Goal: Task Accomplishment & Management: Use online tool/utility

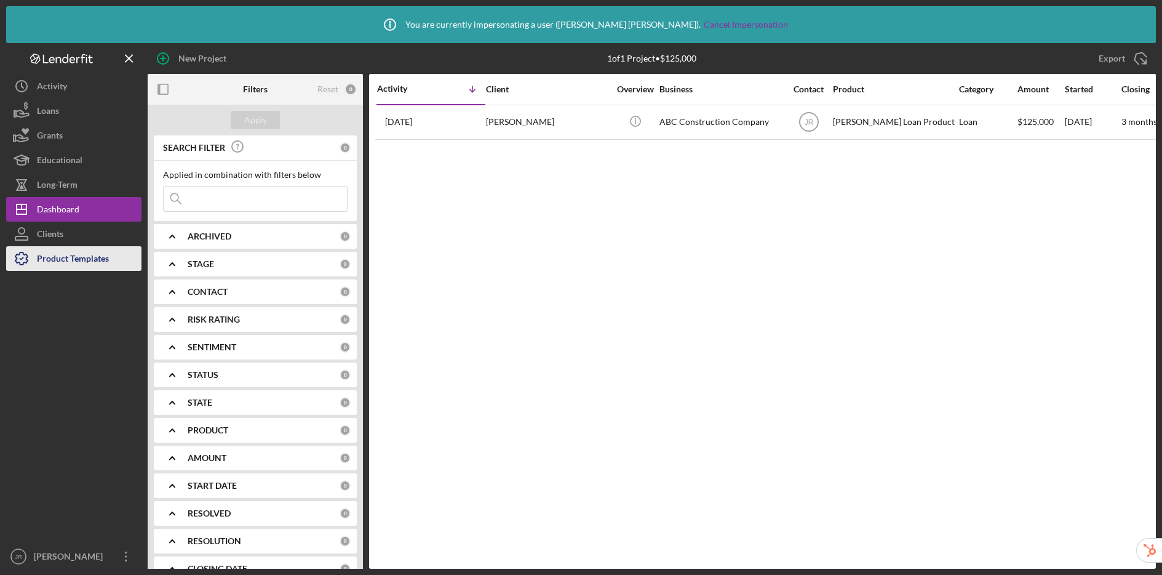
click at [78, 263] on div "Product Templates" at bounding box center [73, 260] width 72 height 28
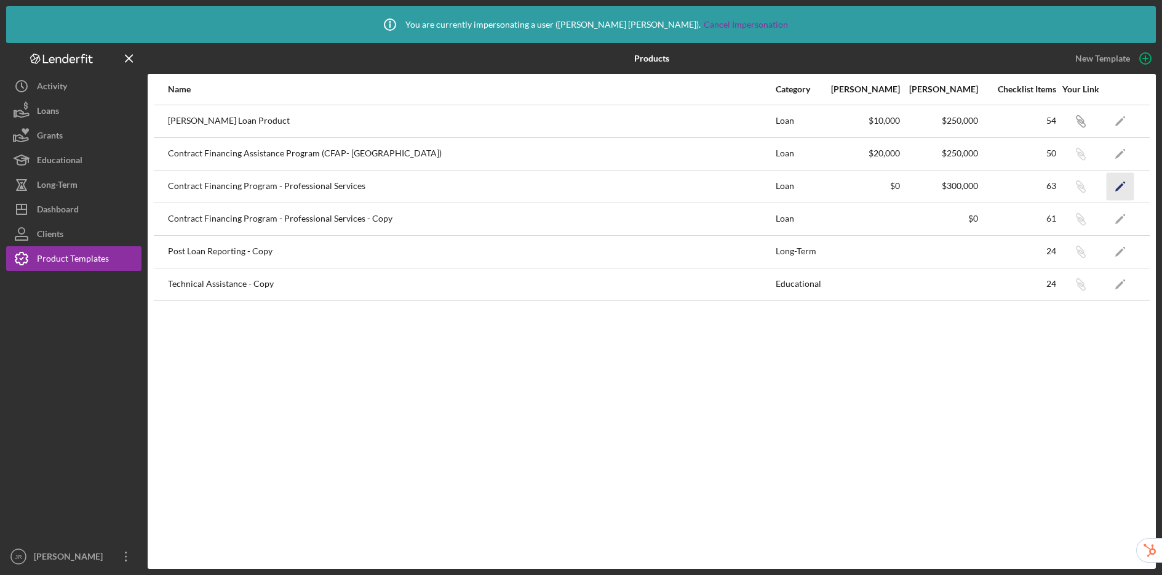
click at [908, 186] on polygon "button" at bounding box center [1120, 187] width 9 height 9
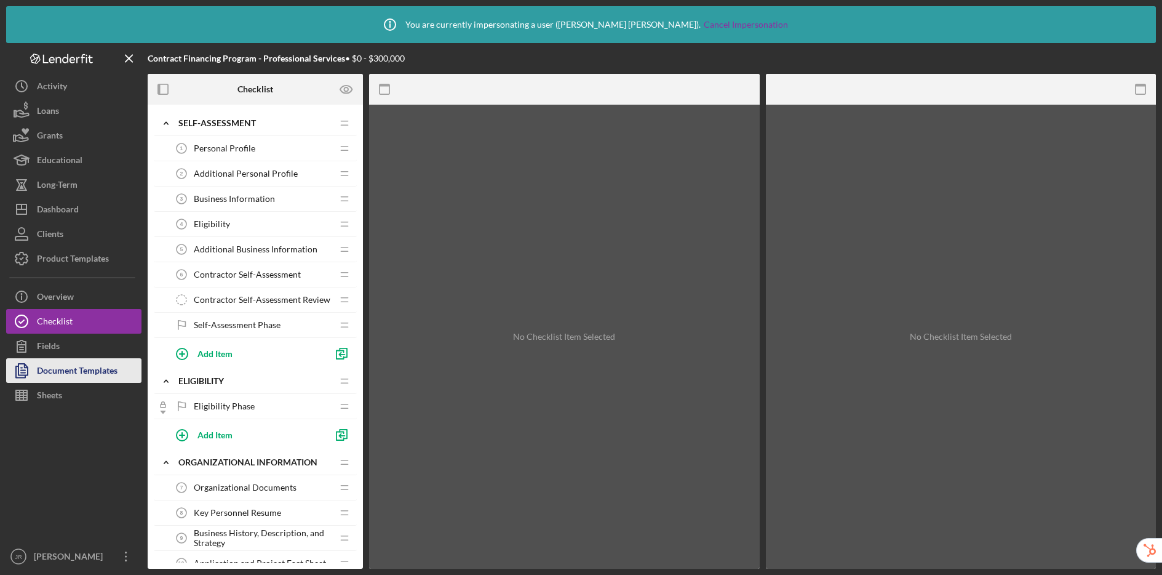
click at [78, 370] on div "Document Templates" at bounding box center [77, 372] width 81 height 28
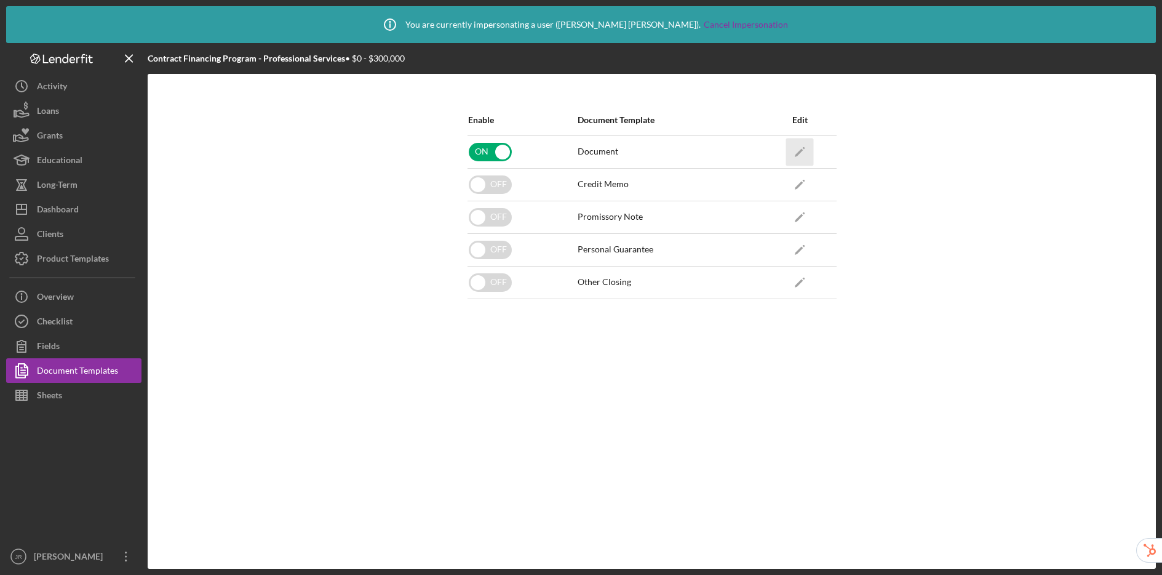
click at [804, 153] on icon "Icon/Edit" at bounding box center [800, 152] width 28 height 28
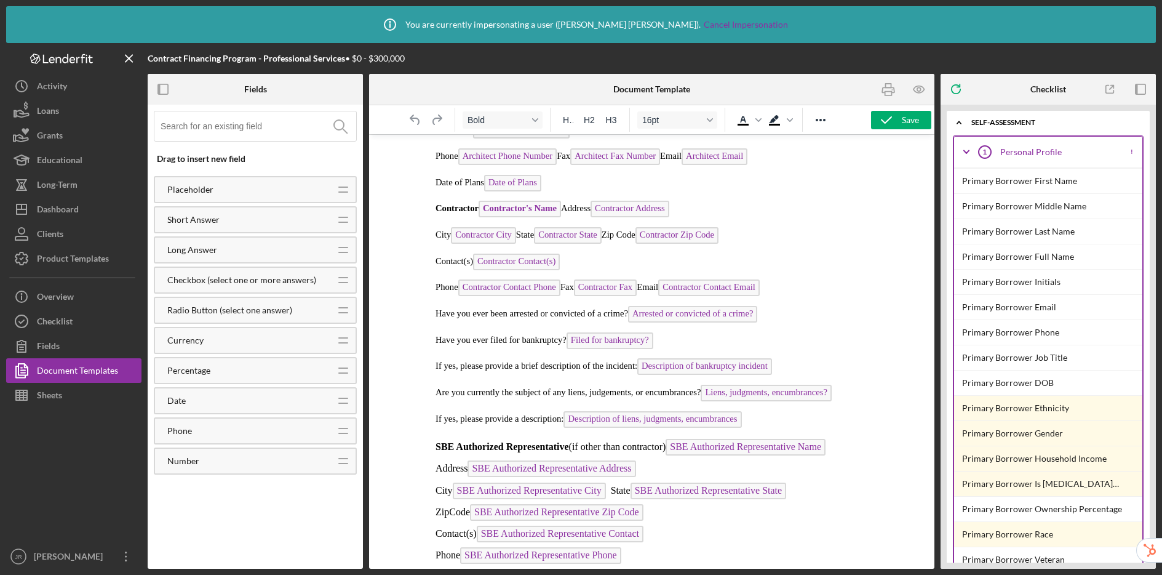
scroll to position [1330, 0]
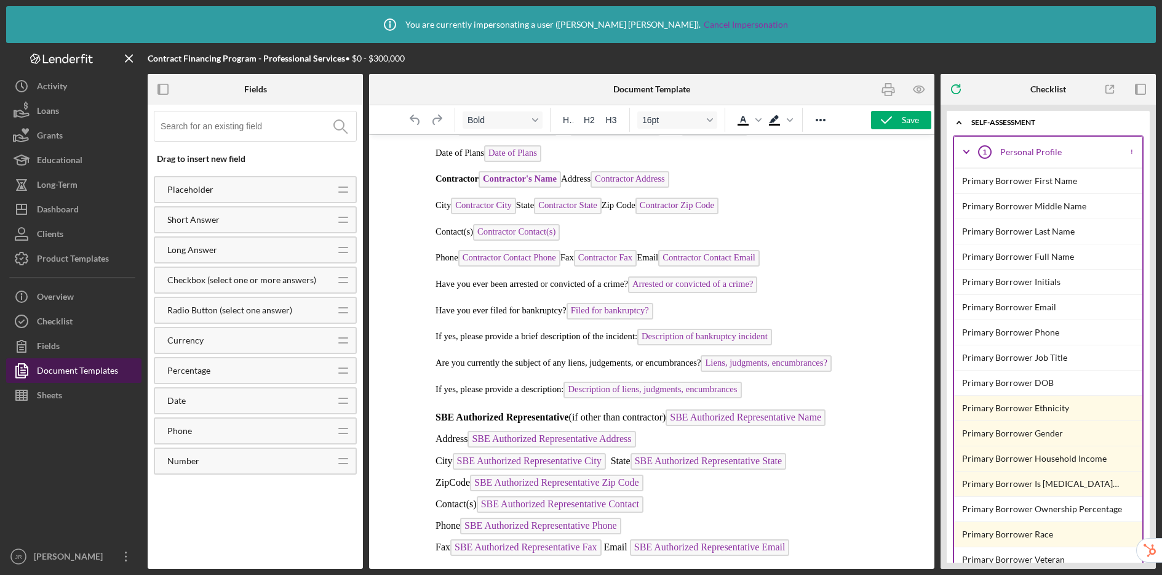
click at [100, 371] on div "Document Templates" at bounding box center [77, 372] width 81 height 28
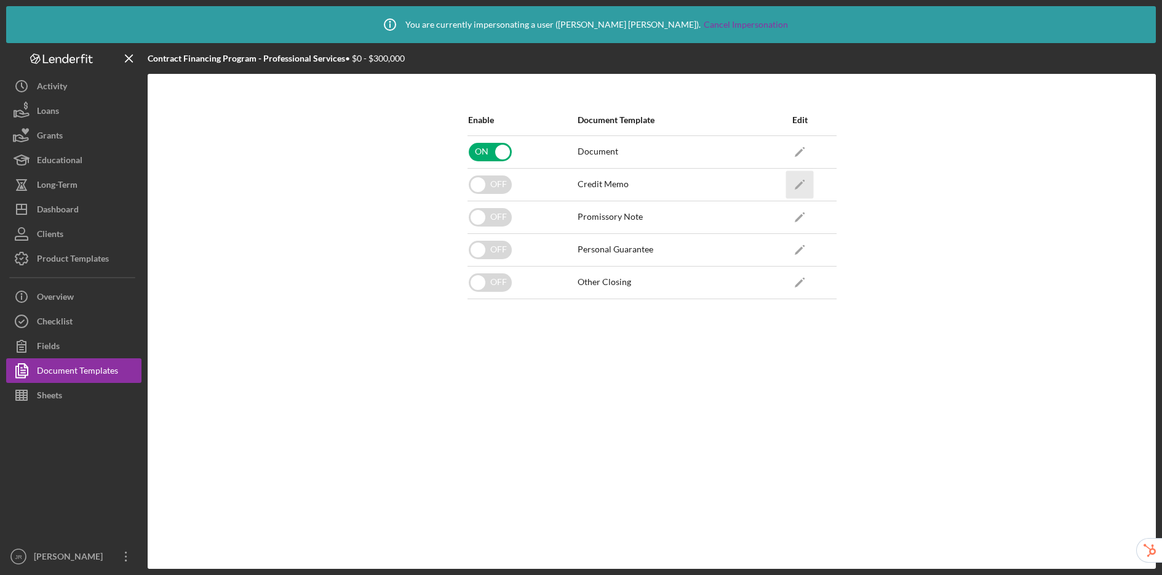
click at [799, 183] on polygon "button" at bounding box center [799, 185] width 9 height 9
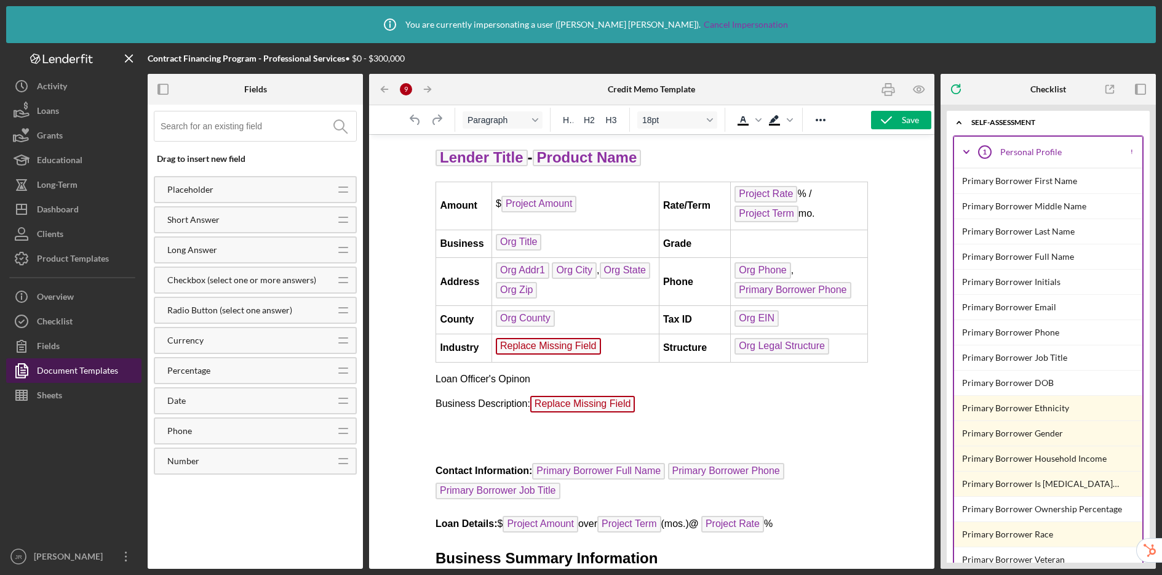
click at [101, 365] on div "Document Templates" at bounding box center [77, 372] width 81 height 28
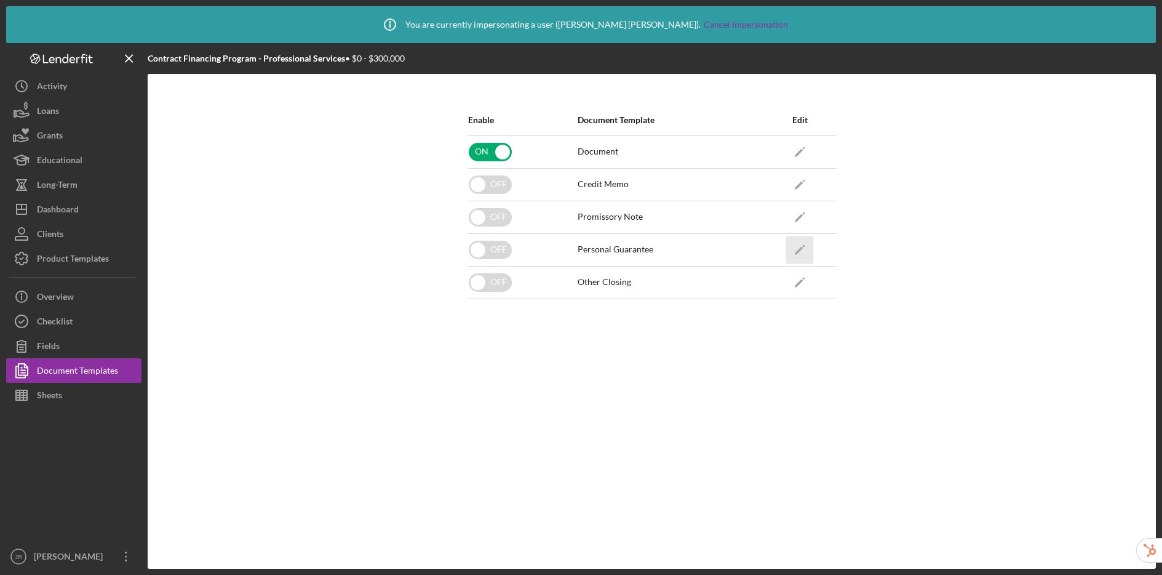
click at [801, 247] on icon "Icon/Edit" at bounding box center [800, 250] width 28 height 28
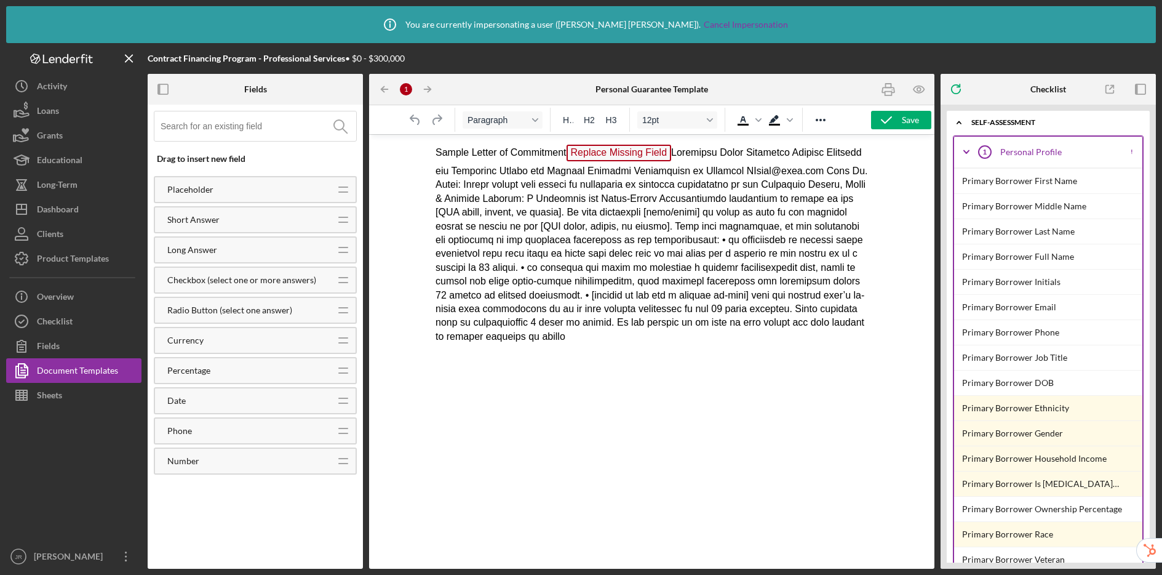
drag, startPoint x: 733, startPoint y: 352, endPoint x: 518, endPoint y: 209, distance: 258.4
click at [518, 209] on html "Sample Letter of Commitment Replace Missing Field" at bounding box center [651, 244] width 452 height 218
drag, startPoint x: 711, startPoint y: 339, endPoint x: 410, endPoint y: 154, distance: 353.0
click at [425, 154] on html "Sample Letter of Commitment Replace Missing Field" at bounding box center [651, 244] width 452 height 218
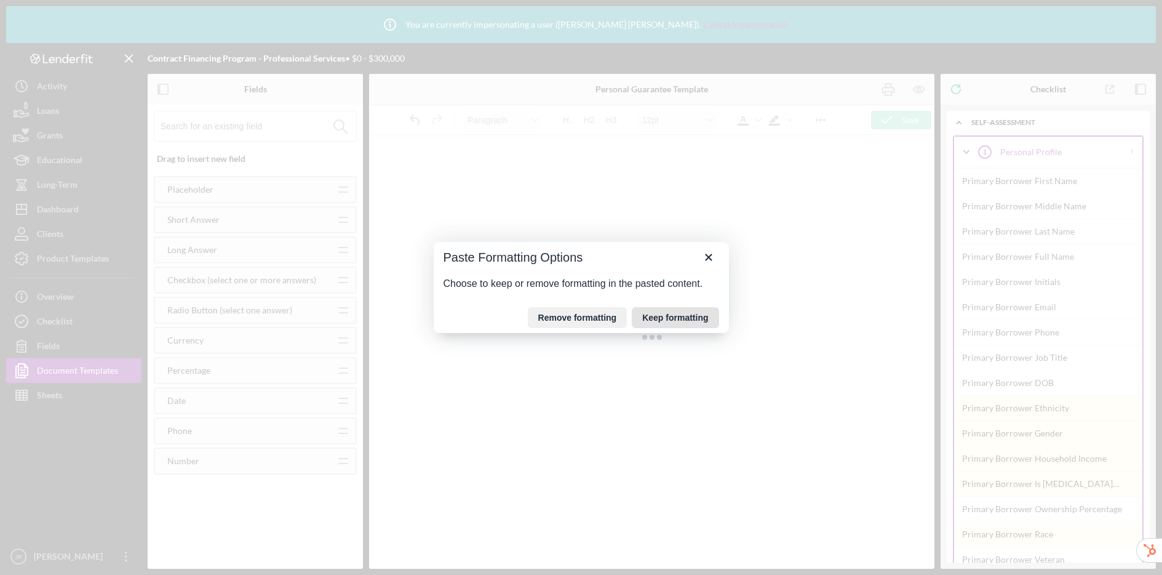
click at [648, 318] on button "Keep formatting" at bounding box center [675, 317] width 87 height 21
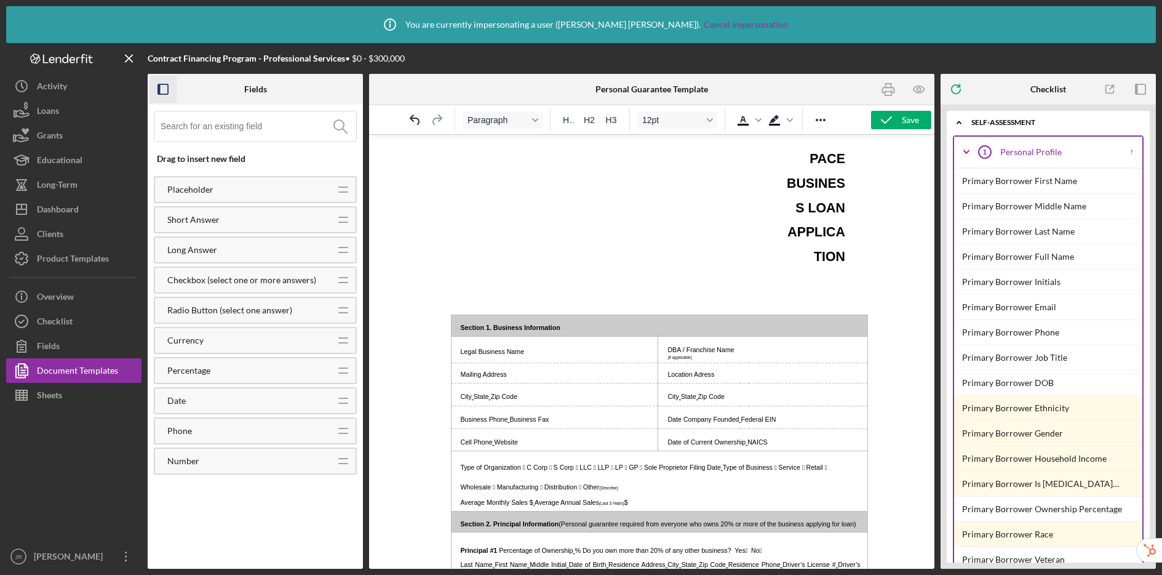
click at [169, 90] on icon "button" at bounding box center [164, 90] width 28 height 28
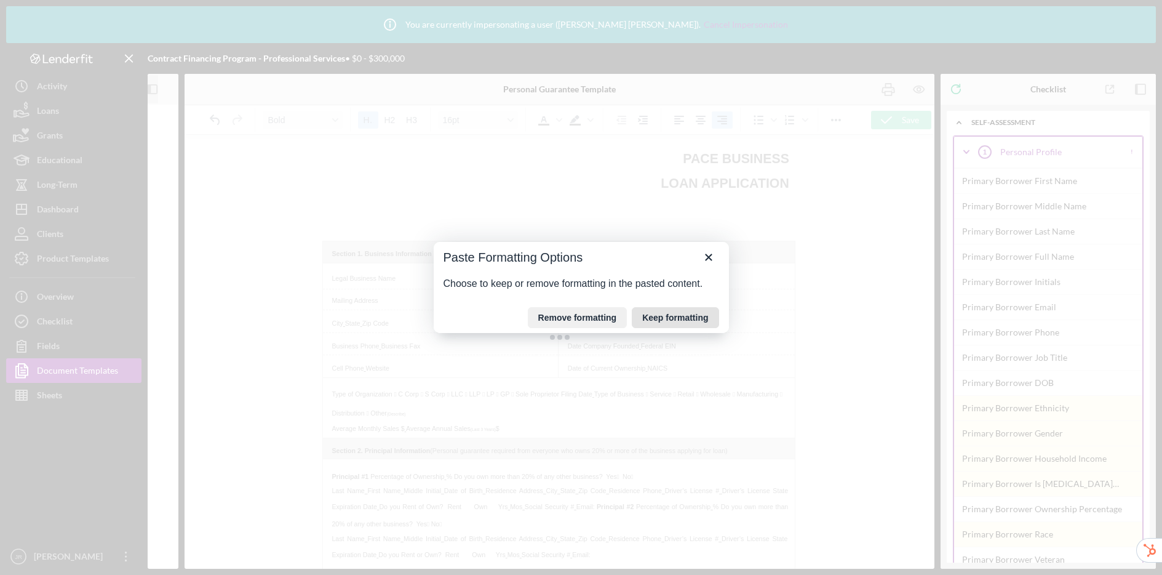
click at [658, 318] on button "Keep formatting" at bounding box center [675, 317] width 87 height 21
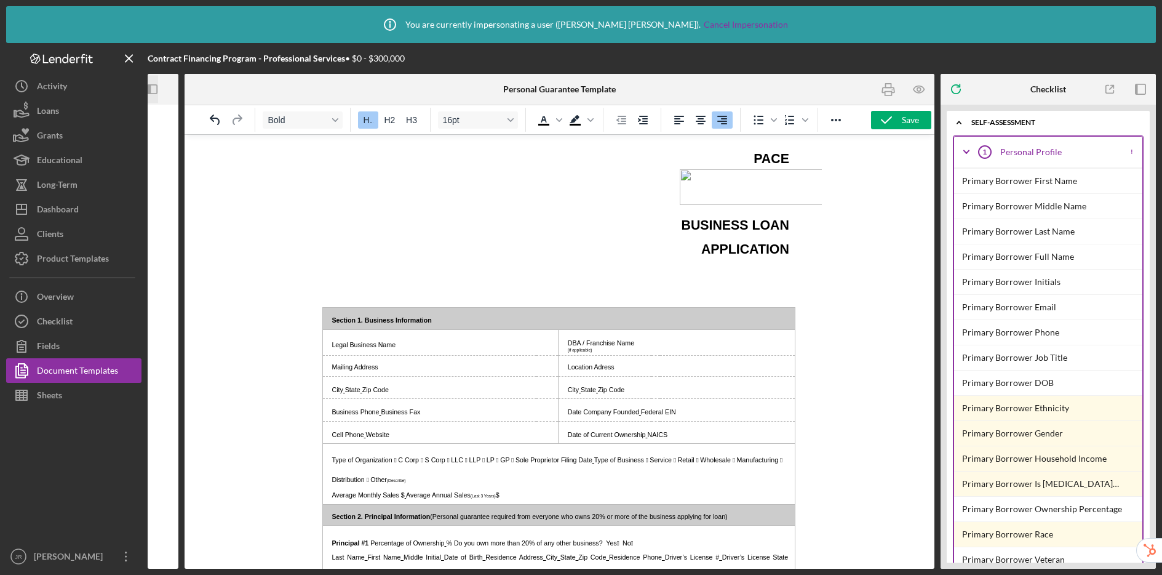
click at [745, 179] on img "Rich Text Area. Press ALT-0 for help." at bounding box center [742, 187] width 170 height 36
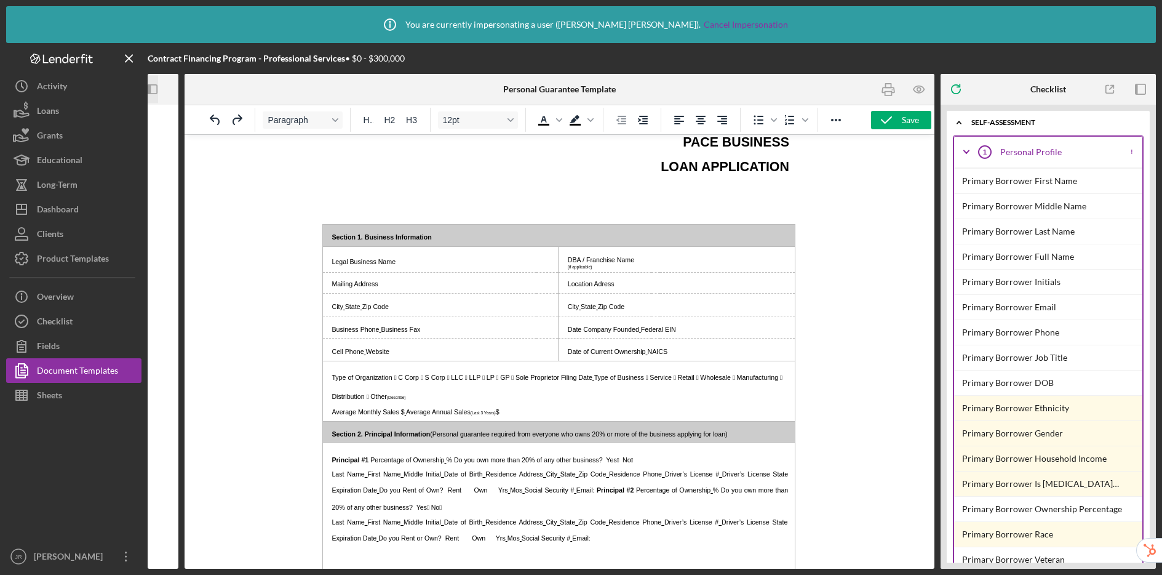
scroll to position [10, 0]
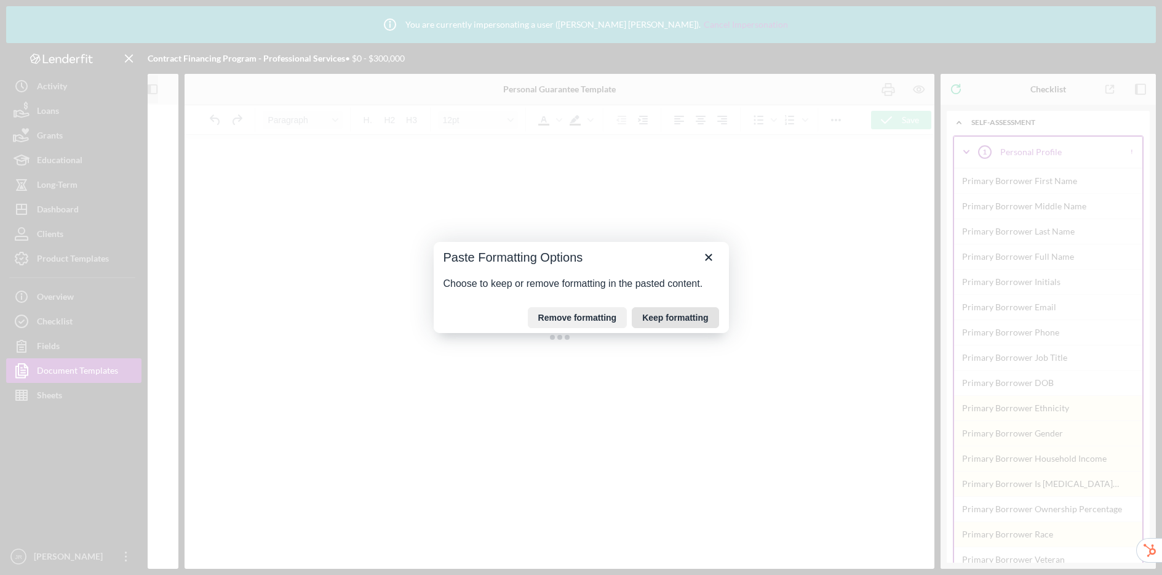
click at [673, 314] on button "Keep formatting" at bounding box center [675, 317] width 87 height 21
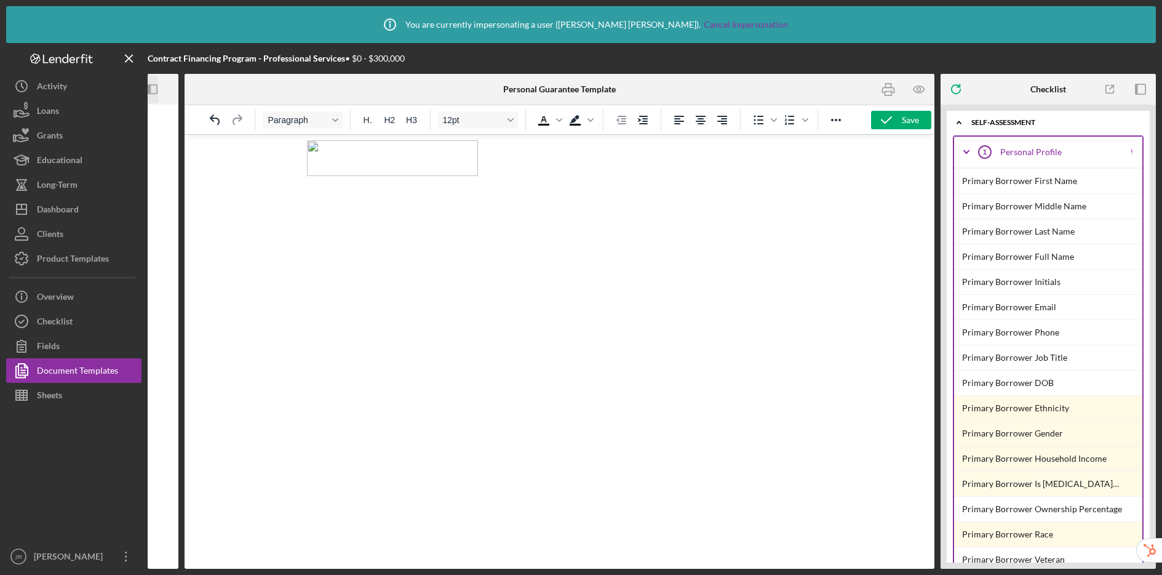
scroll to position [0, 0]
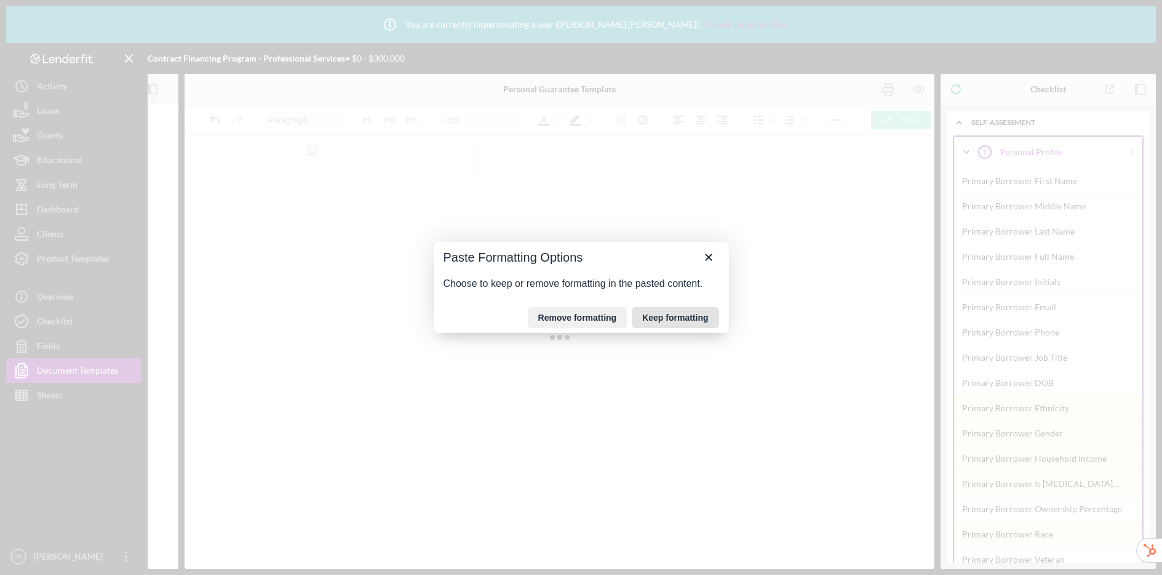
click at [666, 319] on button "Keep formatting" at bounding box center [675, 317] width 87 height 21
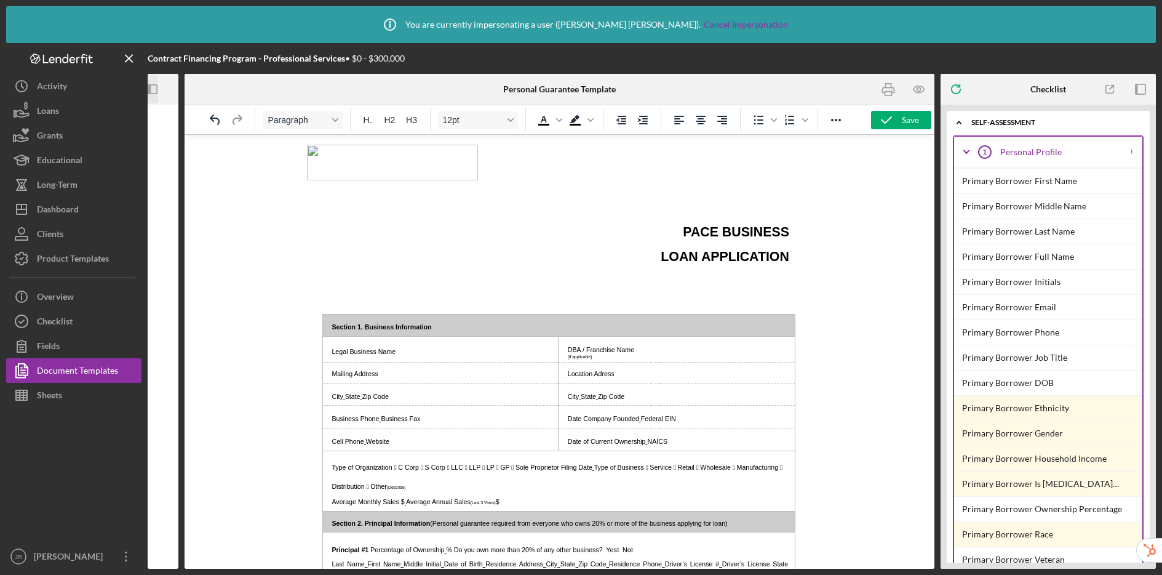
click at [698, 223] on h1 "PACE BUSINESS LOAN APPLICATION" at bounding box center [723, 242] width 132 height 49
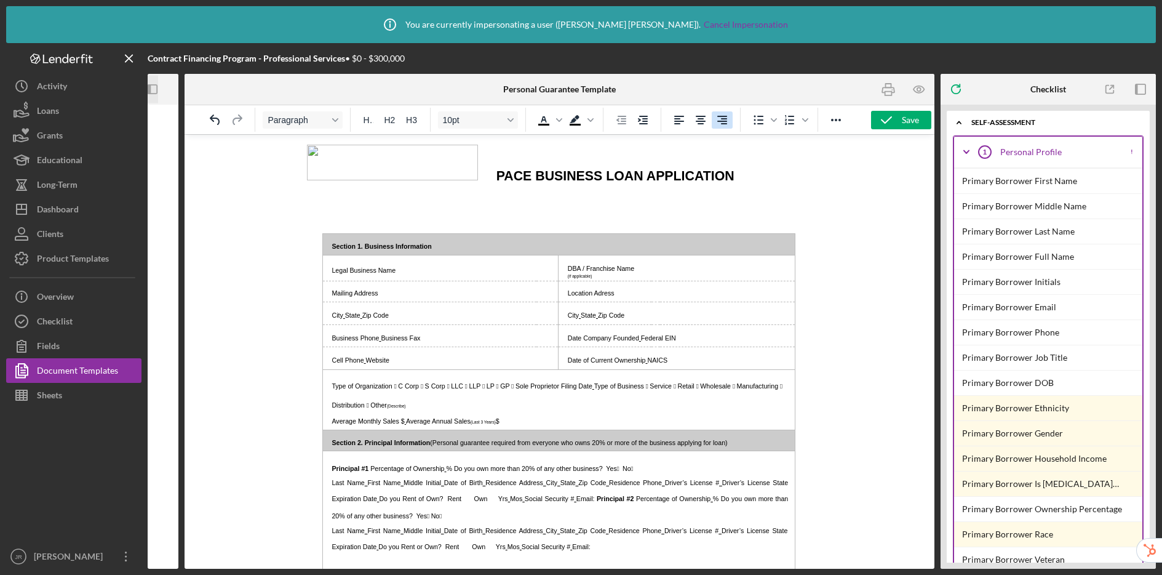
click at [722, 118] on icon "Align right" at bounding box center [722, 120] width 15 height 15
click at [440, 162] on img "Rich Text Area. Press ALT-0 for help." at bounding box center [469, 163] width 171 height 36
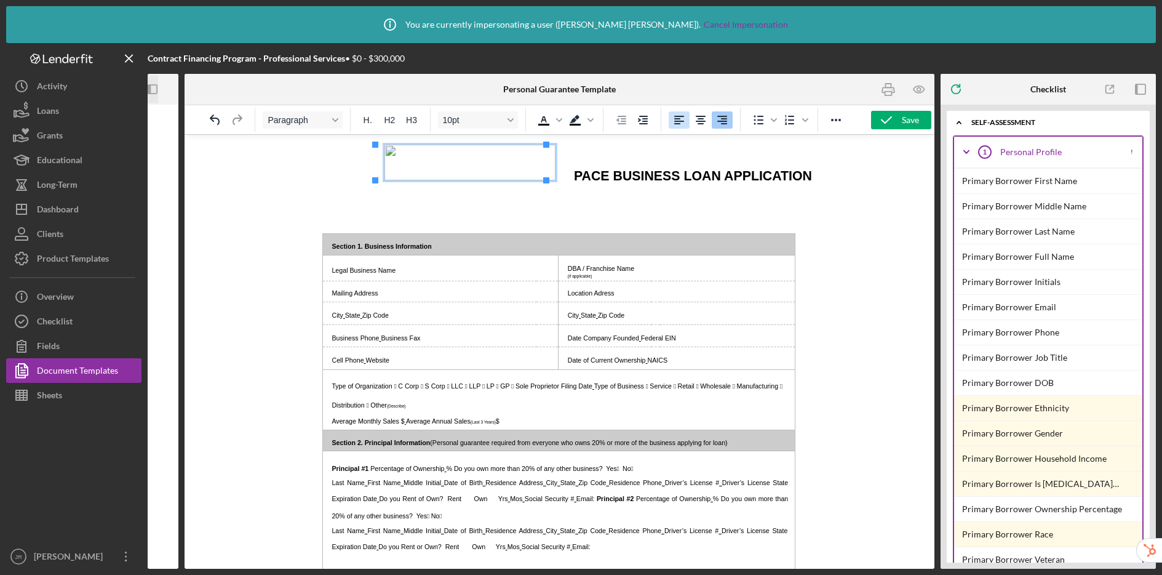
click at [678, 124] on icon "Align left" at bounding box center [679, 120] width 10 height 9
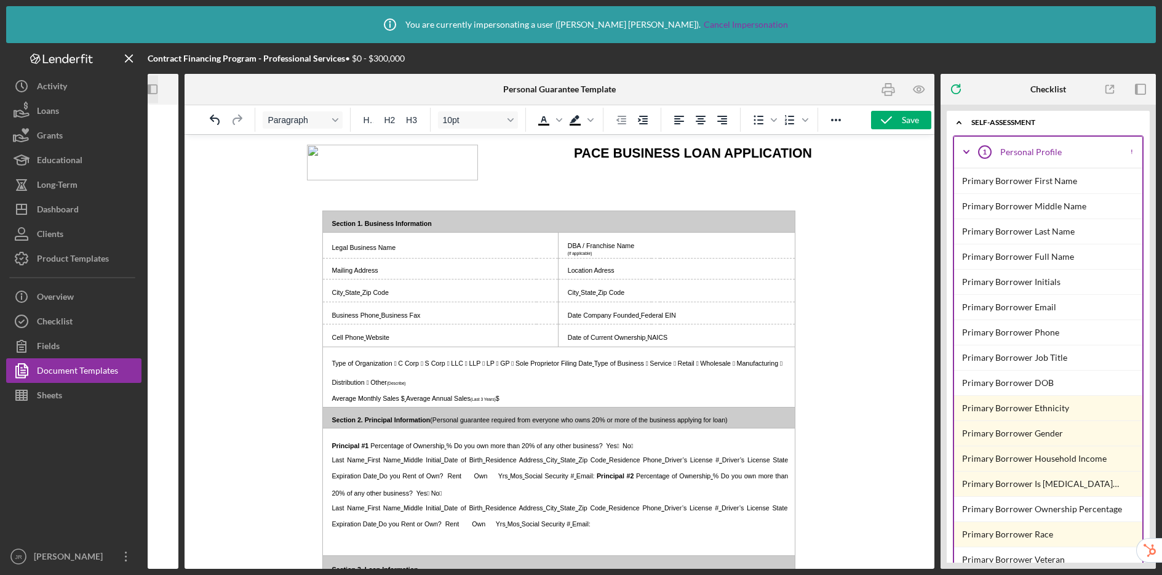
click at [532, 186] on p "Rich Text Area. Press ALT-0 for help." at bounding box center [558, 187] width 505 height 28
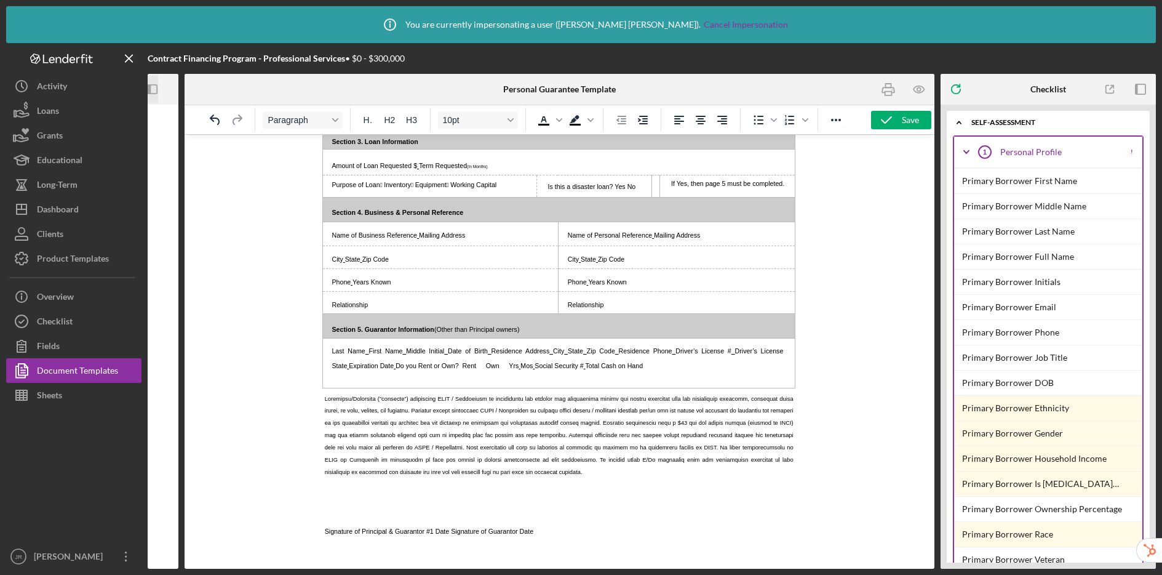
scroll to position [465, 0]
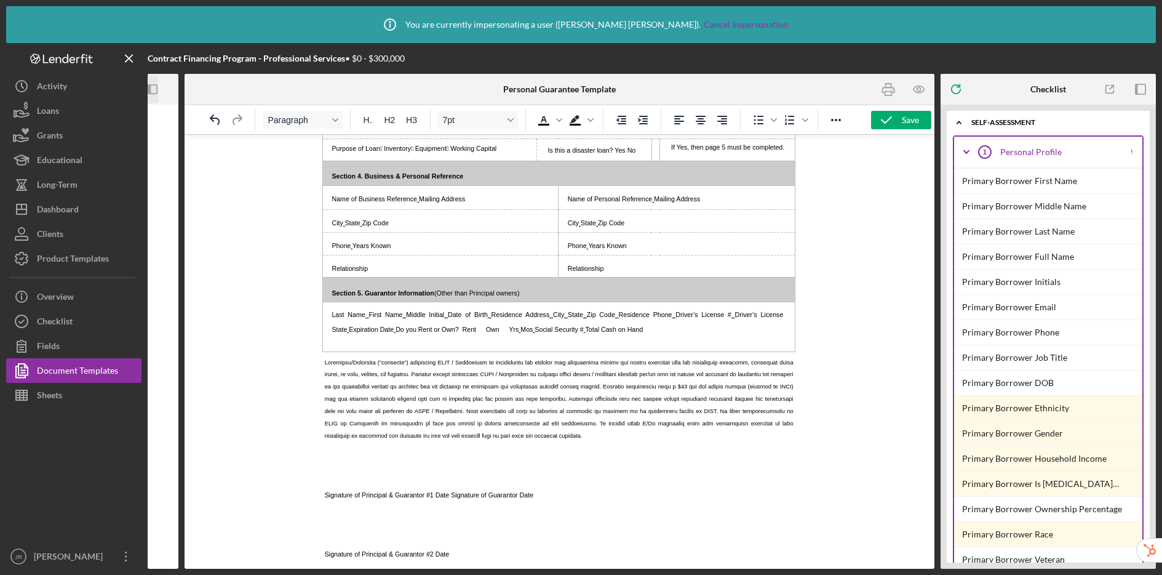
click at [462, 416] on p "Rich Text Area. Press ALT-0 for help." at bounding box center [549, 398] width 487 height 86
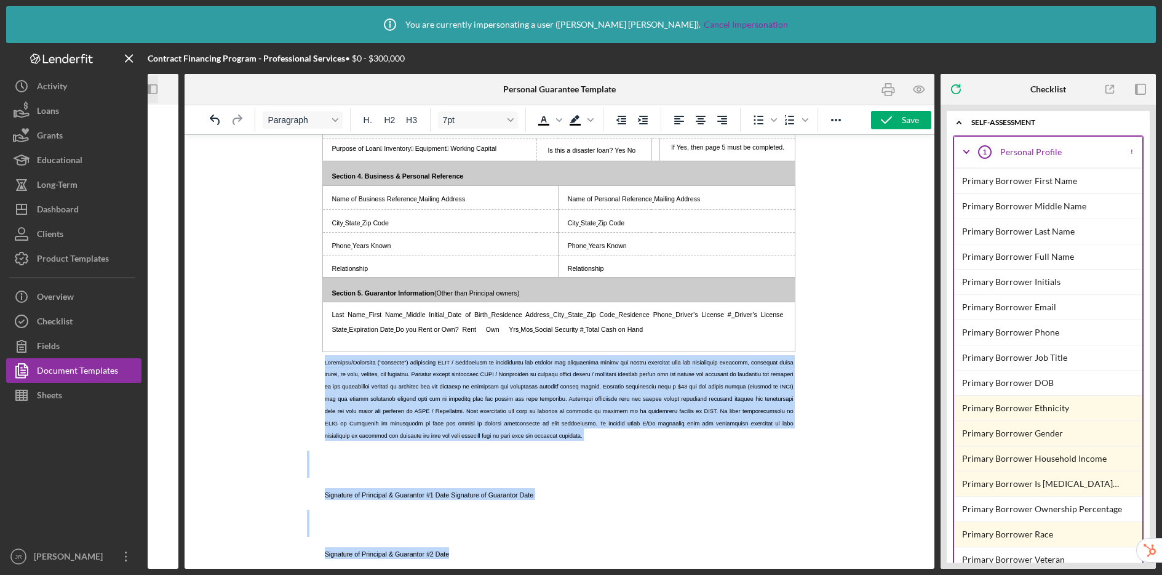
drag, startPoint x: 319, startPoint y: 359, endPoint x: 551, endPoint y: 565, distance: 310.3
click at [551, 565] on html "PACE BUSINESS LOAN APPLICATION Section 1. Business Information Legal Business N…" at bounding box center [559, 120] width 525 height 898
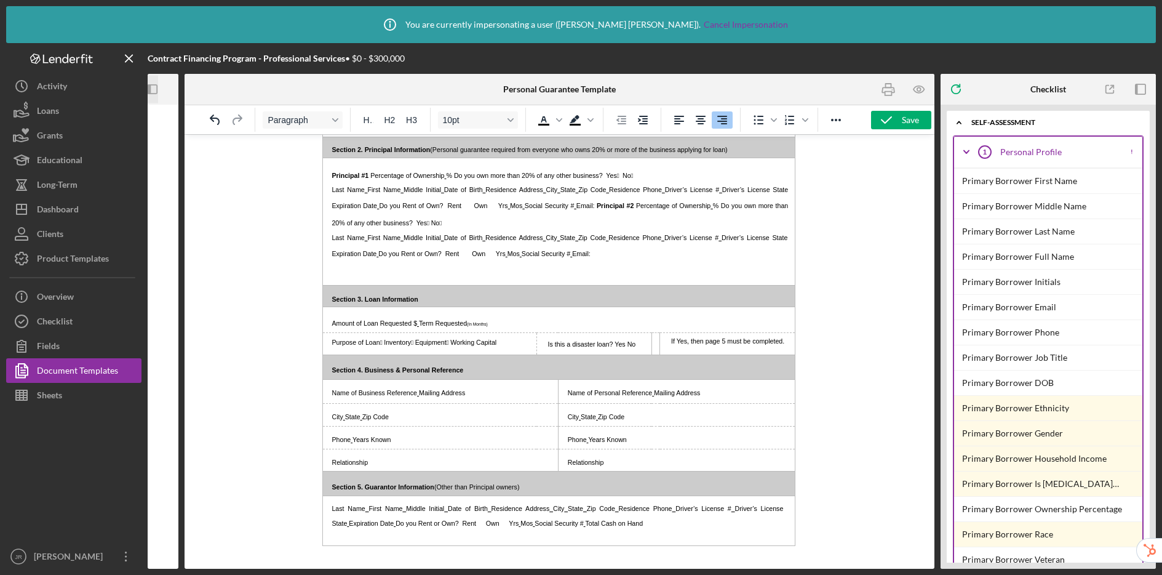
scroll to position [270, 0]
click at [54, 396] on div "Sheets" at bounding box center [49, 397] width 25 height 28
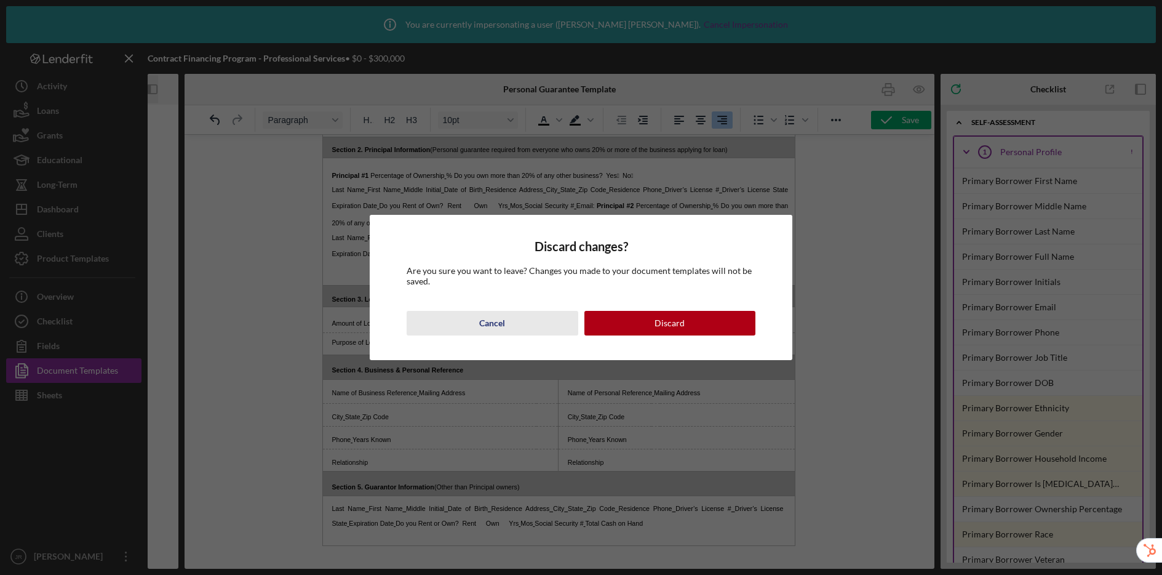
click at [495, 321] on div "Cancel" at bounding box center [492, 323] width 26 height 25
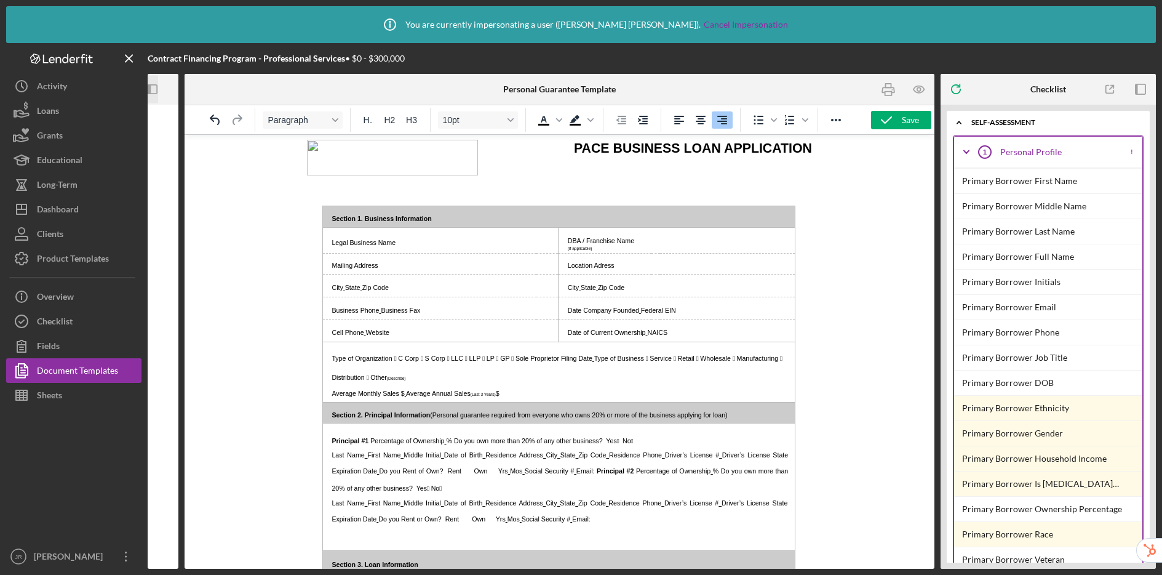
scroll to position [0, 0]
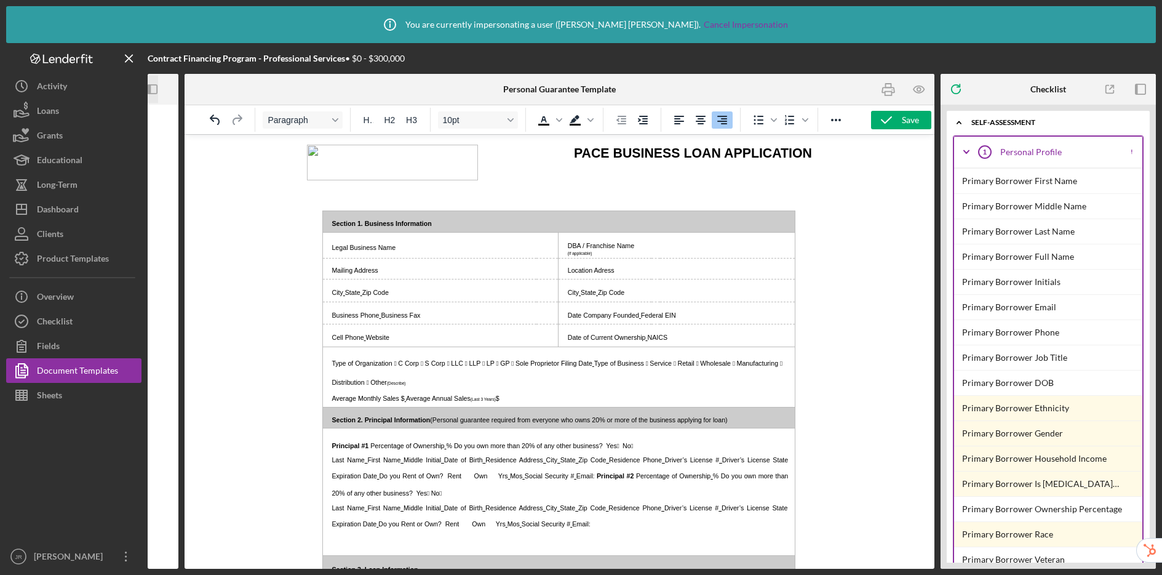
drag, startPoint x: 893, startPoint y: 121, endPoint x: 784, endPoint y: 110, distance: 110.1
click at [893, 121] on icon "button" at bounding box center [886, 120] width 31 height 31
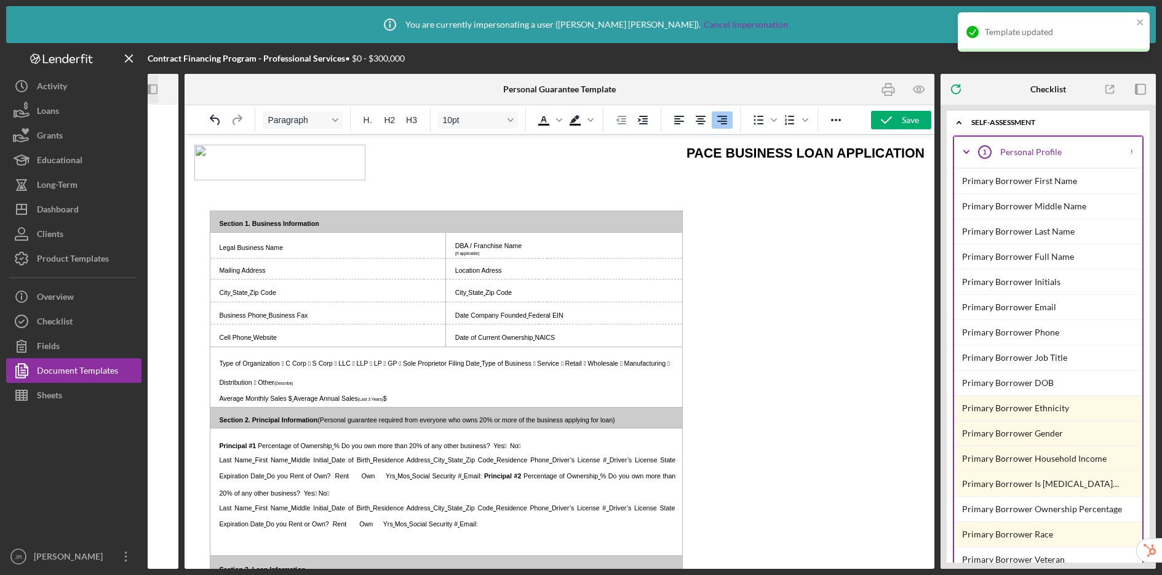
click at [47, 410] on div at bounding box center [73, 475] width 135 height 137
click at [57, 391] on div "Sheets" at bounding box center [49, 397] width 25 height 28
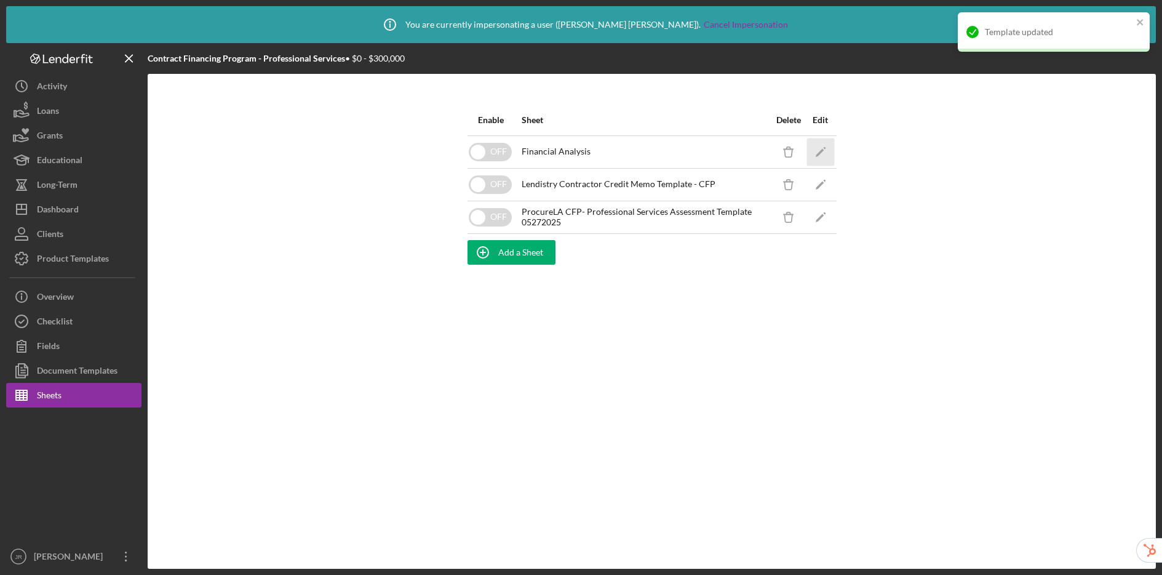
click at [819, 155] on icon "Icon/Edit" at bounding box center [821, 152] width 28 height 28
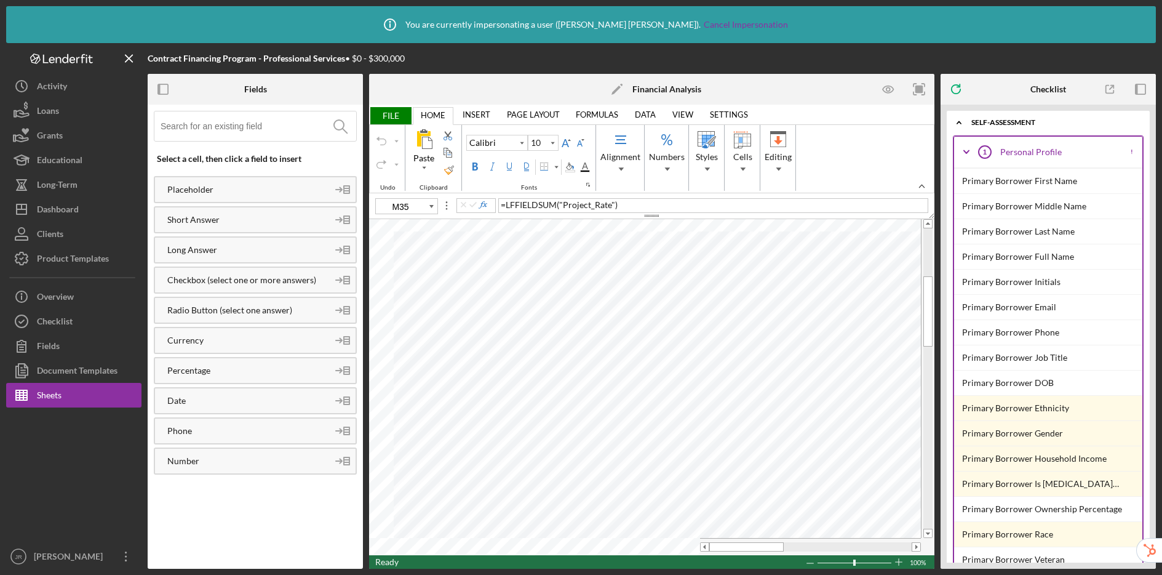
type input "11"
click at [58, 399] on div "Sheets" at bounding box center [49, 397] width 25 height 28
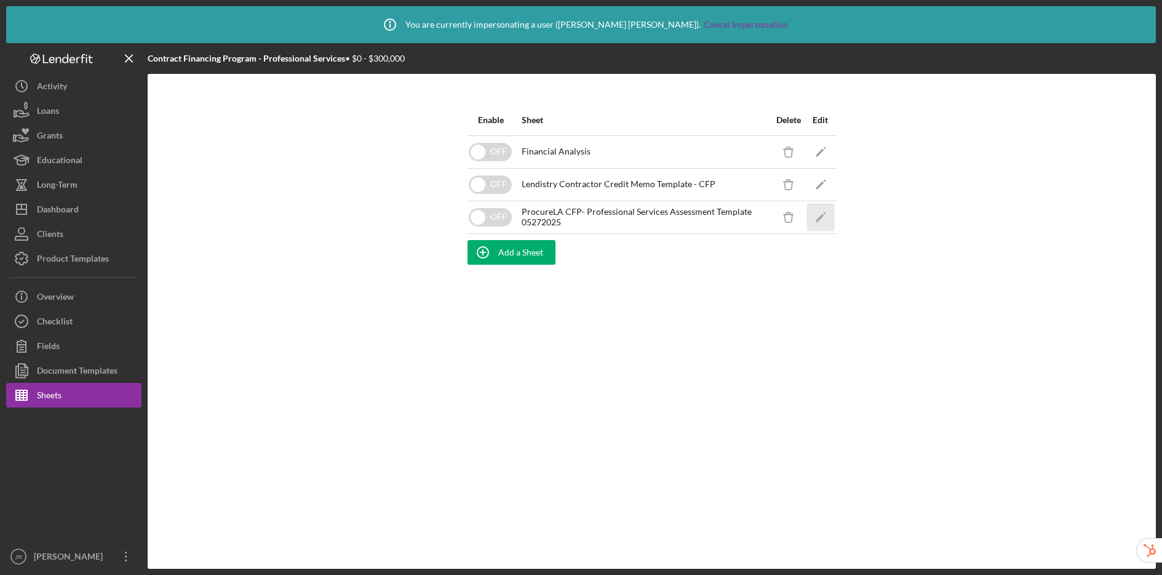
click at [818, 224] on icon "Icon/Edit" at bounding box center [821, 217] width 28 height 28
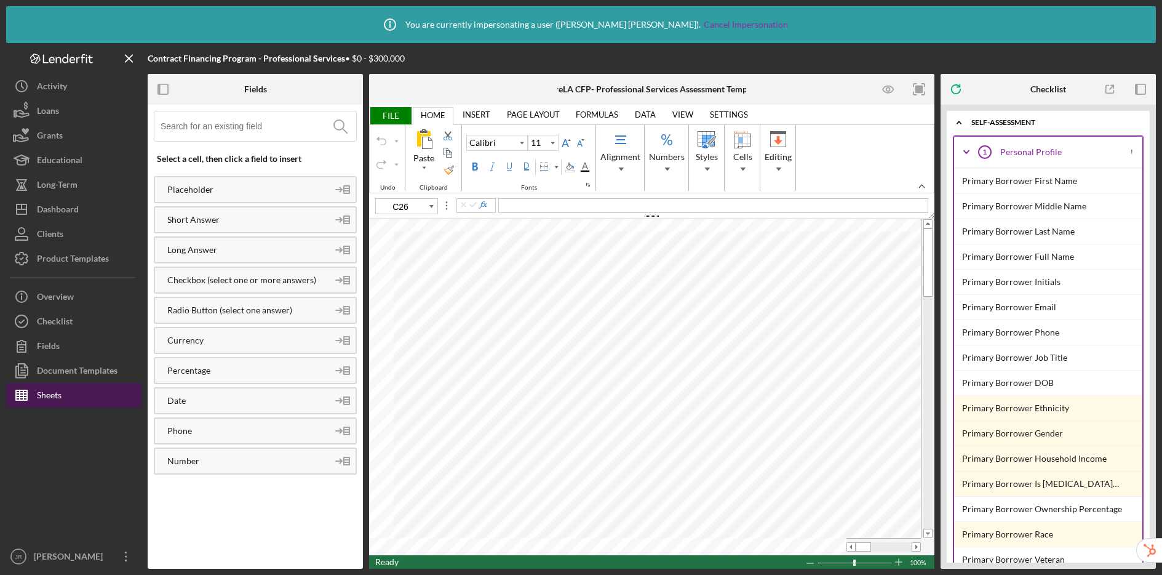
click at [41, 391] on div "Sheets" at bounding box center [49, 397] width 25 height 28
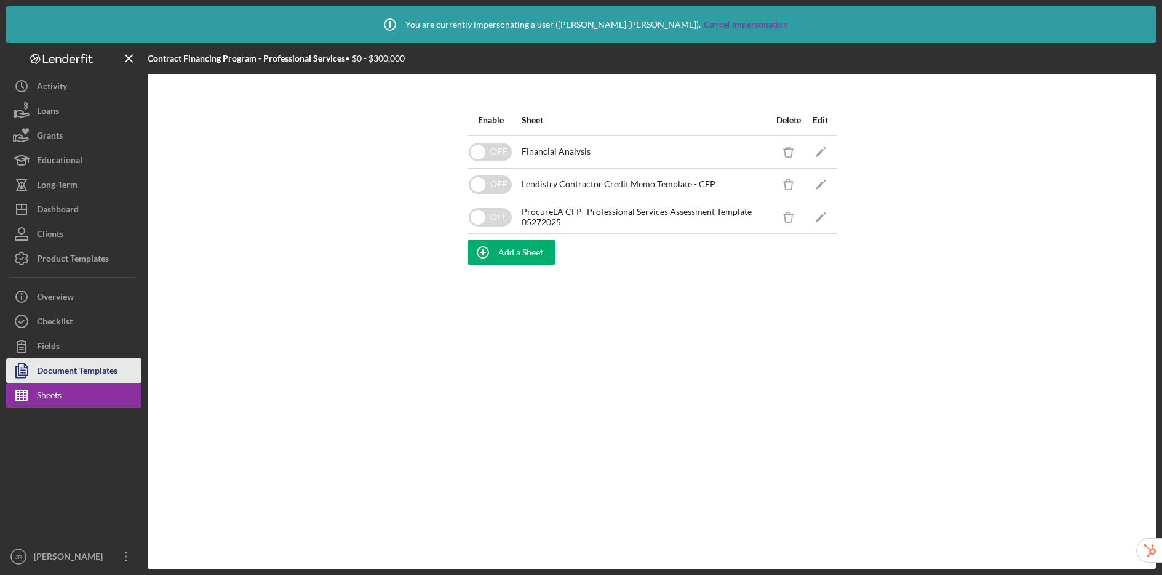
click at [110, 367] on div "Document Templates" at bounding box center [77, 372] width 81 height 28
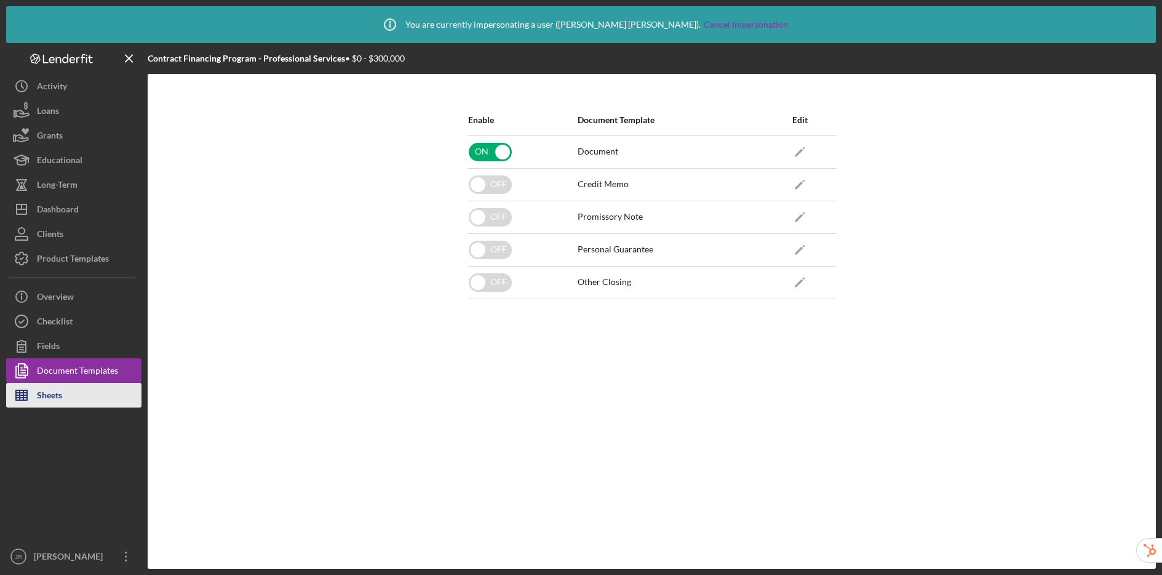
click at [36, 406] on icon "button" at bounding box center [21, 395] width 31 height 31
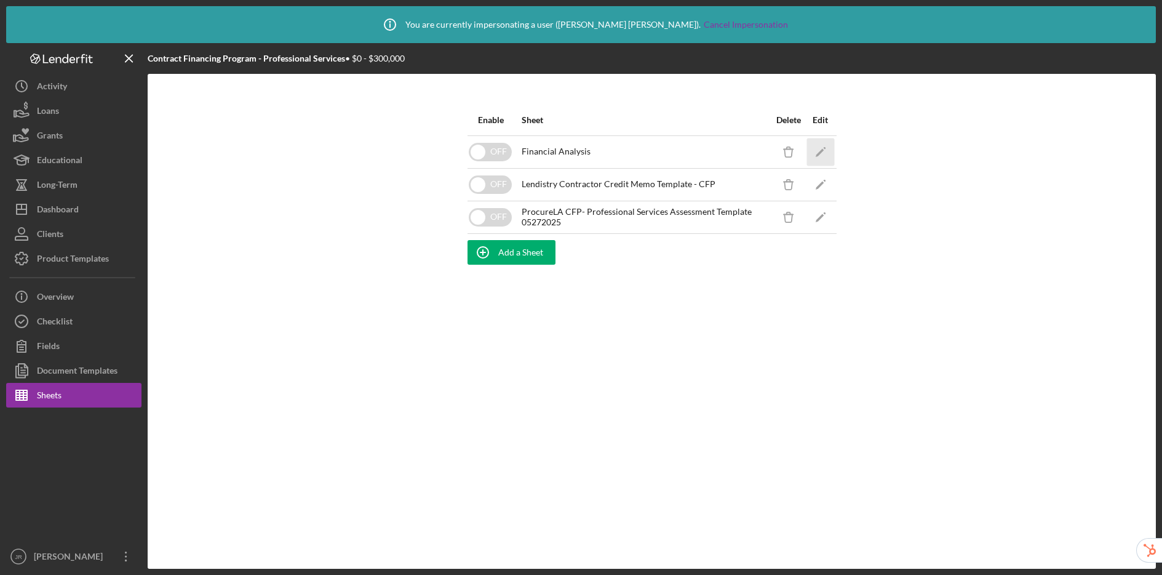
click at [820, 152] on polygon "button" at bounding box center [819, 152] width 9 height 9
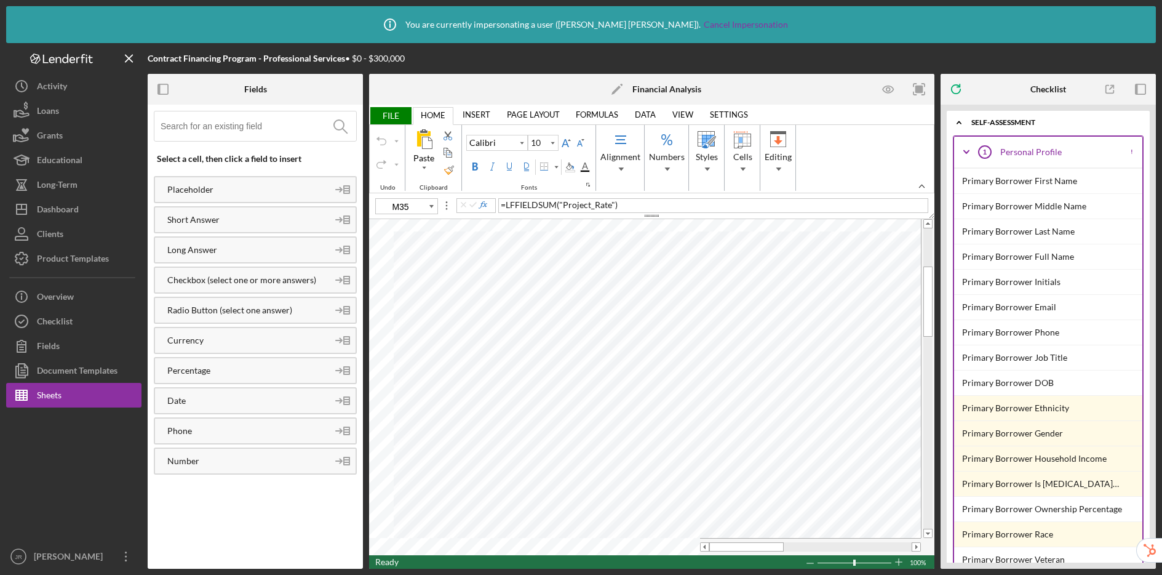
type input "11"
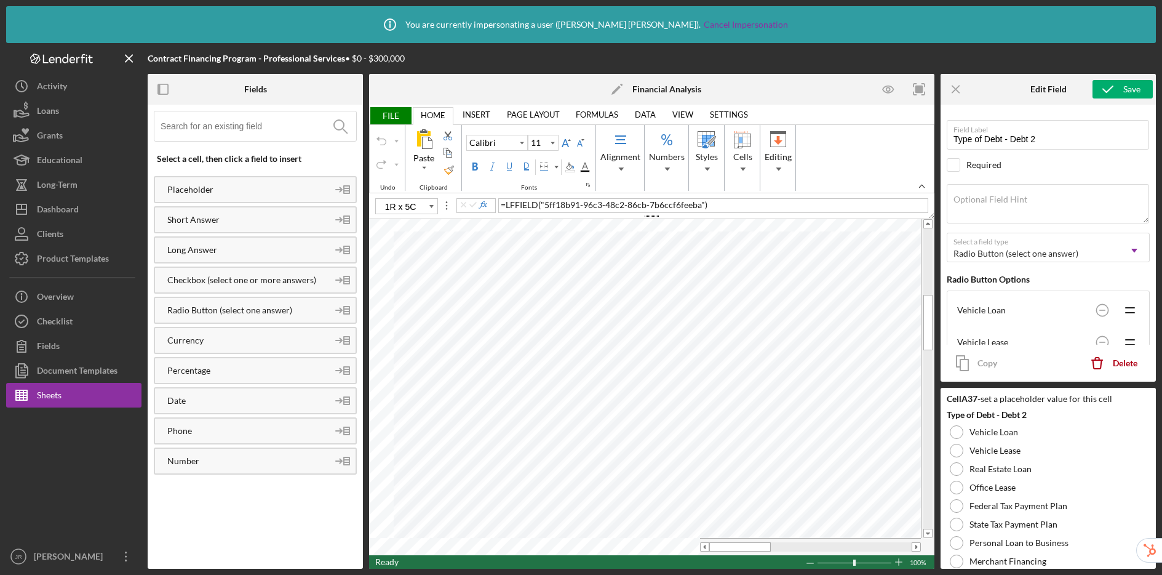
type input "A36"
type input "Type of Debt - Debt 1"
type input "A37"
type input "Type of Debt - Debt 2"
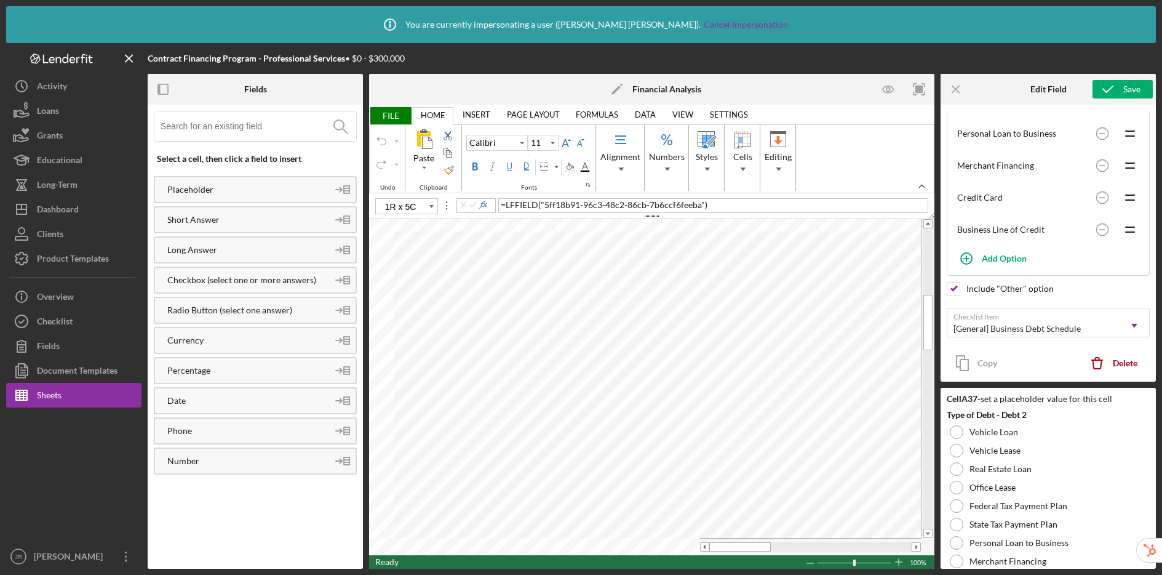
type input "A36"
type input "Type of Debt - Debt 1"
type input "11"
click at [68, 328] on div "Checklist" at bounding box center [55, 323] width 36 height 28
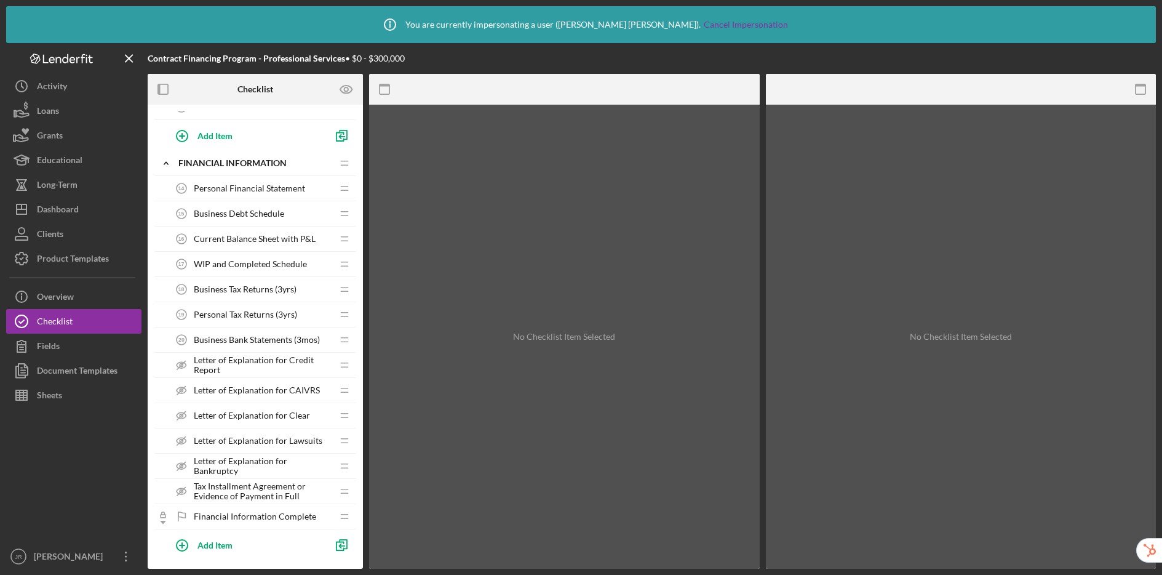
scroll to position [590, 0]
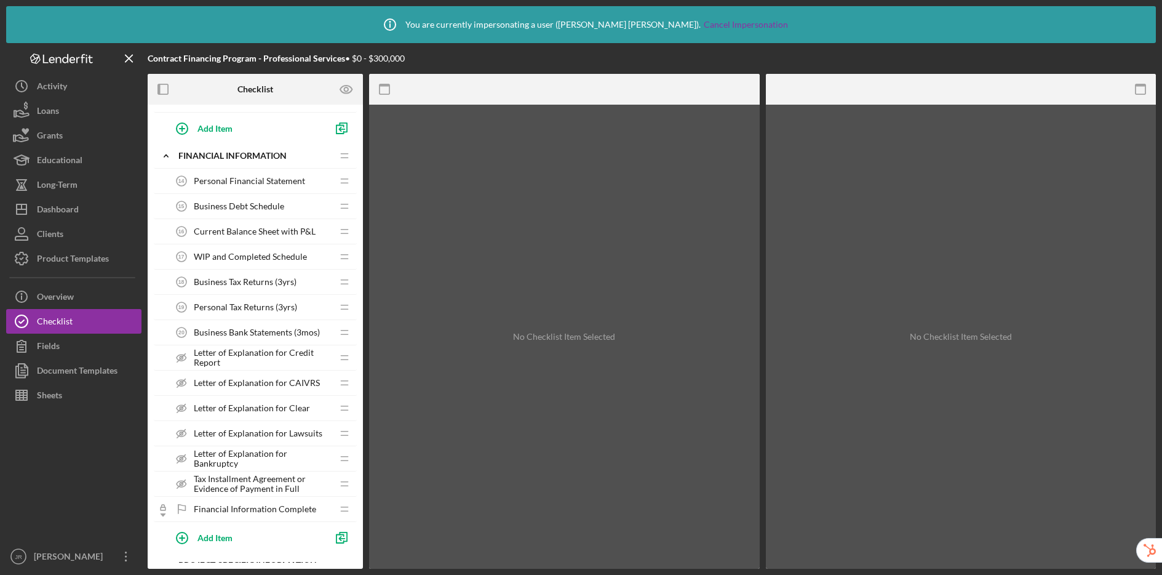
click at [255, 176] on span "Personal Financial Statement" at bounding box center [249, 181] width 111 height 10
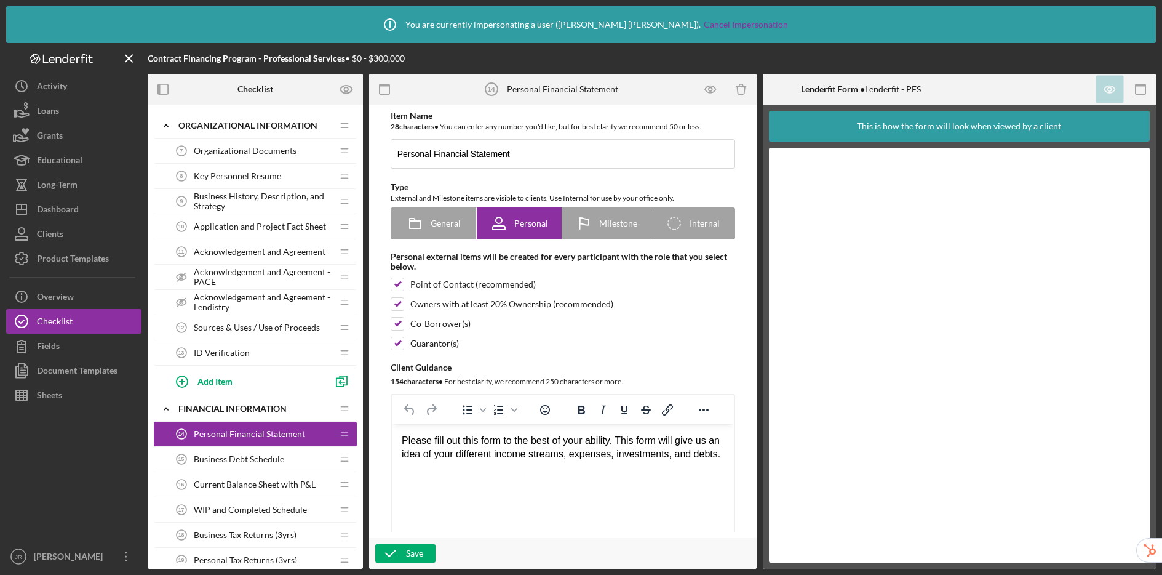
scroll to position [334, 0]
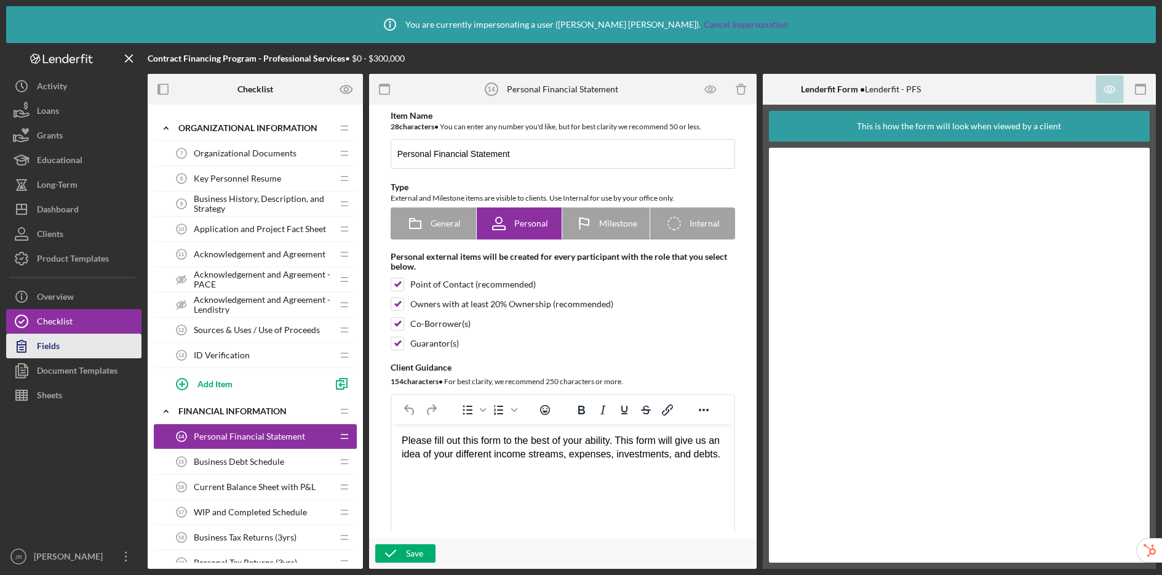
click at [51, 348] on div "Fields" at bounding box center [48, 348] width 23 height 28
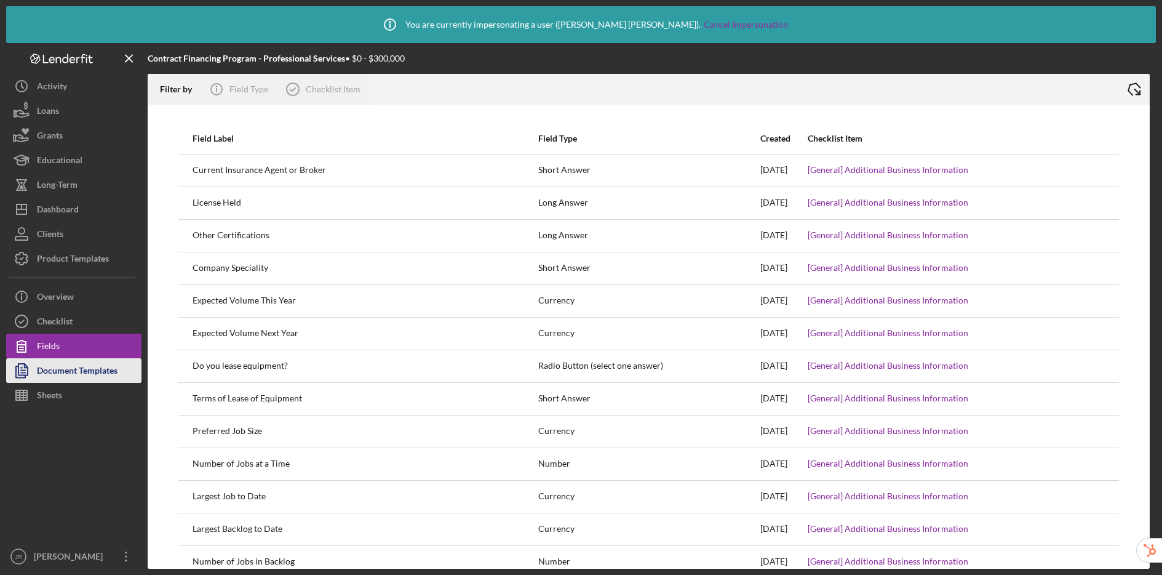
click at [63, 372] on div "Document Templates" at bounding box center [77, 372] width 81 height 28
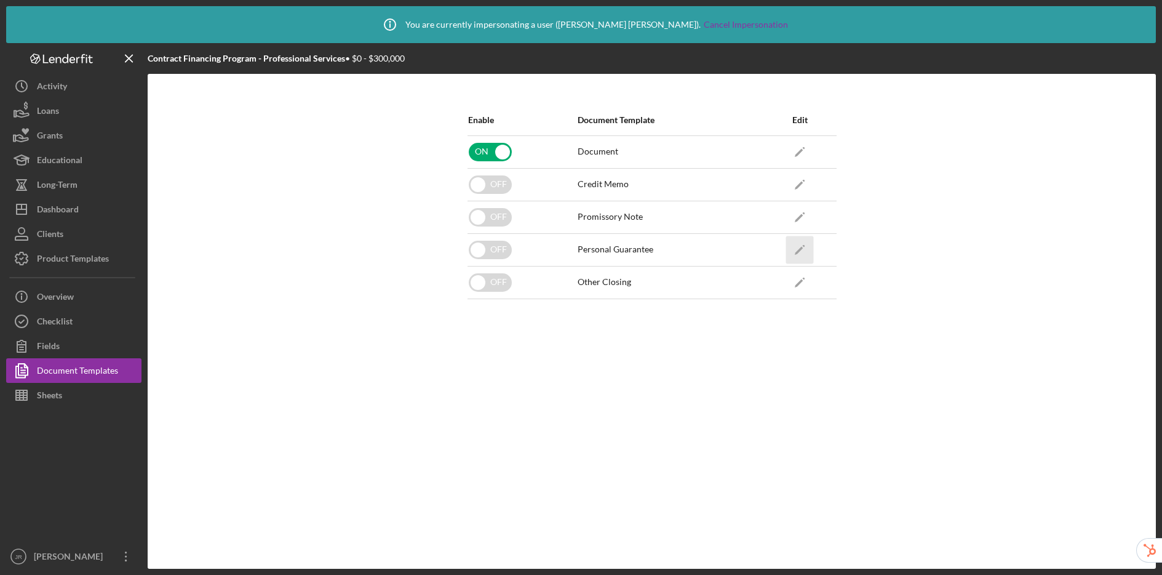
click at [802, 250] on icon "Icon/Edit" at bounding box center [800, 250] width 28 height 28
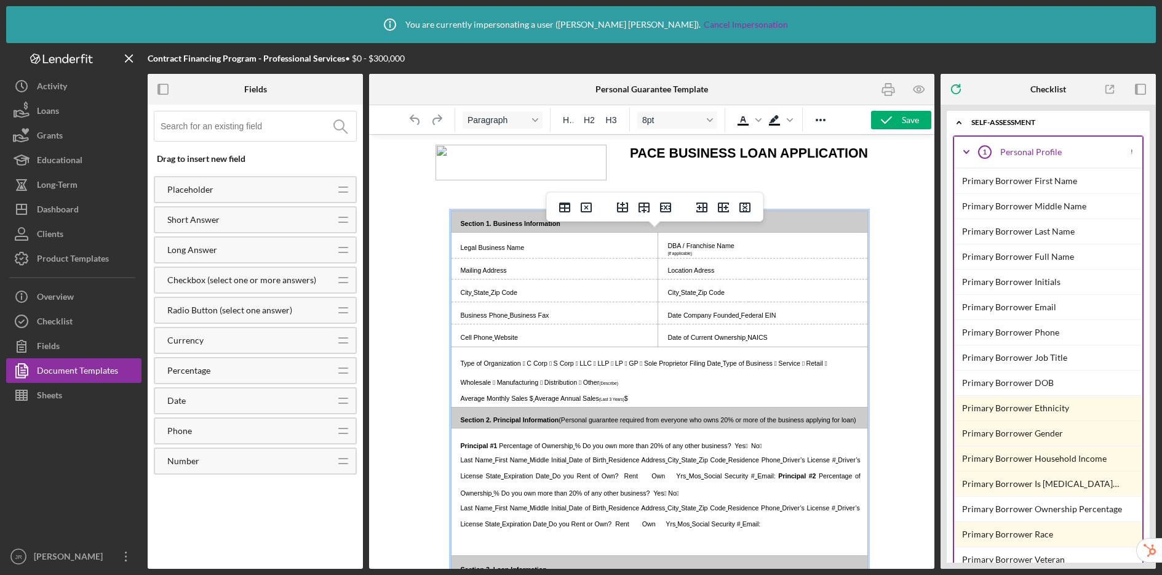
click at [756, 258] on td "DBA / Franchise Name (if applicable)" at bounding box center [763, 246] width 210 height 26
drag, startPoint x: 751, startPoint y: 266, endPoint x: 658, endPoint y: 263, distance: 93.0
click at [662, 249] on p "DBA / Franchise Name" at bounding box center [762, 245] width 201 height 9
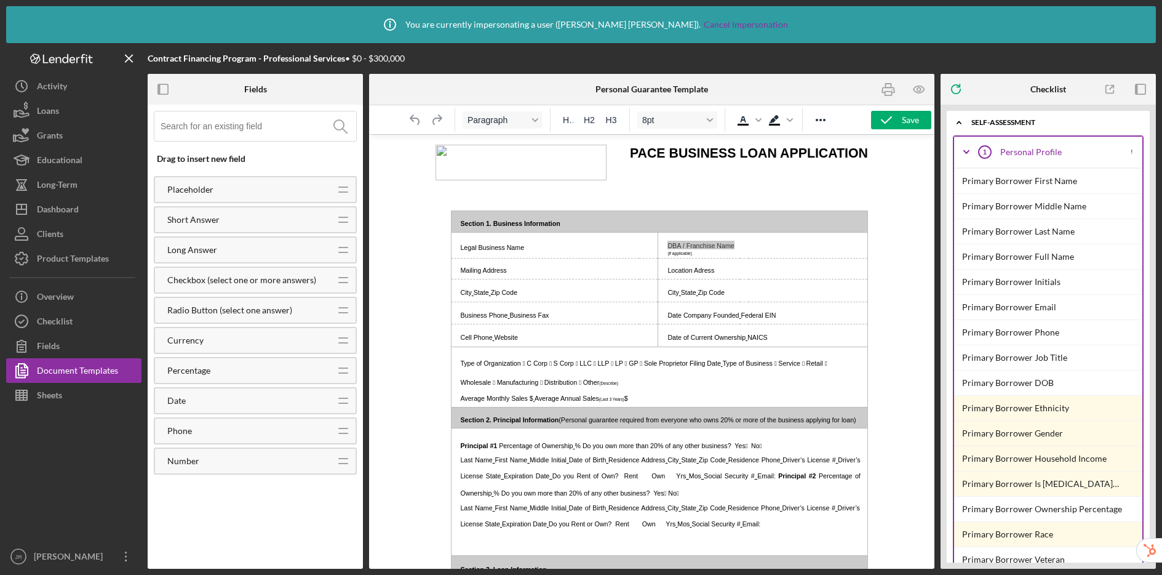
click at [210, 119] on input at bounding box center [259, 126] width 196 height 30
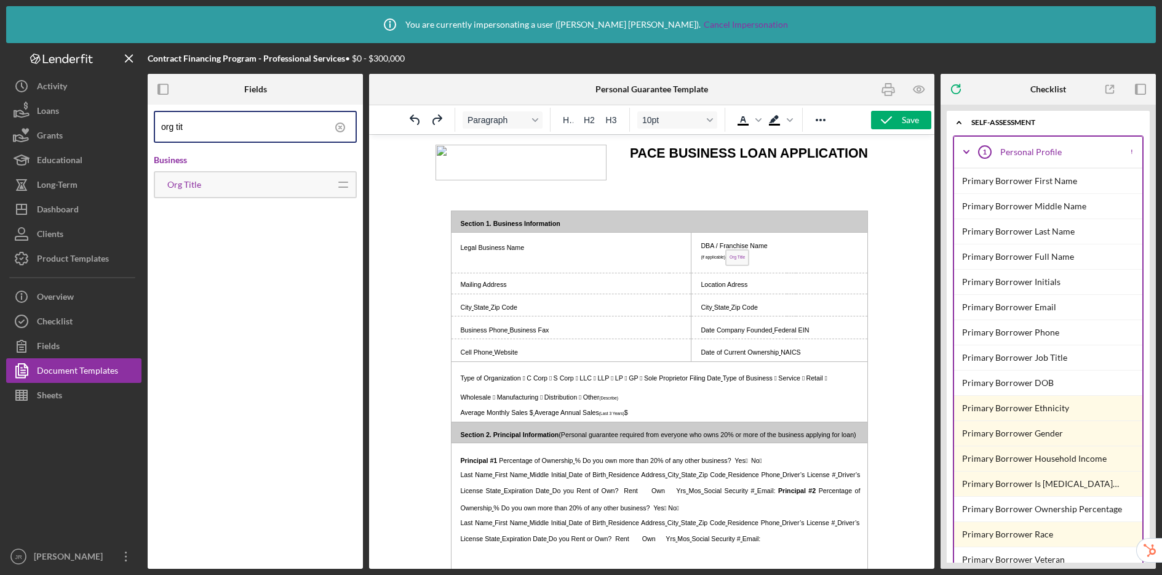
click at [772, 269] on p "(if applicable) Org Title" at bounding box center [779, 259] width 168 height 20
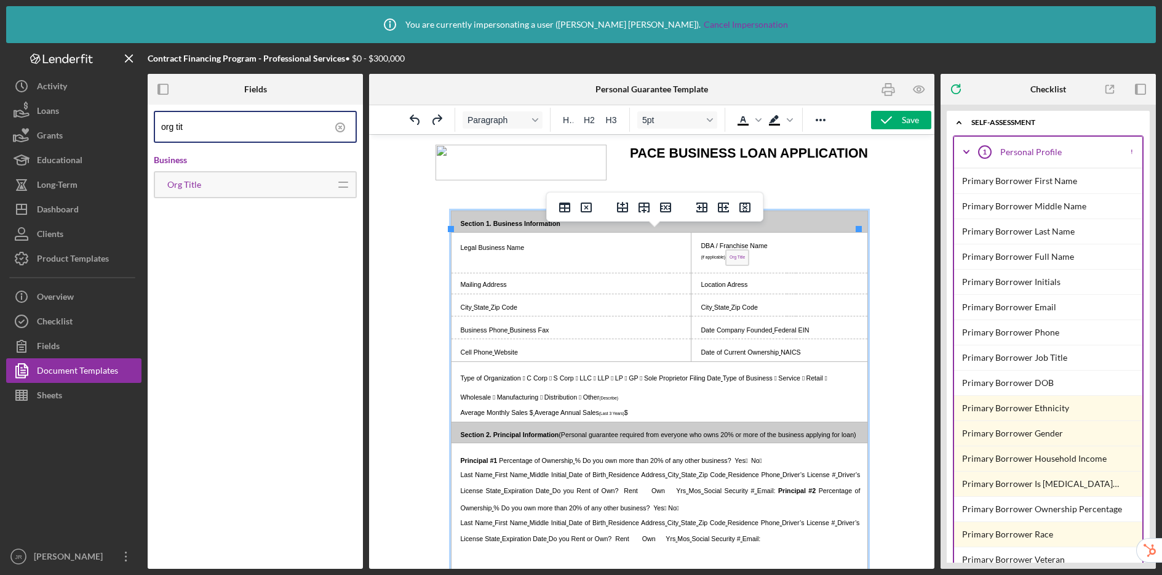
click at [732, 266] on span "Org Title" at bounding box center [737, 257] width 24 height 17
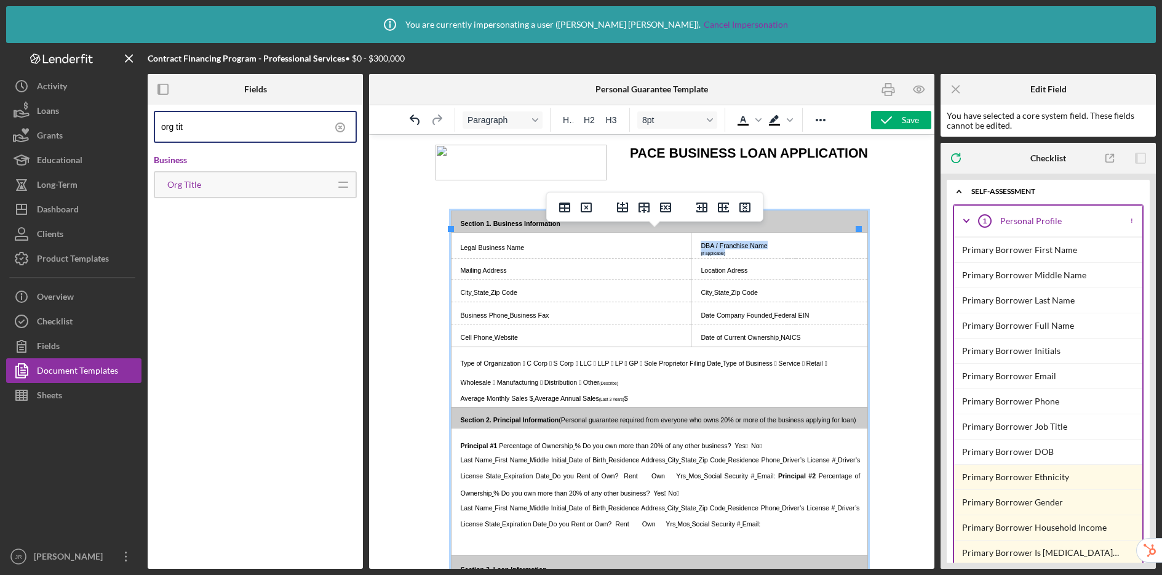
drag, startPoint x: 737, startPoint y: 270, endPoint x: 696, endPoint y: 263, distance: 41.1
click at [696, 258] on td "DBA / Franchise Name (if applicable)" at bounding box center [779, 246] width 176 height 26
click at [711, 257] on td "Rich Text Area. Press ALT-0 for help." at bounding box center [779, 245] width 176 height 25
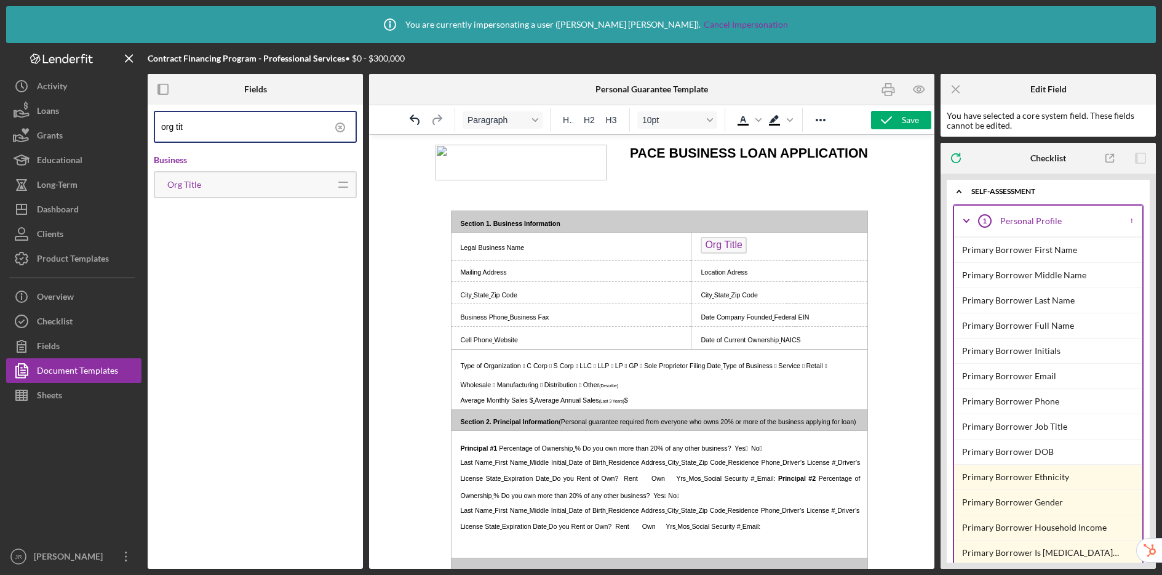
drag, startPoint x: 263, startPoint y: 135, endPoint x: 155, endPoint y: 116, distance: 110.0
click at [155, 116] on div "org tit" at bounding box center [255, 127] width 203 height 32
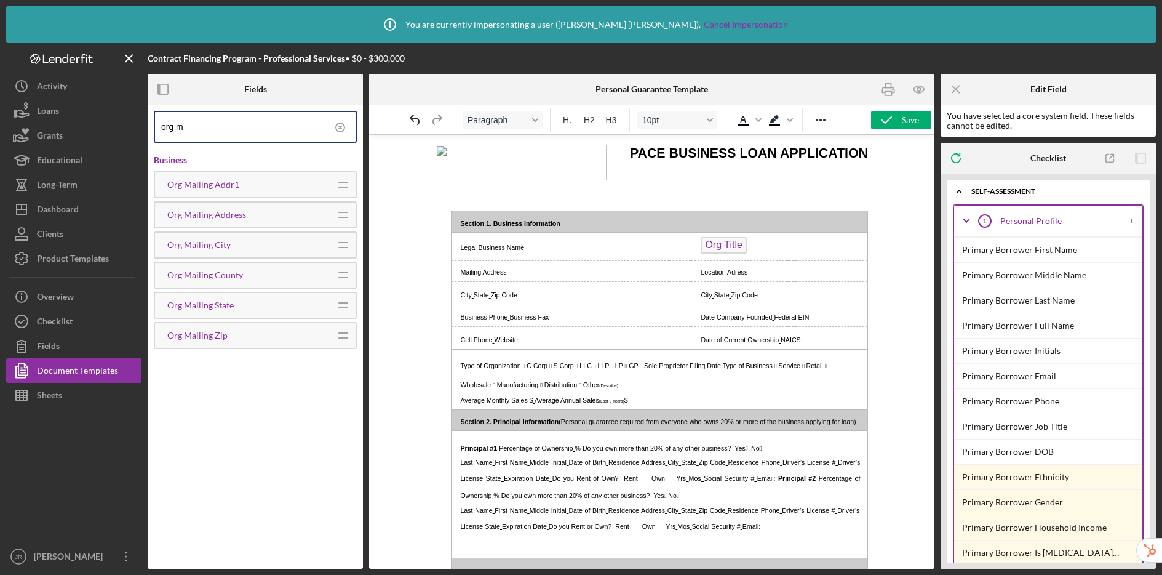
type input "org m"
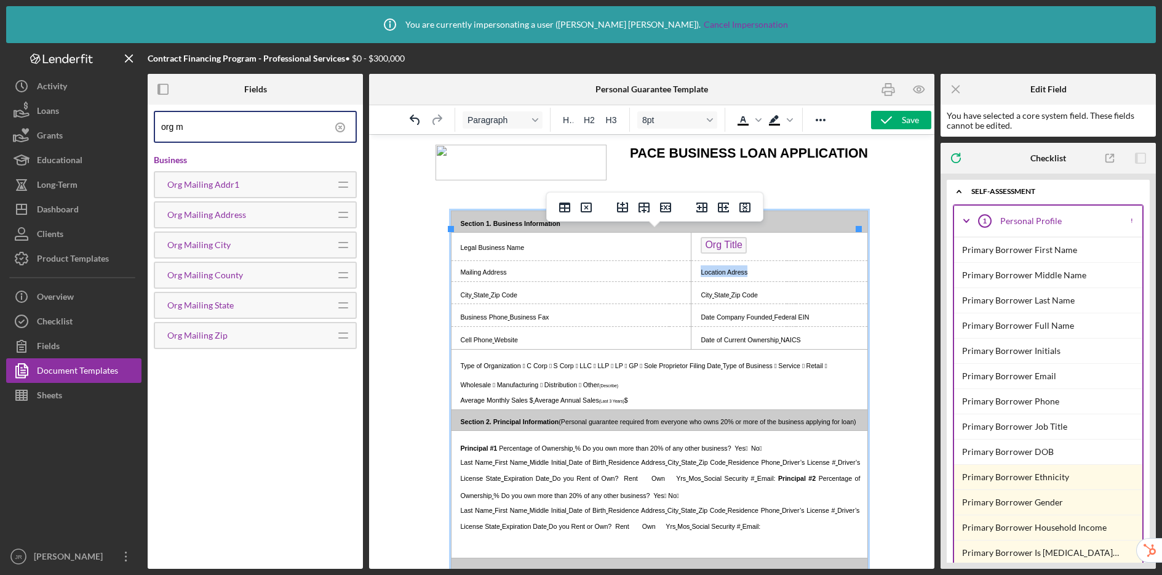
drag, startPoint x: 764, startPoint y: 289, endPoint x: 694, endPoint y: 292, distance: 70.8
click at [695, 277] on p "Location Adress" at bounding box center [779, 271] width 168 height 12
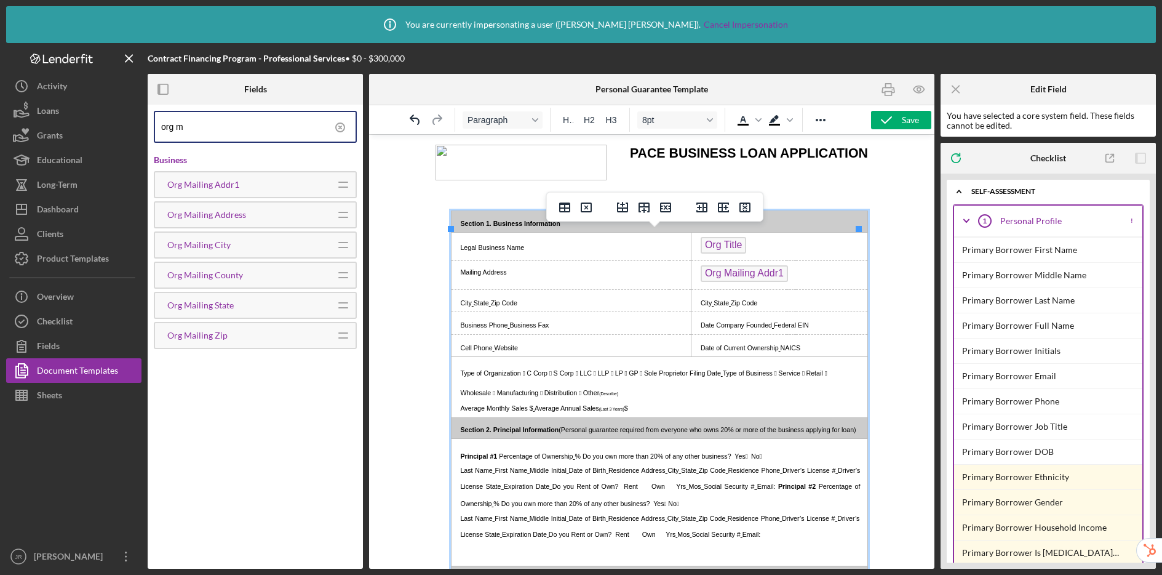
drag, startPoint x: 769, startPoint y: 323, endPoint x: 694, endPoint y: 322, distance: 75.1
click at [695, 308] on p "City State Zip Code" at bounding box center [779, 302] width 168 height 12
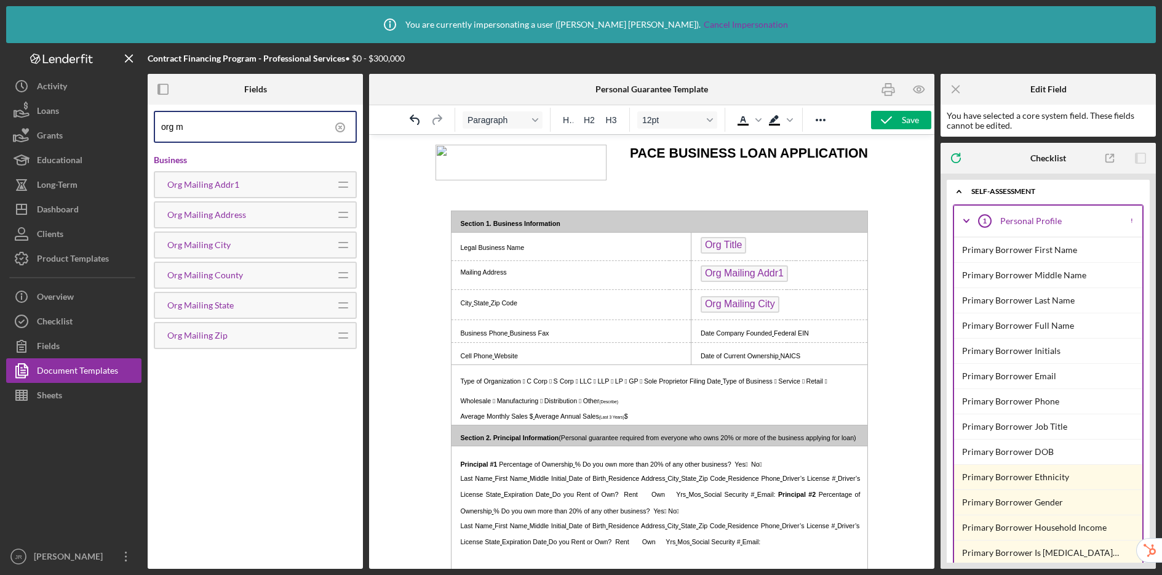
click at [794, 316] on p "Org Mailing City" at bounding box center [779, 306] width 168 height 20
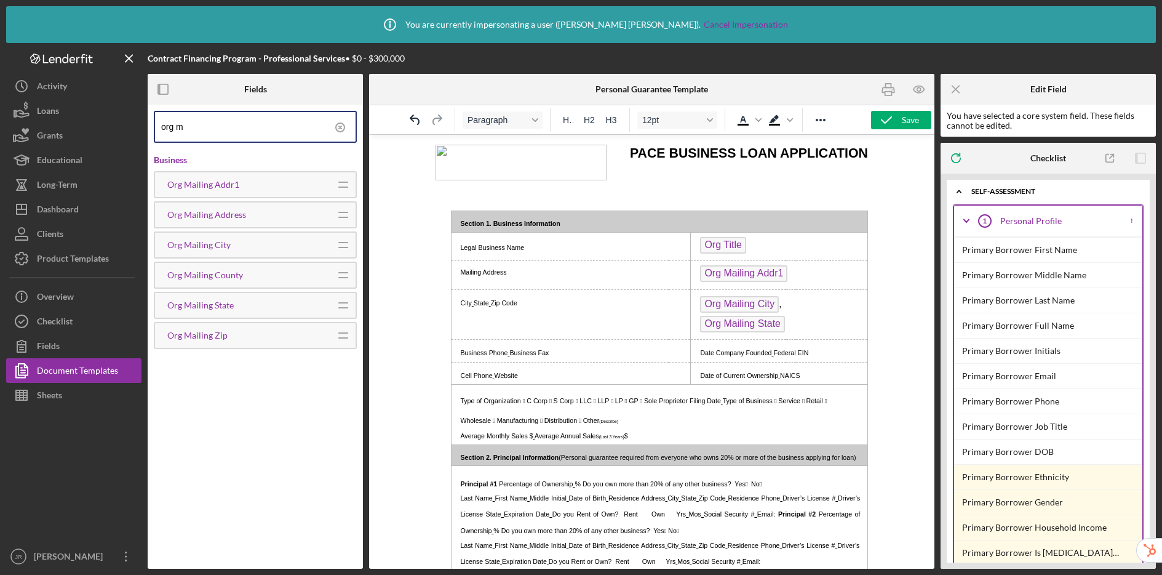
click at [782, 335] on p "Org Mailing City , Org Mailing State" at bounding box center [779, 315] width 169 height 39
drag, startPoint x: 234, startPoint y: 129, endPoint x: 145, endPoint y: 122, distance: 89.5
click at [145, 122] on div "Contract Financing Program - Professional Services • $0 - $300,000 Fields org m…" at bounding box center [581, 306] width 1150 height 526
click at [908, 91] on icon "Icon/Menu Close" at bounding box center [957, 90] width 28 height 28
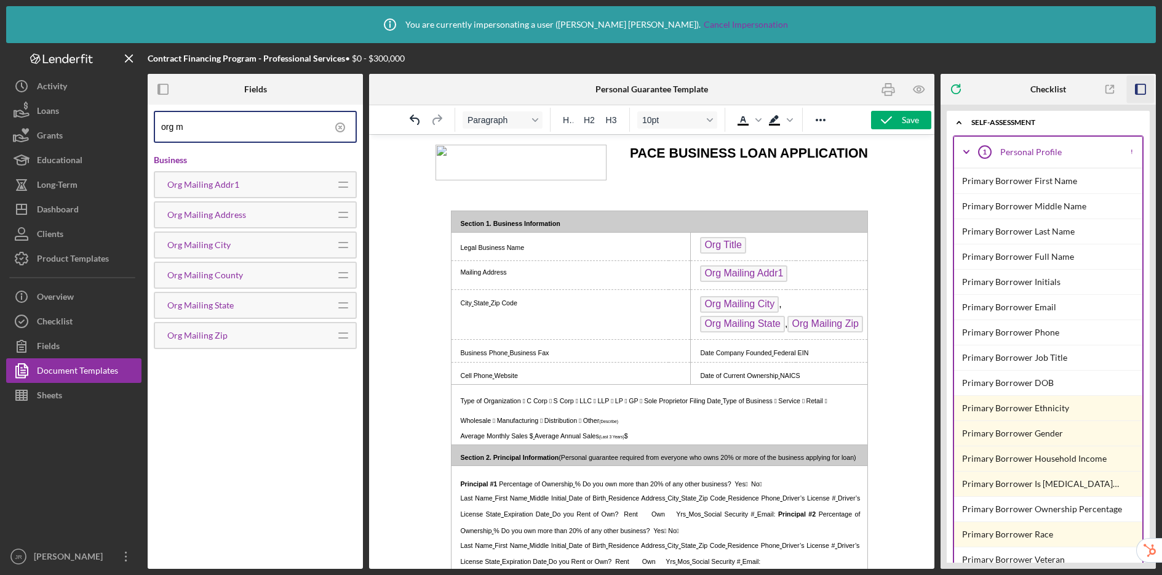
click at [908, 87] on icon "button" at bounding box center [1141, 90] width 28 height 28
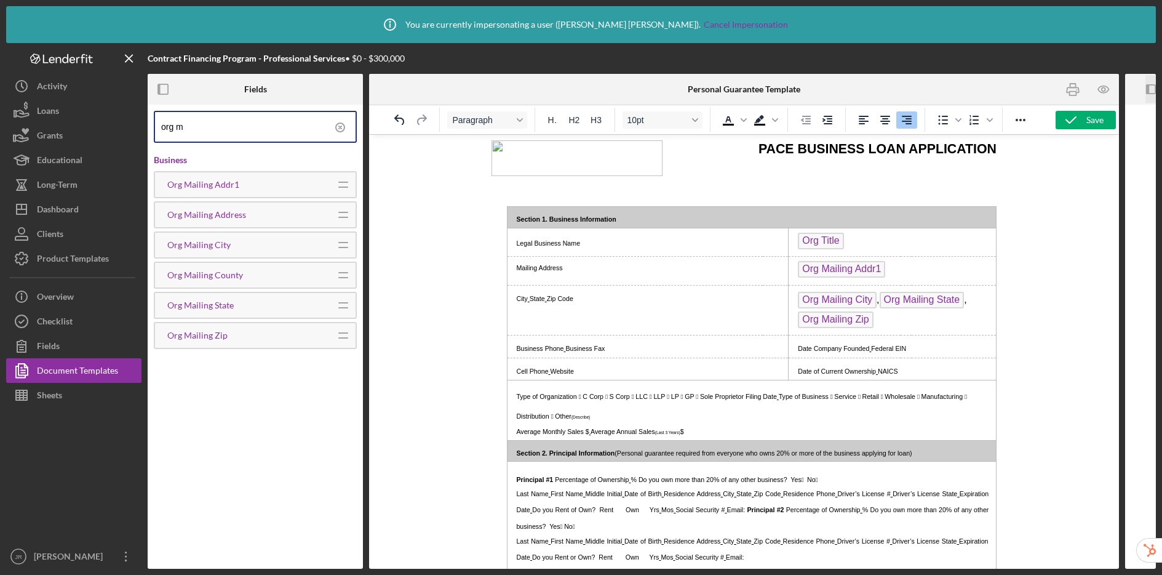
scroll to position [5, 0]
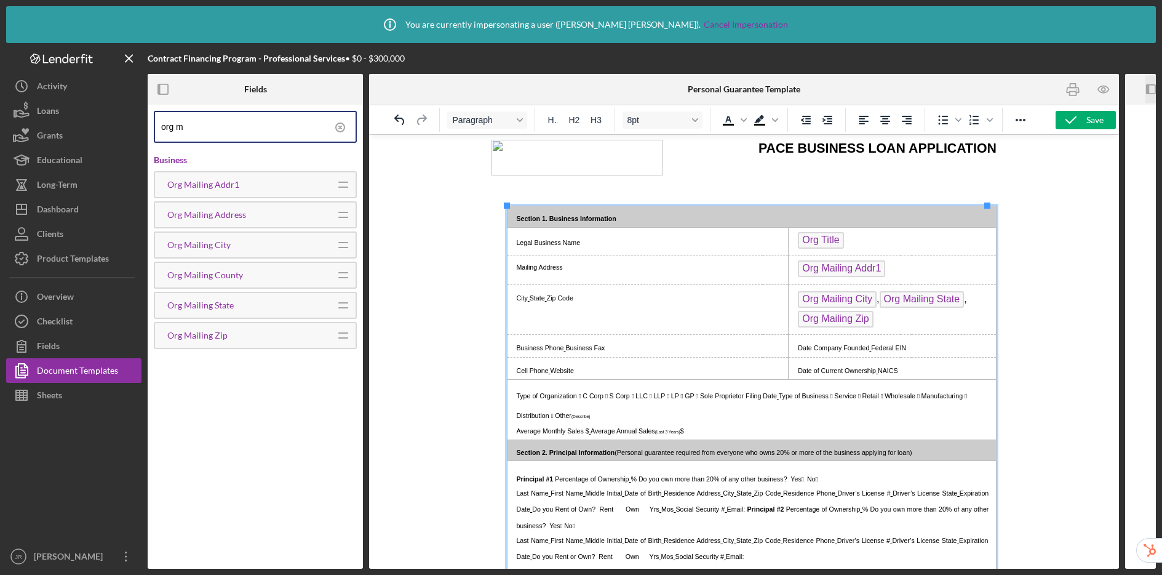
click at [646, 238] on p "Legal Business Name" at bounding box center [647, 242] width 273 height 12
click at [853, 237] on p "Org Title ﻿" at bounding box center [892, 242] width 199 height 20
click at [825, 241] on span "Org Title" at bounding box center [820, 240] width 46 height 17
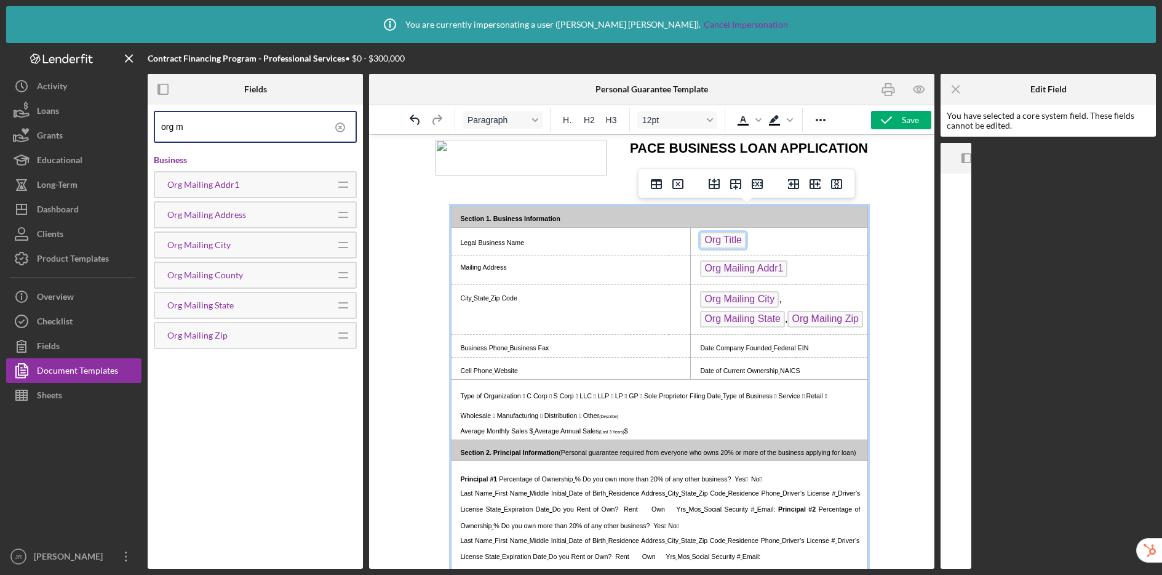
scroll to position [0, 0]
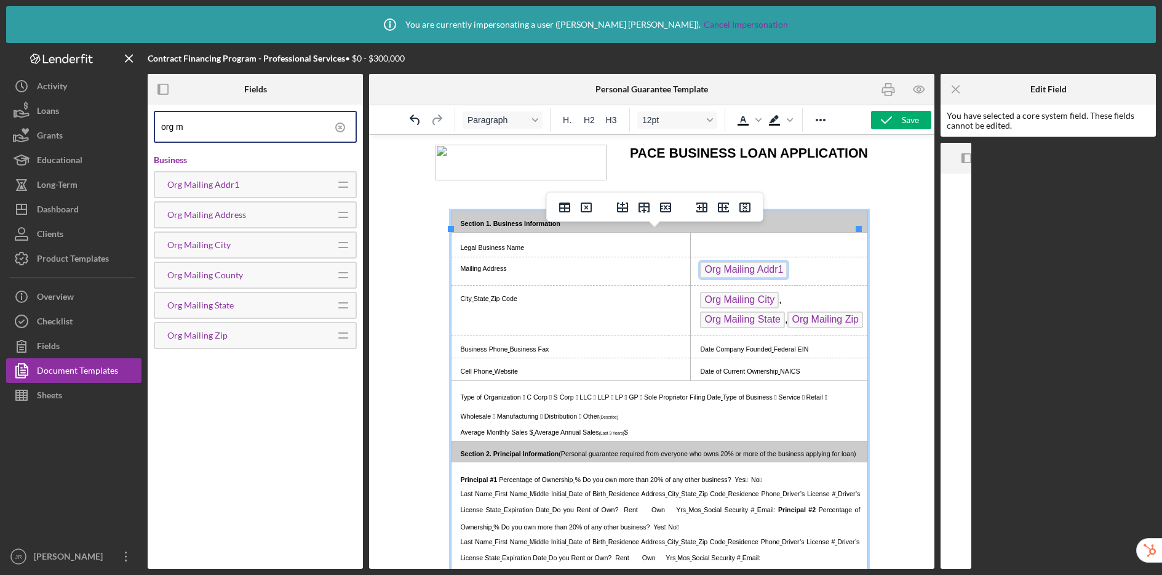
click at [762, 278] on span "Org Mailing Addr1" at bounding box center [743, 270] width 87 height 17
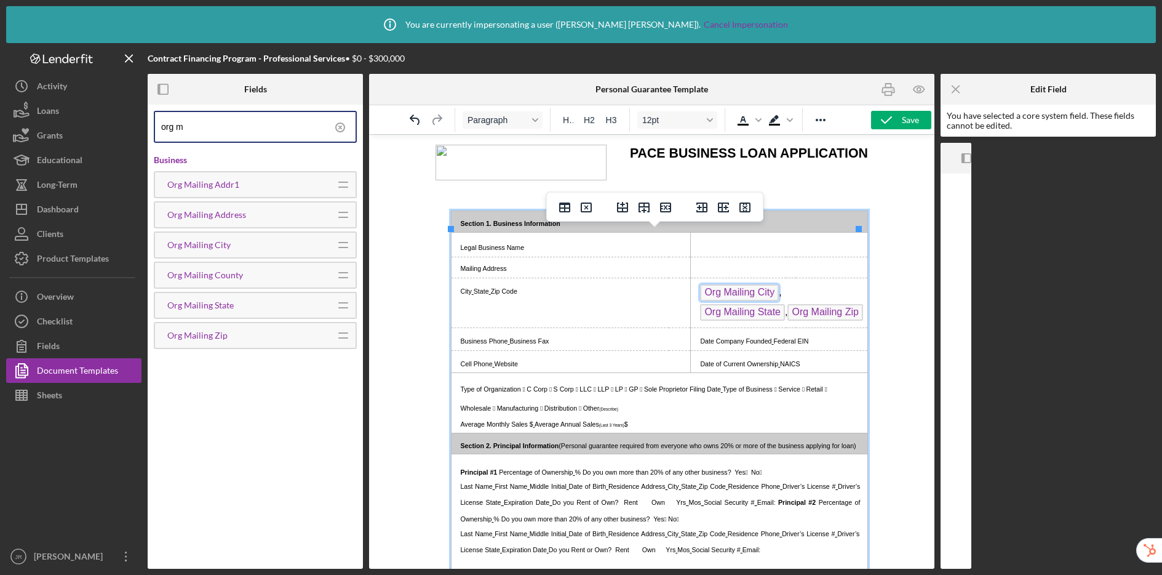
click at [754, 301] on span "Org Mailing City" at bounding box center [739, 292] width 79 height 17
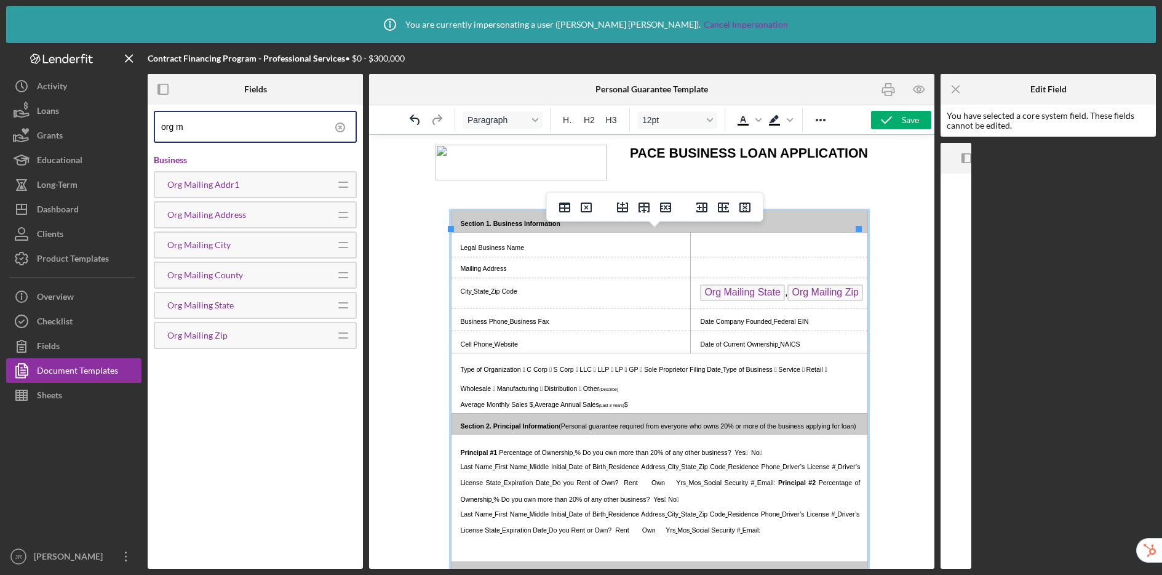
click at [750, 301] on span "Org Mailing State" at bounding box center [742, 292] width 85 height 17
click at [410, 119] on icon "Undo" at bounding box center [415, 119] width 10 height 10
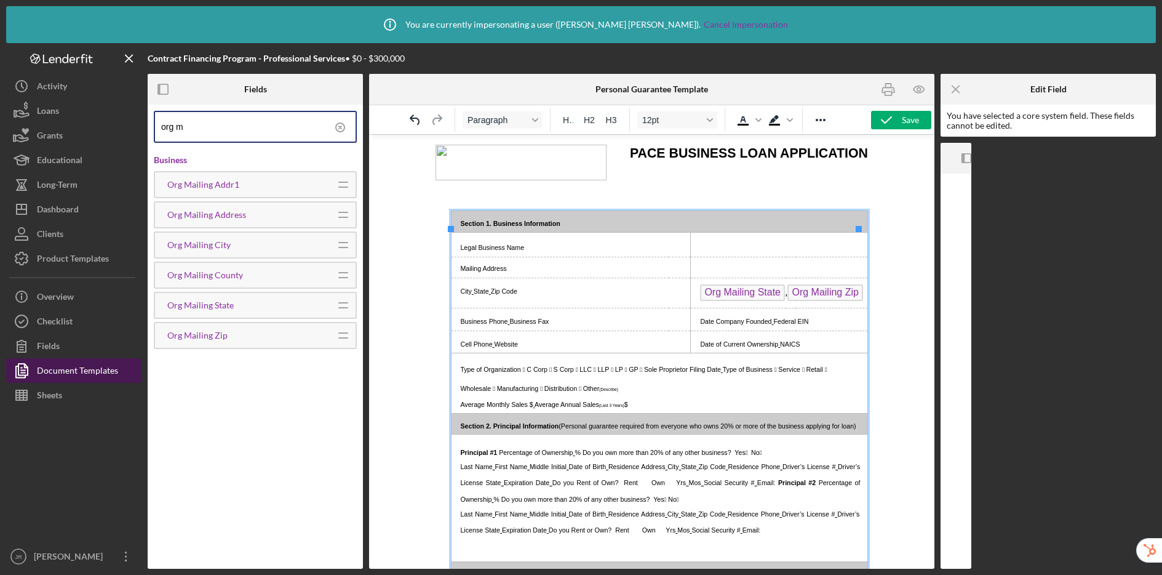
click at [41, 373] on div "Document Templates" at bounding box center [77, 372] width 81 height 28
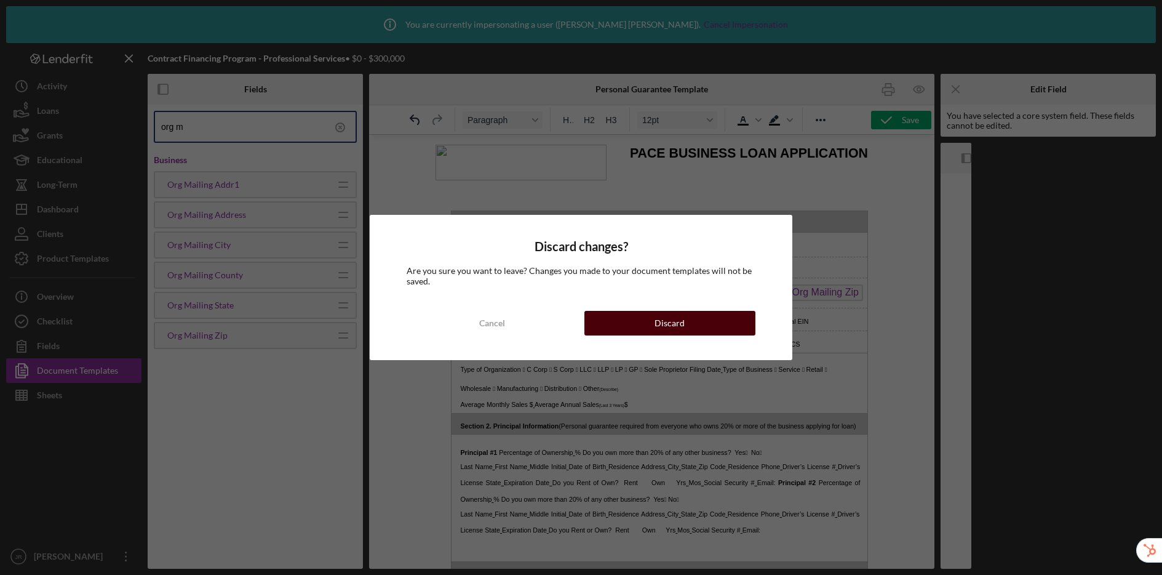
click at [617, 325] on button "Discard" at bounding box center [670, 323] width 171 height 25
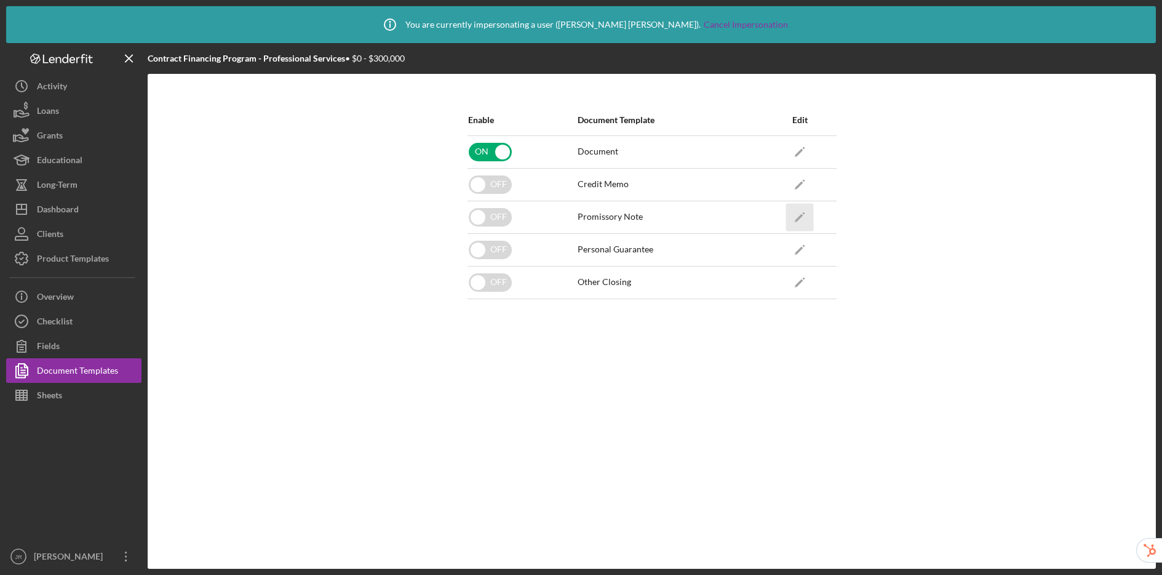
click at [801, 219] on icon "Icon/Edit" at bounding box center [800, 217] width 28 height 28
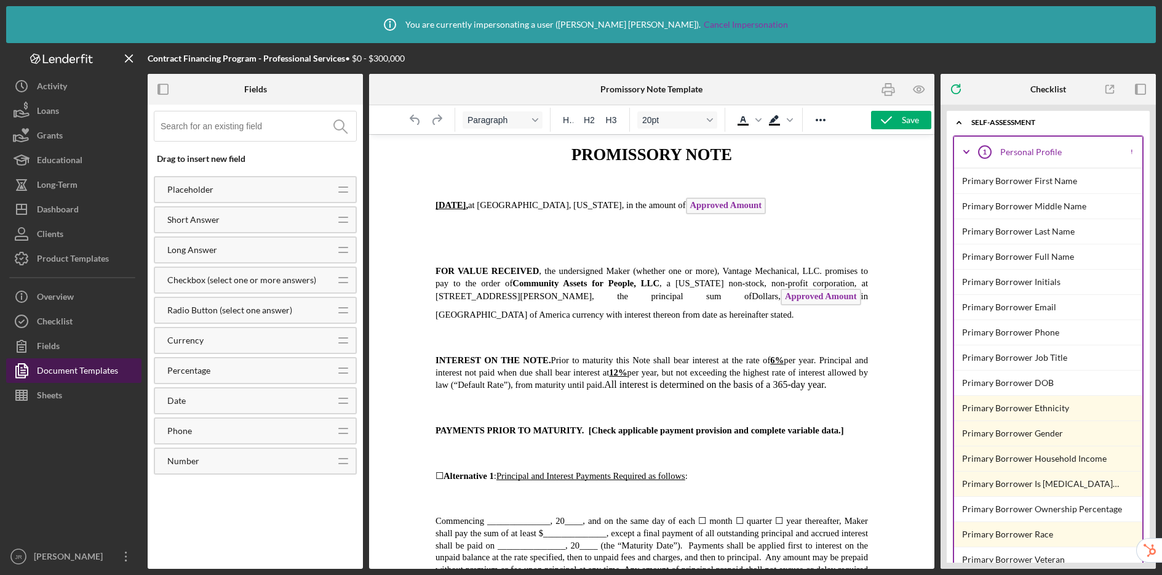
click at [80, 369] on div "Document Templates" at bounding box center [77, 372] width 81 height 28
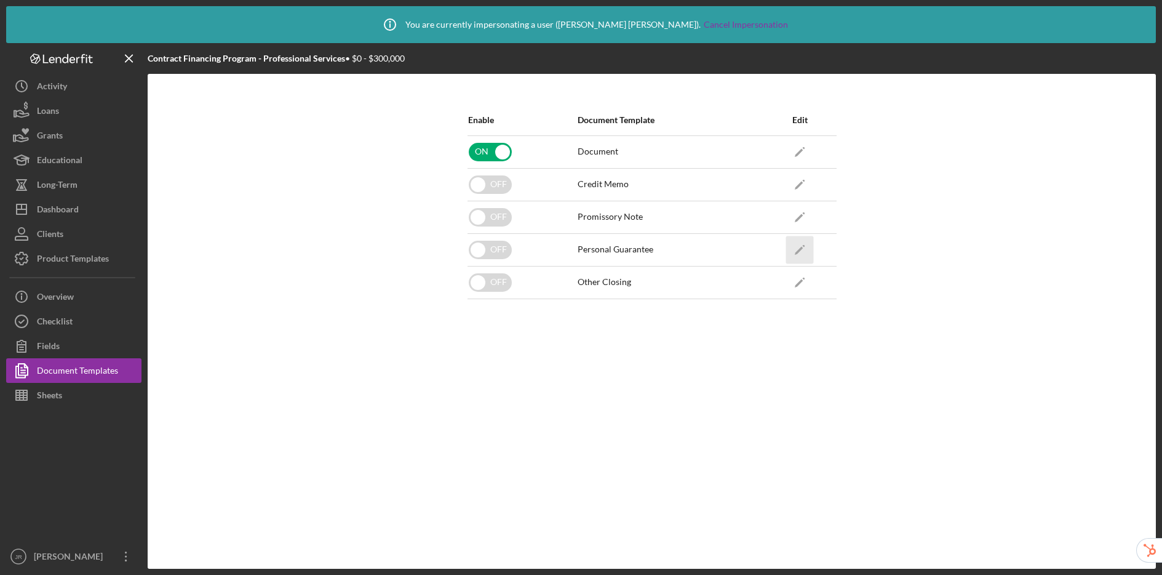
click at [796, 253] on icon "Icon/Edit" at bounding box center [800, 250] width 28 height 28
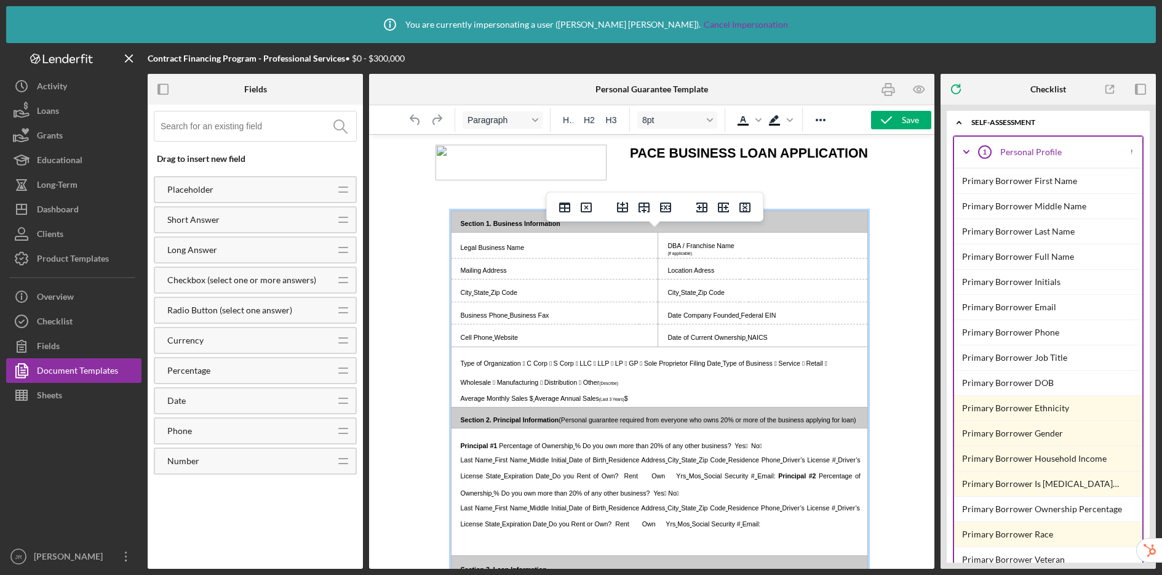
click at [566, 252] on p "Legal Business Name" at bounding box center [554, 247] width 199 height 12
click at [235, 129] on input at bounding box center [259, 126] width 196 height 30
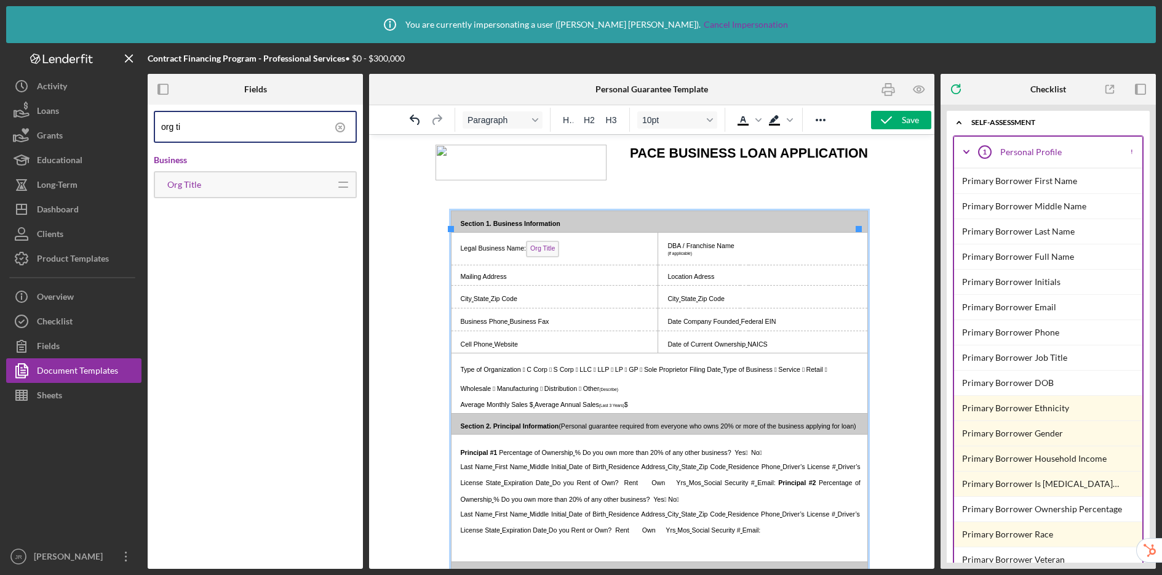
click at [756, 254] on p "(if applicable)" at bounding box center [762, 251] width 201 height 5
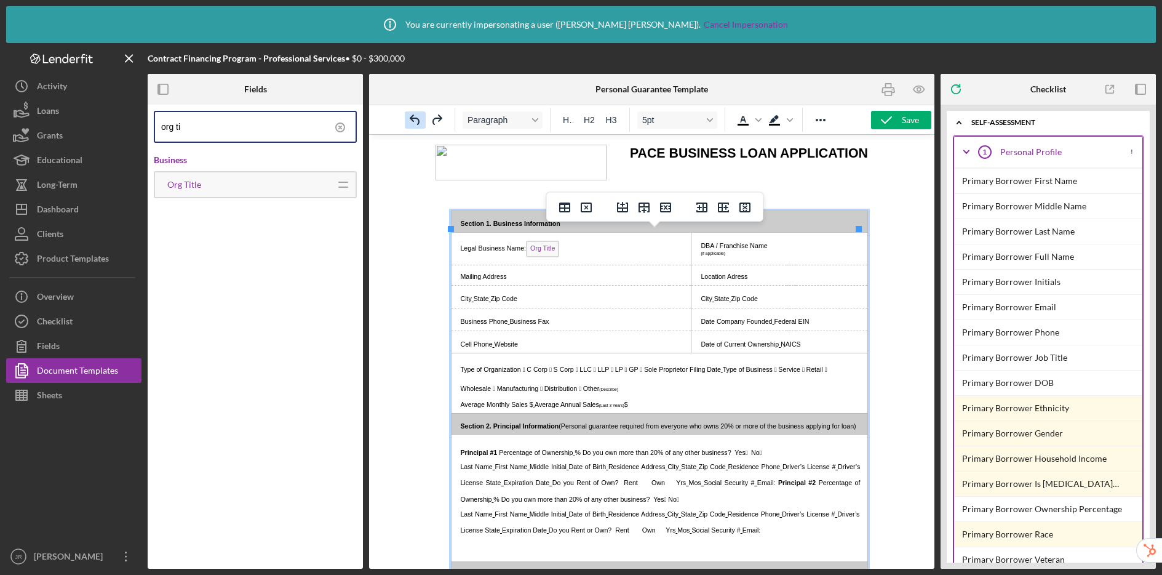
click at [410, 116] on icon "Undo" at bounding box center [415, 120] width 15 height 15
click at [736, 249] on p "DBA / Franchise Name" at bounding box center [762, 245] width 201 height 9
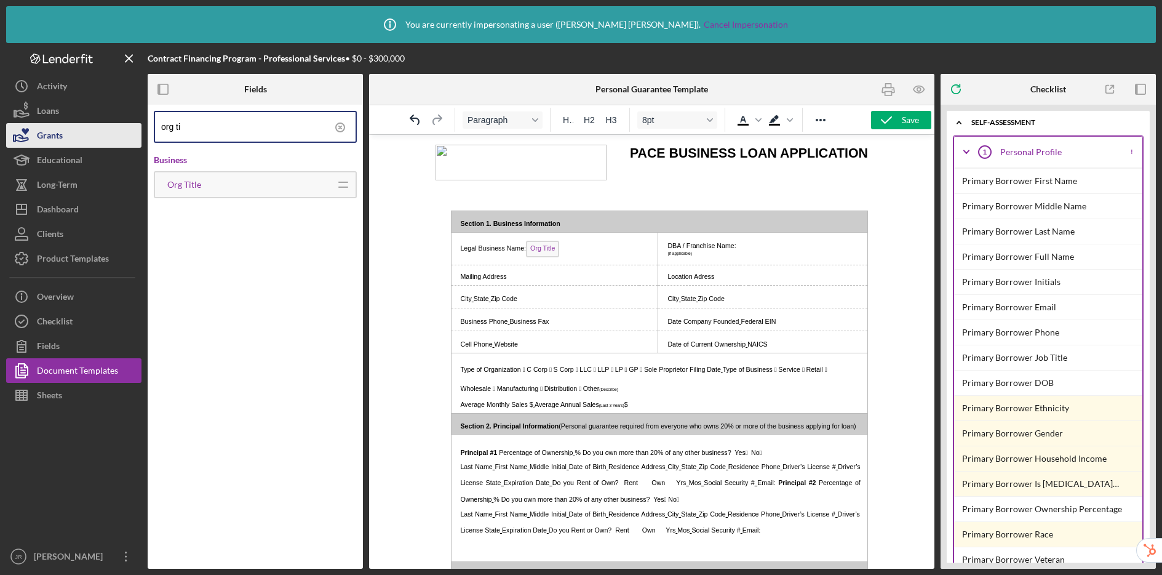
drag, startPoint x: 194, startPoint y: 129, endPoint x: 132, endPoint y: 129, distance: 62.2
click at [132, 129] on div "Contract Financing Program - Professional Services • $0 - $300,000 Fields org t…" at bounding box center [581, 306] width 1150 height 526
type input "dba"
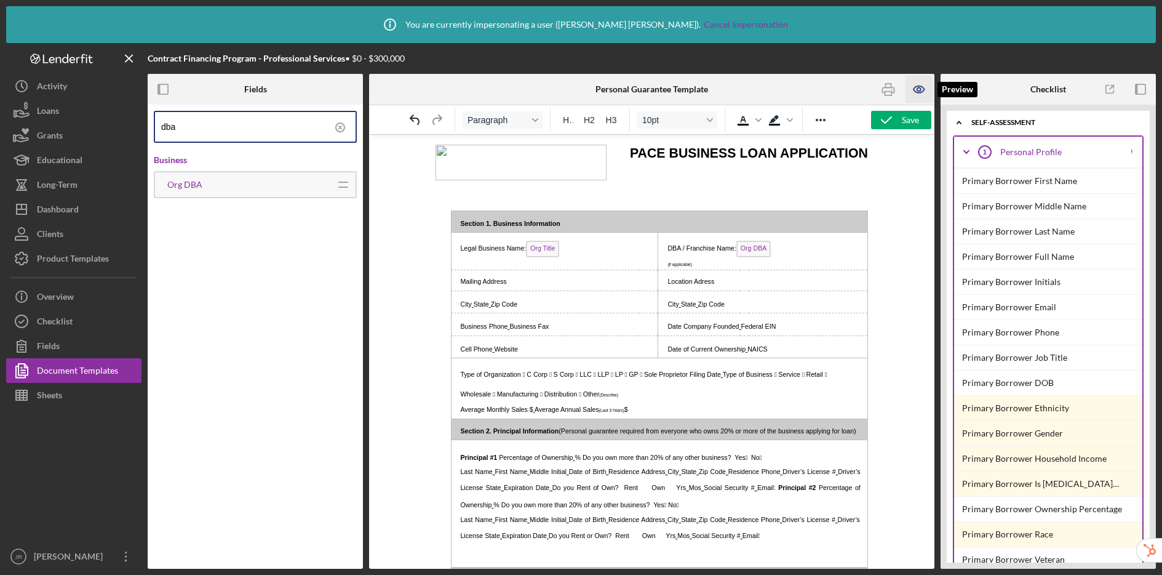
click at [908, 90] on icon "button" at bounding box center [919, 89] width 10 height 7
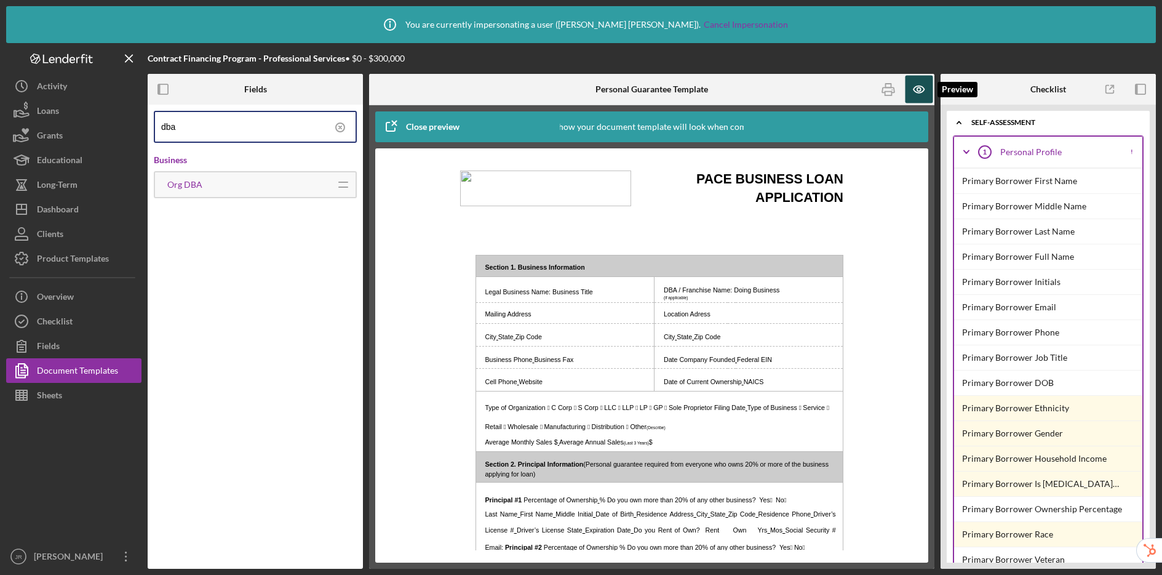
click at [908, 90] on icon "button" at bounding box center [919, 89] width 10 height 7
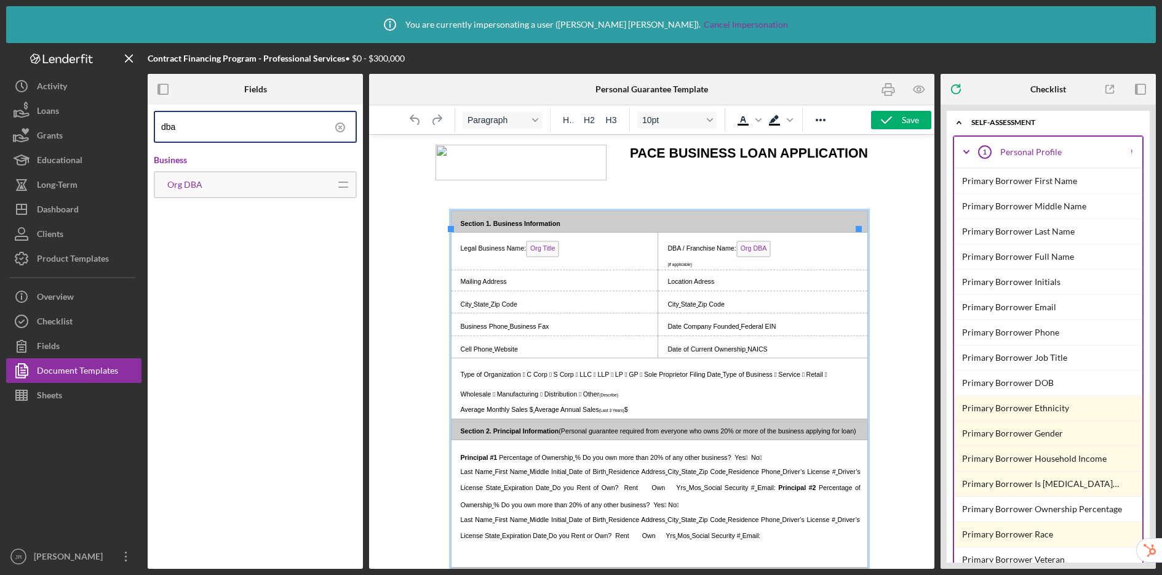
click at [527, 286] on p "Mailing Address" at bounding box center [554, 280] width 199 height 12
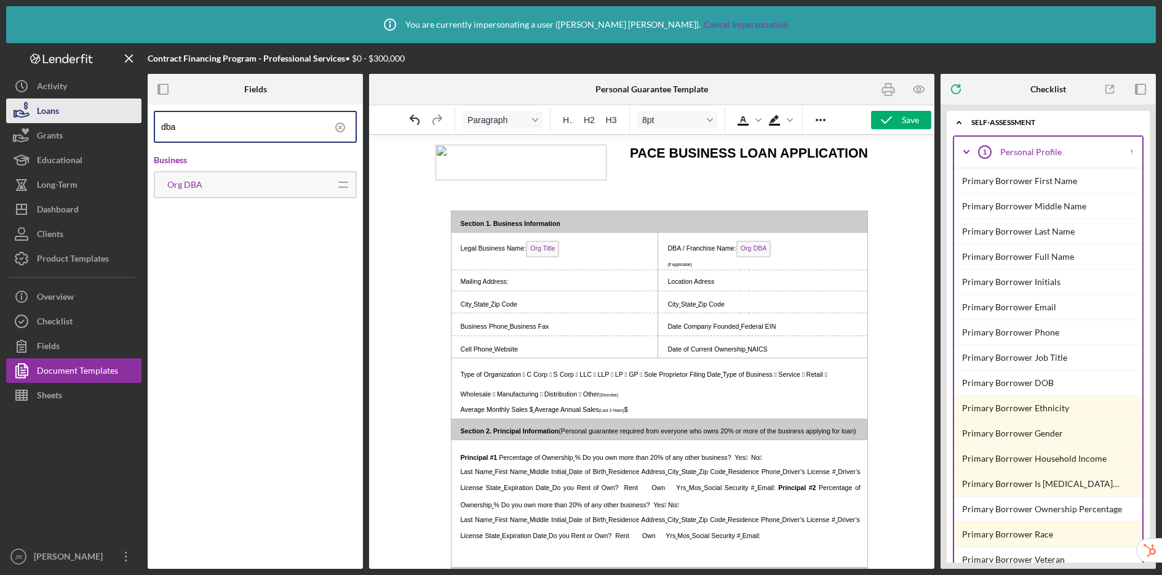
drag, startPoint x: 200, startPoint y: 126, endPoint x: 124, endPoint y: 115, distance: 77.1
click at [124, 115] on div "Contract Financing Program - Professional Services • $0 - $300,000 Fields dba B…" at bounding box center [581, 306] width 1150 height 526
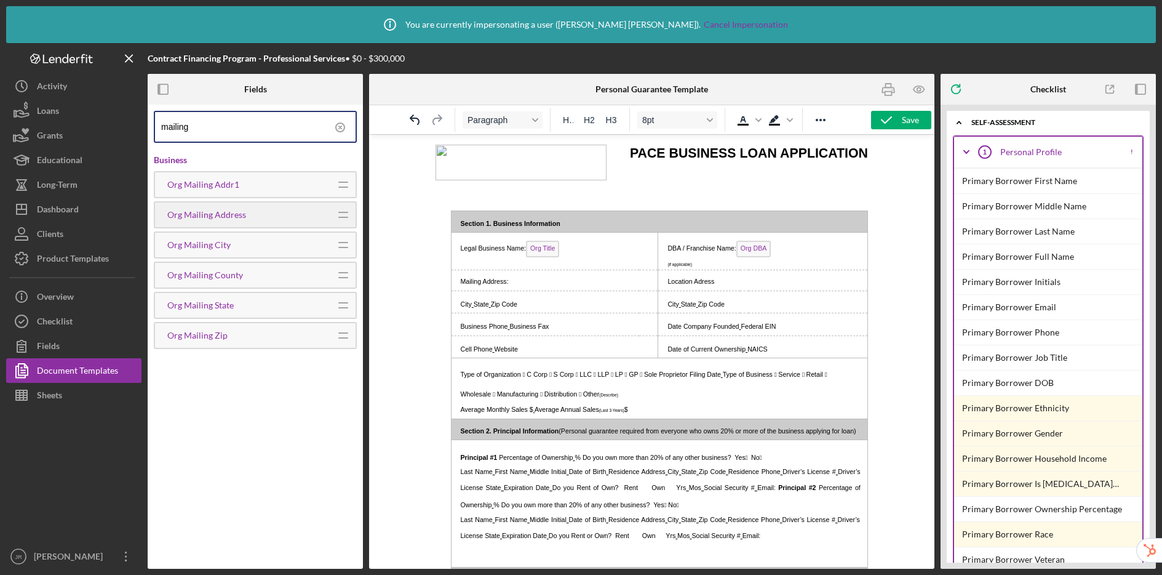
type input "mailing"
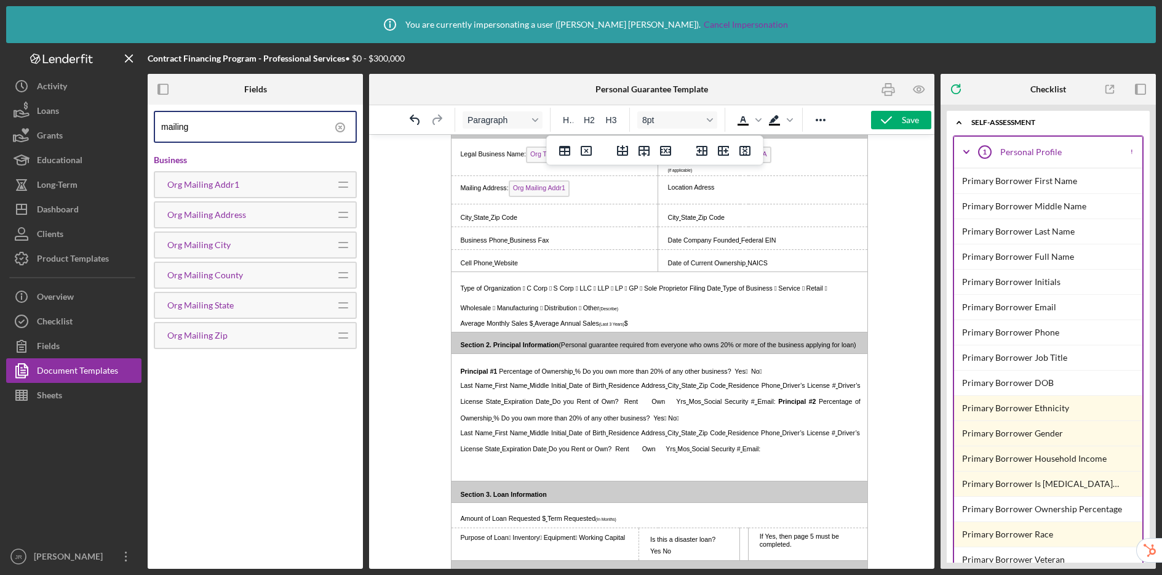
click at [534, 222] on p "City State Zip Code" at bounding box center [554, 216] width 199 height 12
click at [470, 221] on span "City" at bounding box center [465, 217] width 11 height 7
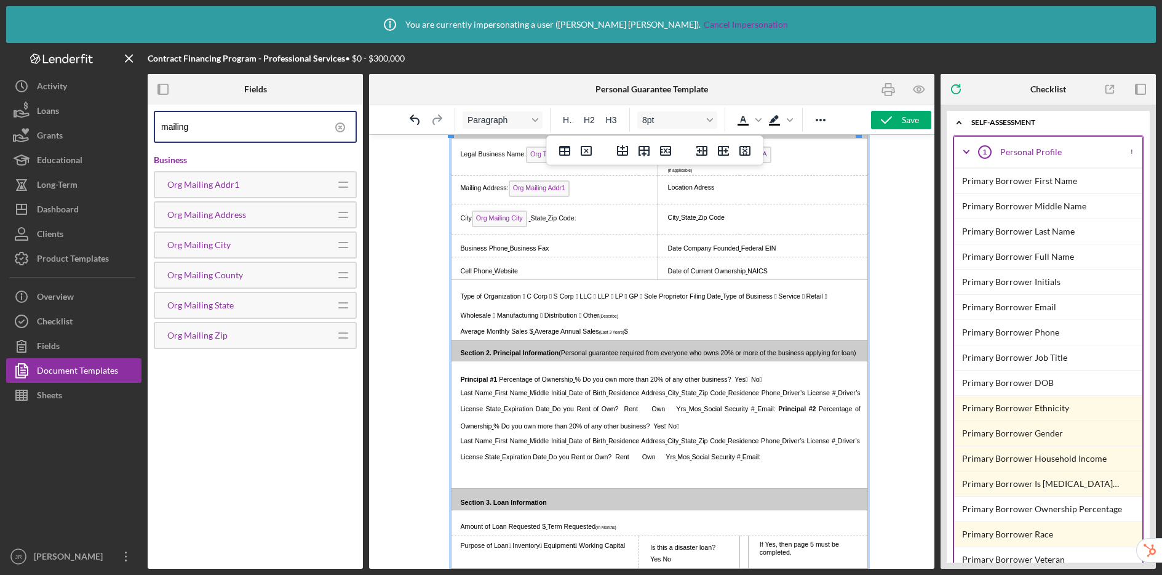
click at [532, 230] on p "City Org Mailing City State Zip Code:" at bounding box center [554, 220] width 199 height 20
click at [549, 222] on span "Zip Code:" at bounding box center [559, 217] width 28 height 7
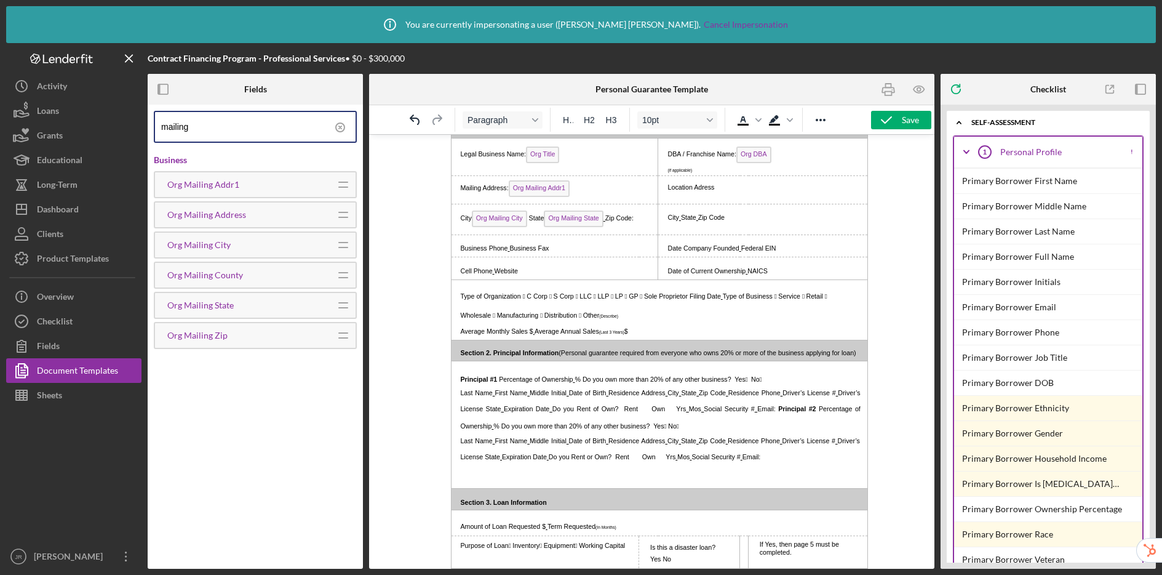
click at [611, 222] on span "Zip Code:" at bounding box center [619, 217] width 28 height 7
click at [646, 230] on p "City Org Mailing City State Org Mailing State Zip Code:" at bounding box center [554, 220] width 199 height 20
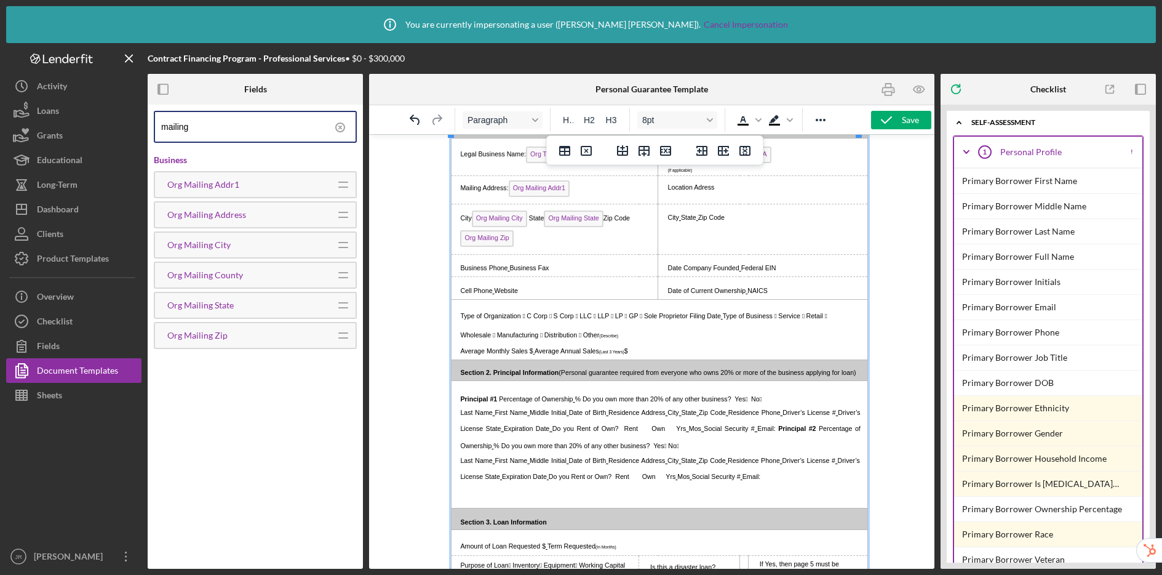
click at [752, 192] on p "Location Adress" at bounding box center [762, 186] width 201 height 12
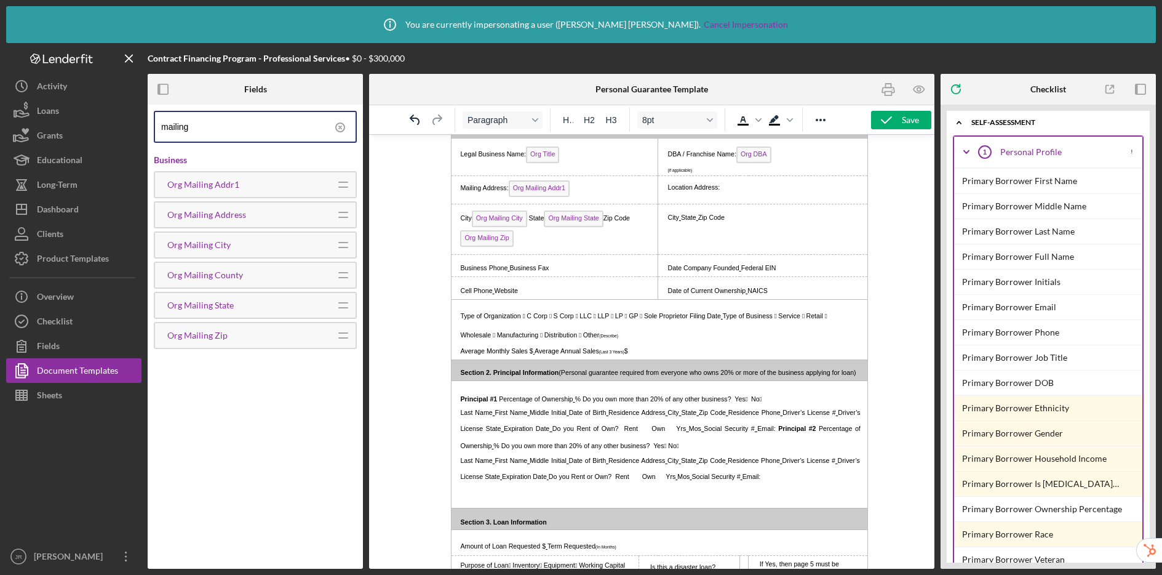
click at [341, 127] on icon at bounding box center [340, 127] width 2 height 2
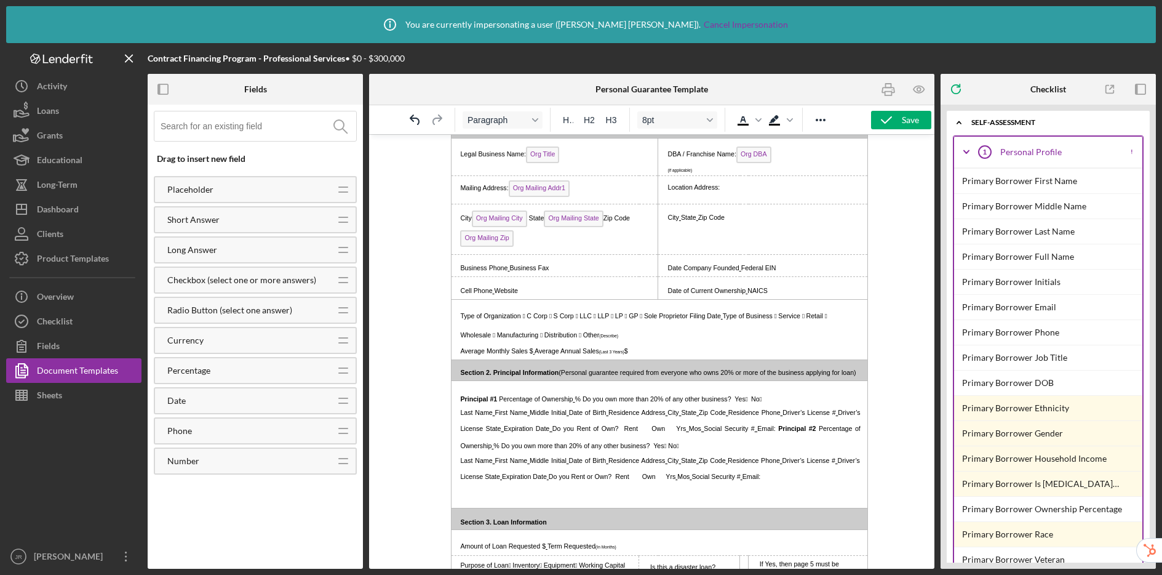
click at [276, 133] on input at bounding box center [259, 126] width 196 height 30
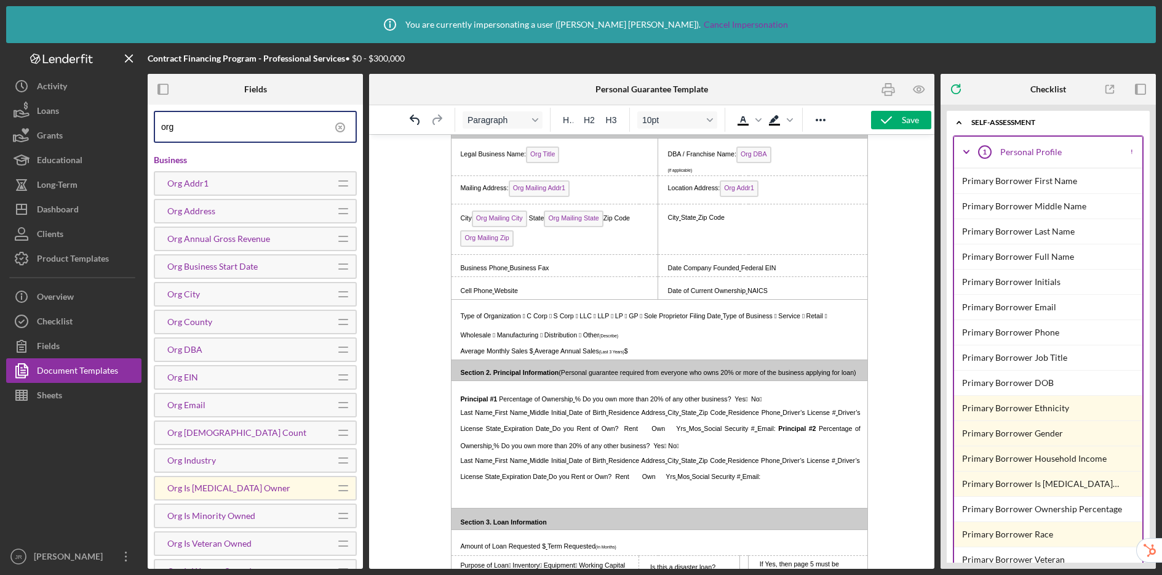
click at [681, 221] on span "State" at bounding box center [688, 217] width 15 height 7
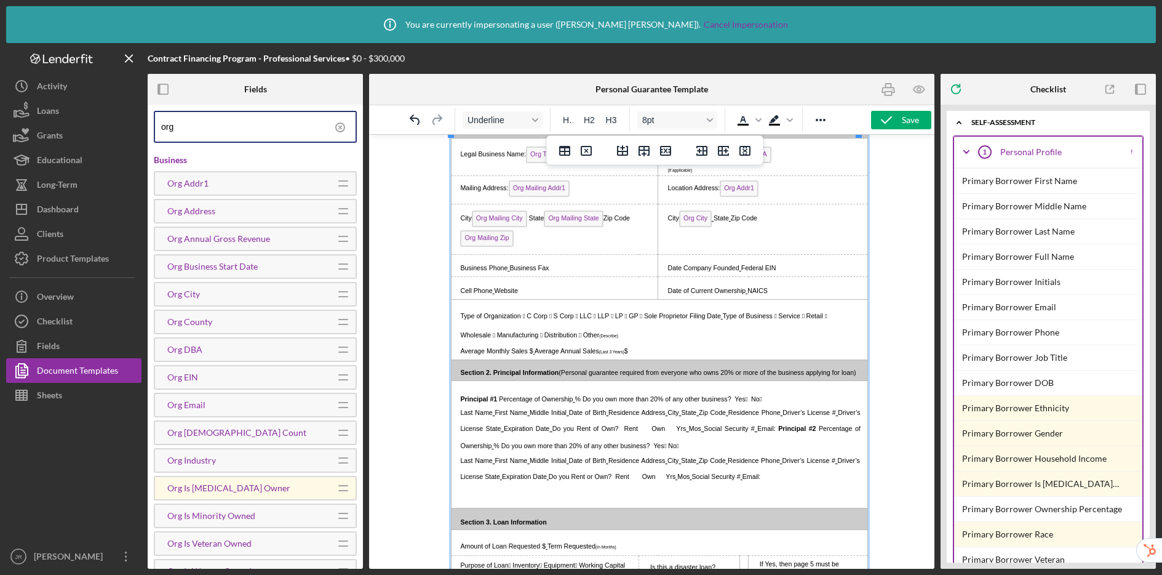
drag, startPoint x: 711, startPoint y: 241, endPoint x: 717, endPoint y: 227, distance: 15.4
click at [711, 230] on p "City Org City State Zip Code" at bounding box center [762, 220] width 201 height 20
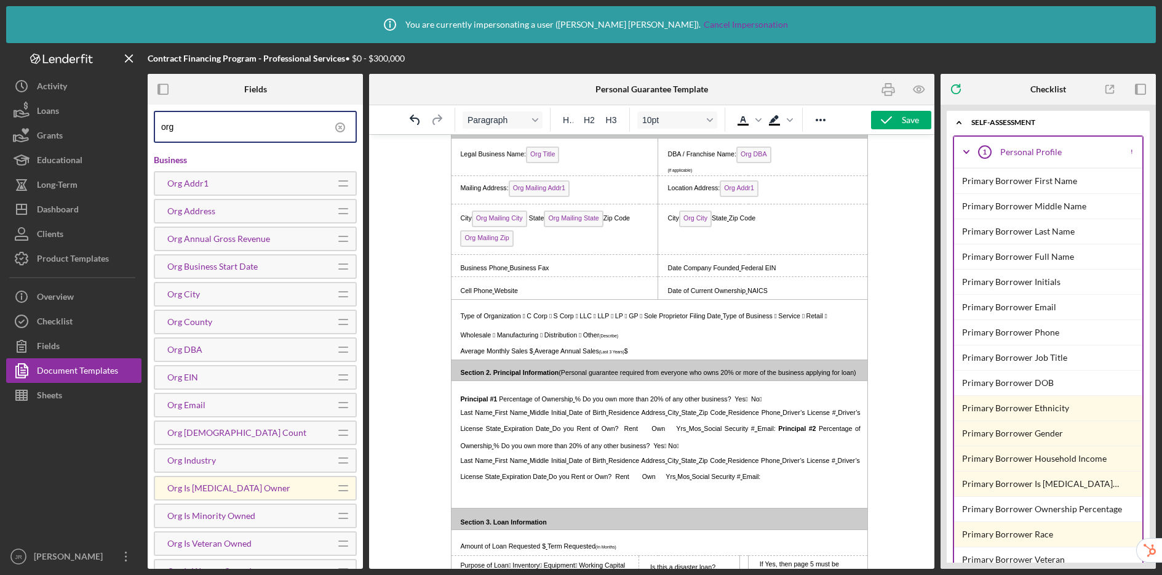
scroll to position [15, 0]
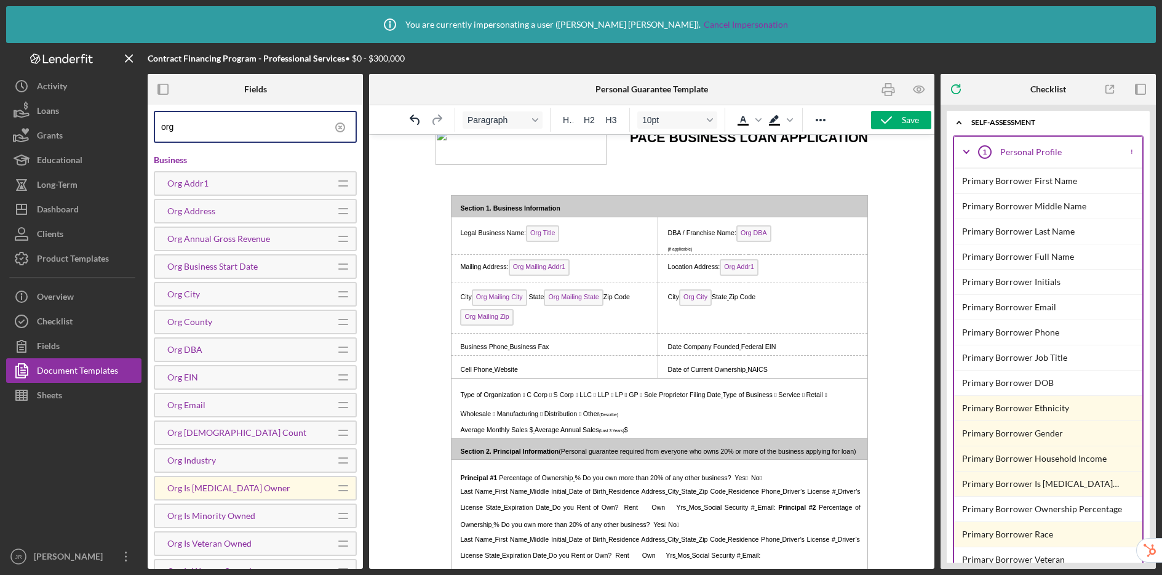
click at [729, 300] on span "Zip Code" at bounding box center [742, 296] width 26 height 7
click at [727, 300] on span "Zip Code" at bounding box center [740, 296] width 26 height 7
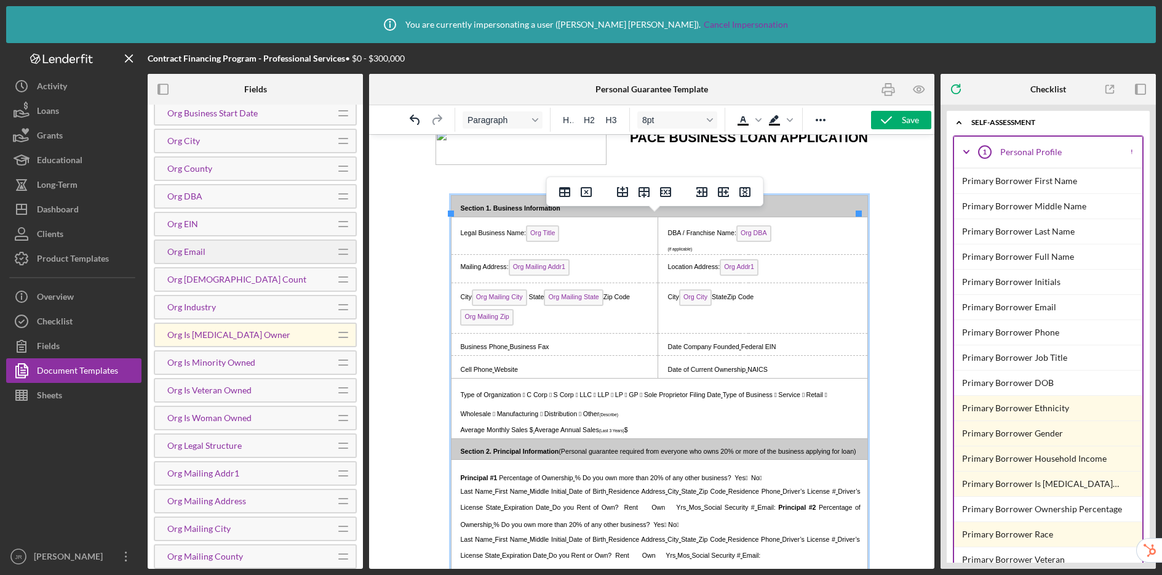
scroll to position [439, 0]
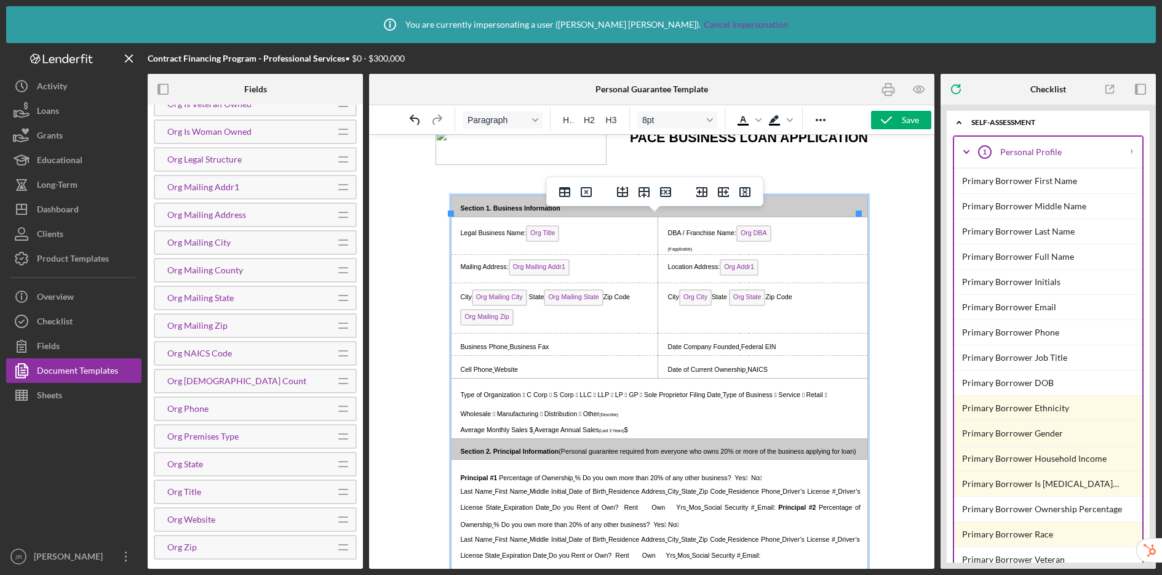
click at [766, 300] on span "Org State Zip Code" at bounding box center [759, 296] width 65 height 7
click at [807, 309] on p "City Org City State Org State Zip Code" at bounding box center [762, 299] width 201 height 20
click at [510, 350] on span "Business Fax" at bounding box center [528, 346] width 39 height 7
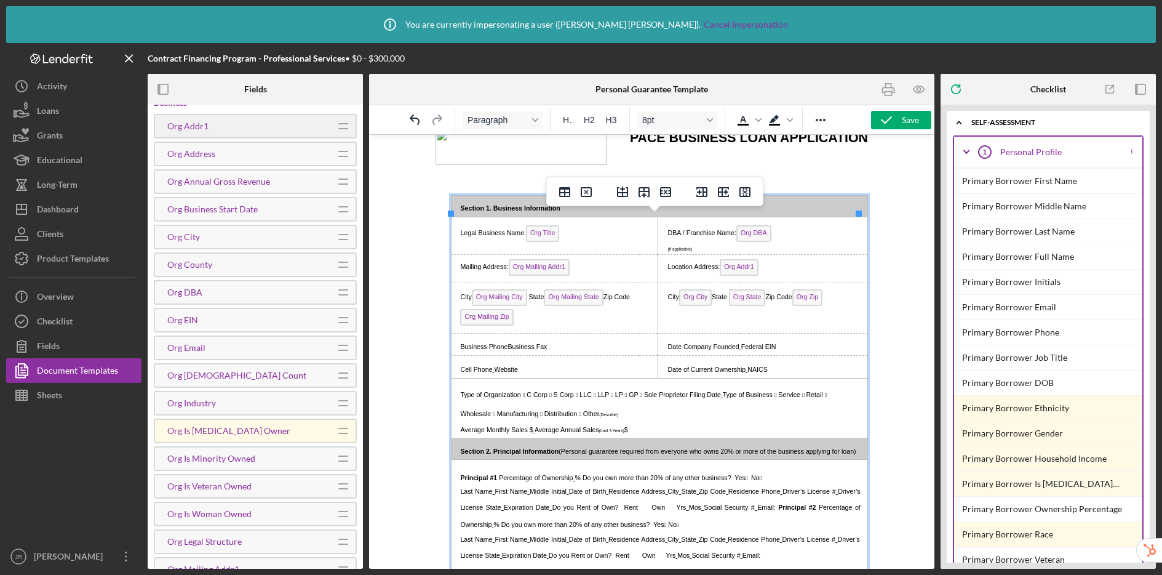
scroll to position [0, 0]
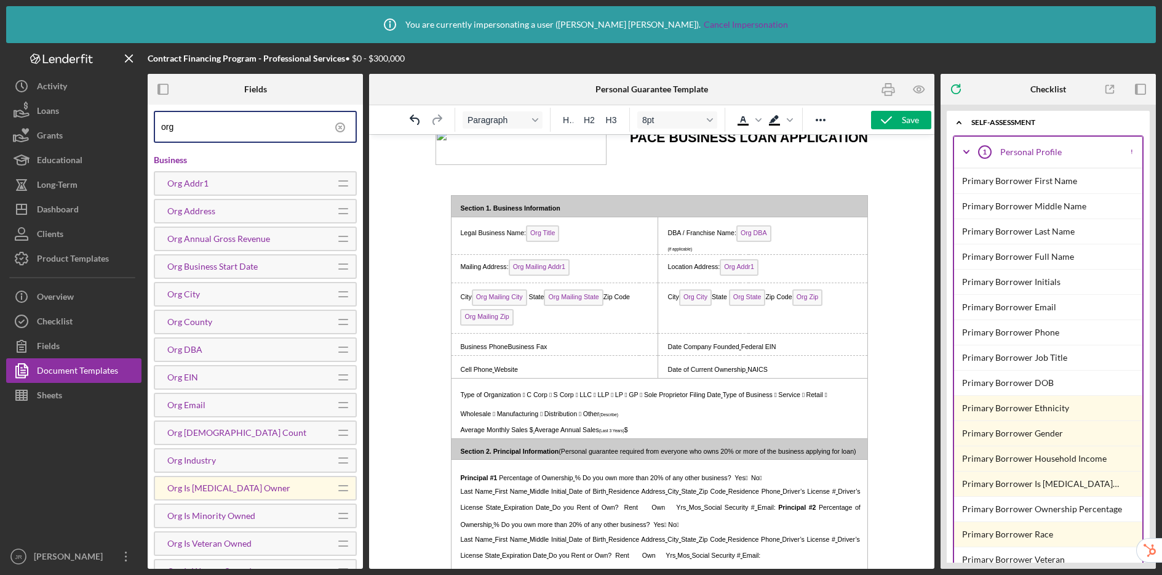
drag, startPoint x: 230, startPoint y: 127, endPoint x: 142, endPoint y: 124, distance: 88.0
click at [142, 124] on div "Contract Financing Program - Professional Services • $0 - $300,000 Fields org B…" at bounding box center [581, 306] width 1150 height 526
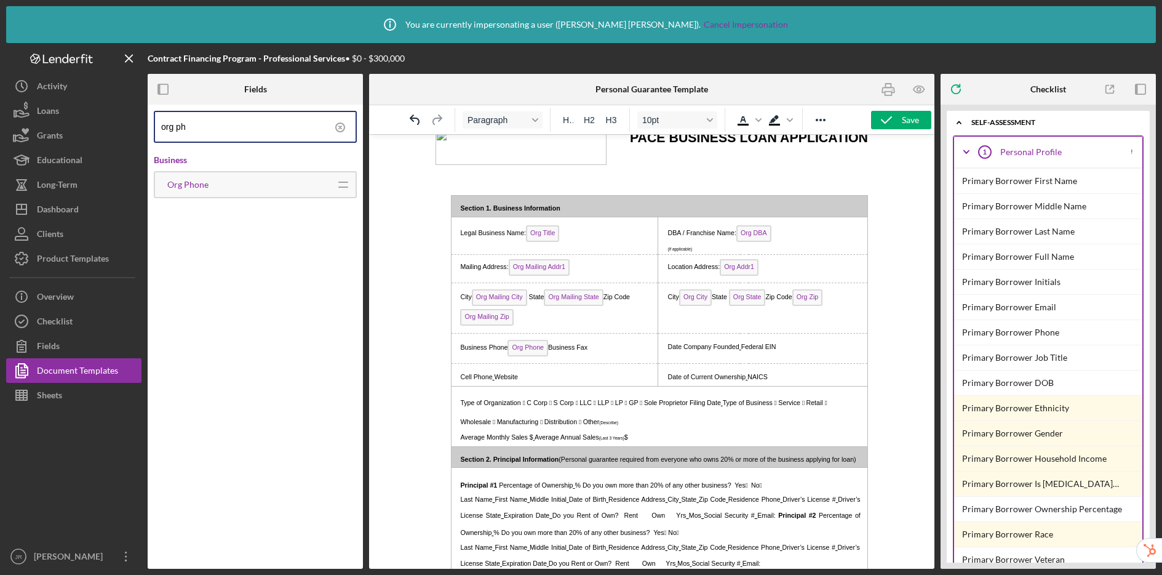
drag, startPoint x: 553, startPoint y: 367, endPoint x: 556, endPoint y: 359, distance: 9.4
click at [553, 351] on span "Business Fax" at bounding box center [567, 346] width 39 height 7
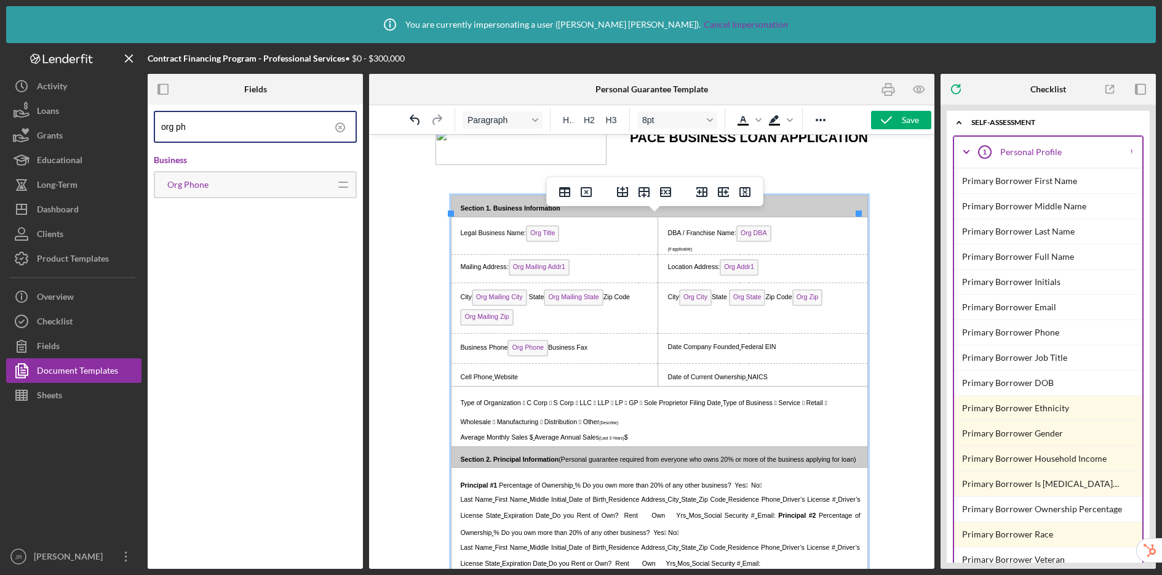
click at [621, 359] on p "Business Phone Org Phone Business Fax" at bounding box center [554, 350] width 199 height 20
click at [234, 128] on input "org ph" at bounding box center [258, 127] width 194 height 30
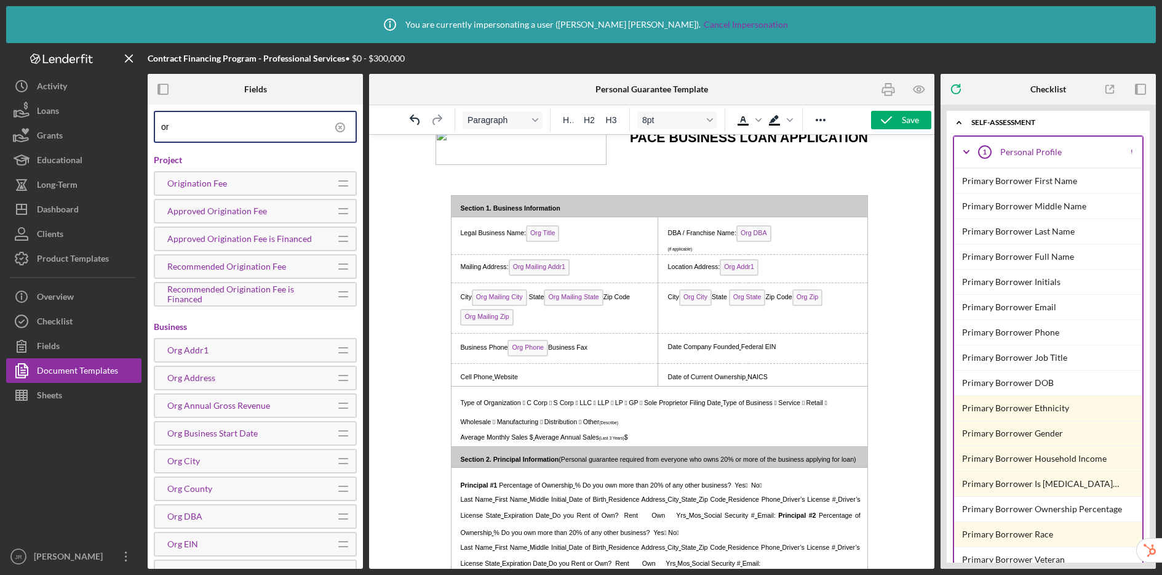
type input "o"
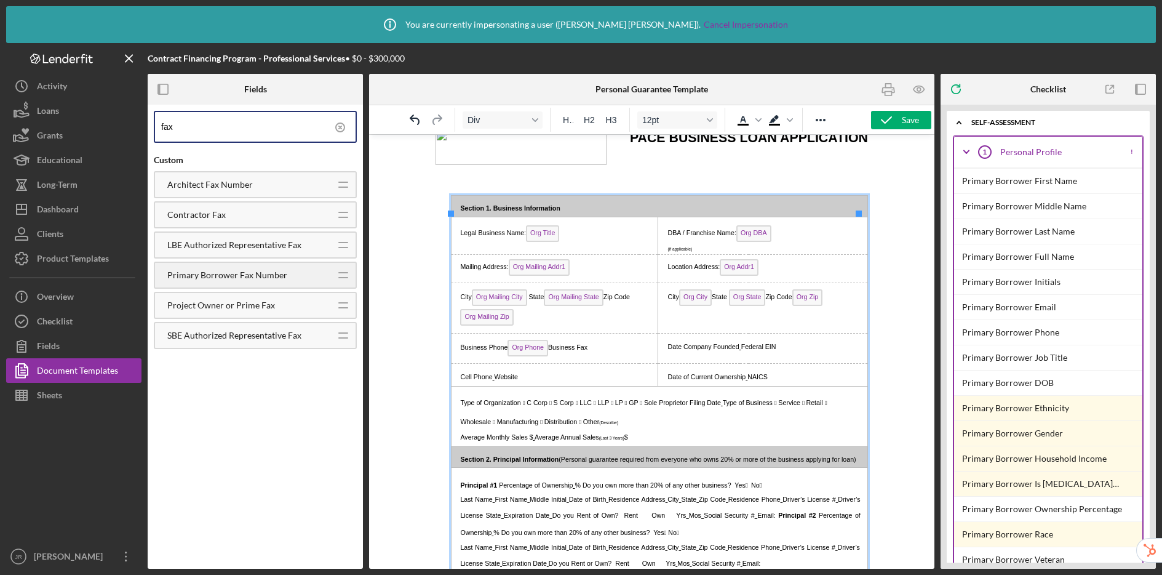
scroll to position [94, 0]
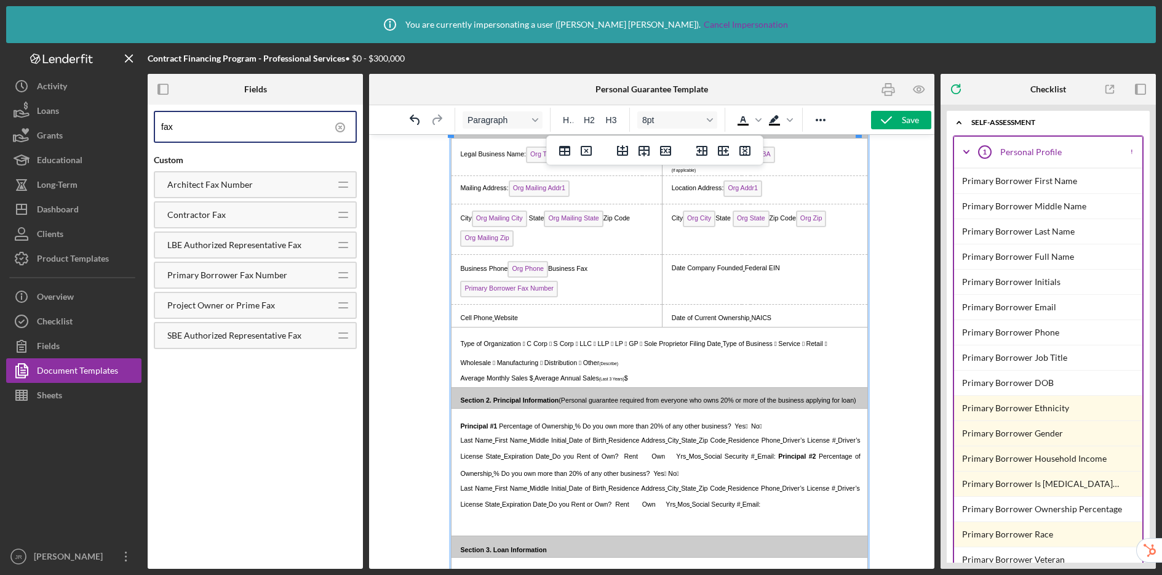
click at [679, 271] on span "Date Company Founded" at bounding box center [706, 267] width 71 height 7
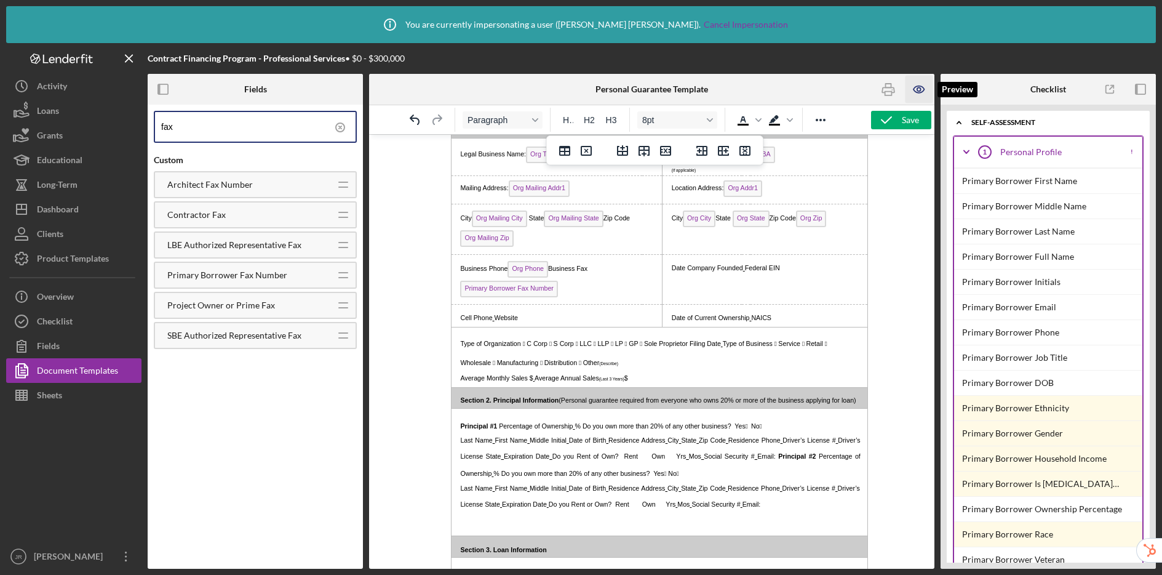
click at [908, 90] on icon "button" at bounding box center [919, 90] width 28 height 28
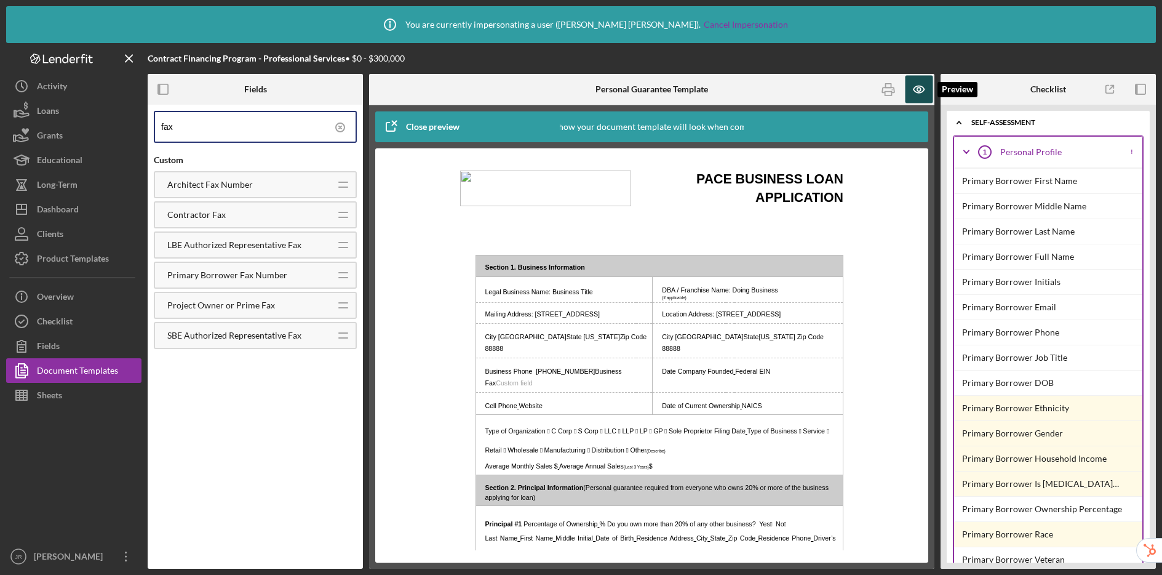
click at [908, 90] on icon "button" at bounding box center [919, 90] width 28 height 28
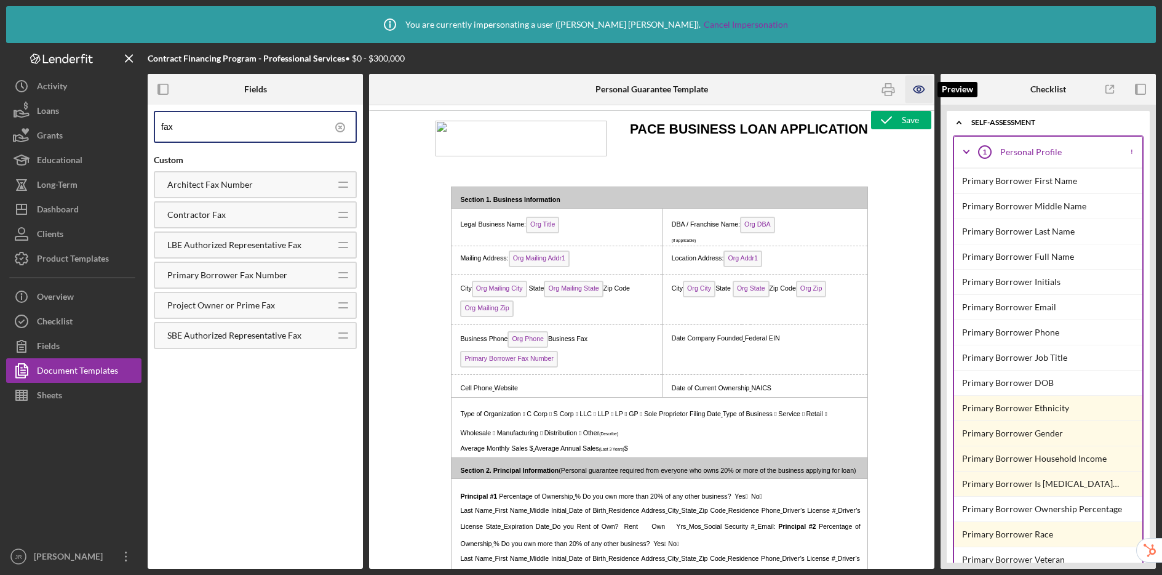
scroll to position [0, 0]
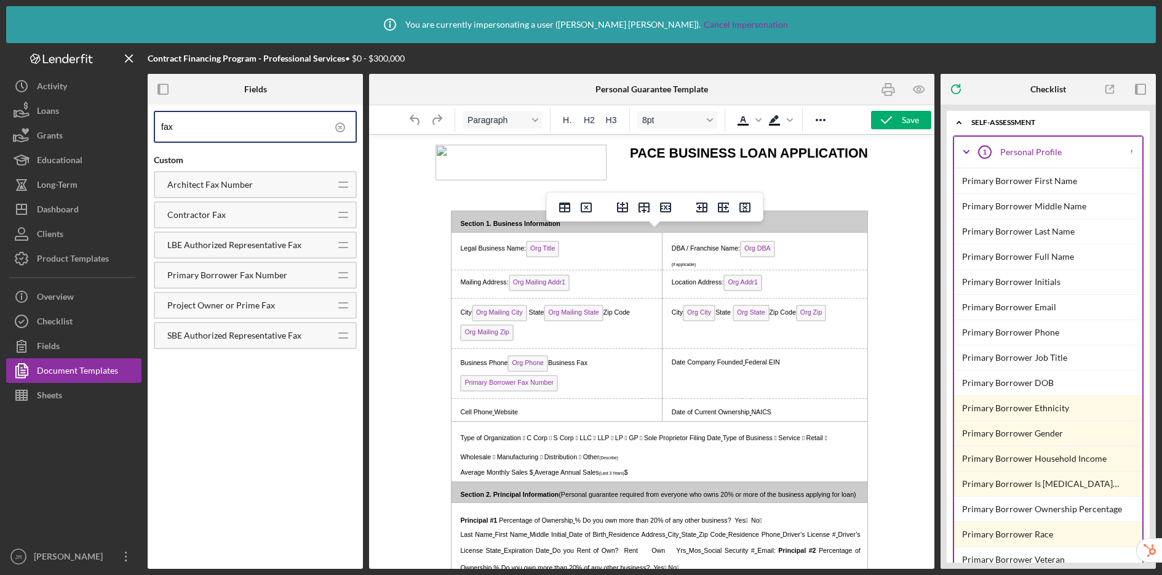
click at [740, 366] on span "Date Company Founded" at bounding box center [706, 361] width 71 height 7
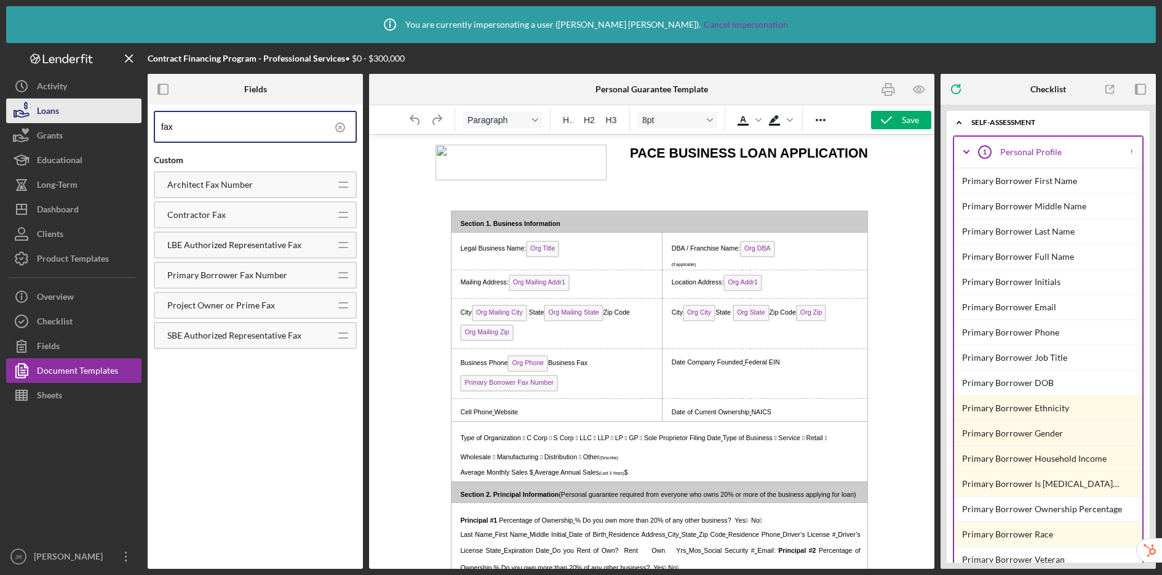
drag, startPoint x: 225, startPoint y: 118, endPoint x: 138, endPoint y: 119, distance: 86.2
click at [138, 119] on div "Contract Financing Program - Professional Services • $0 - $300,000 Fields fax C…" at bounding box center [581, 306] width 1150 height 526
drag, startPoint x: 197, startPoint y: 128, endPoint x: 146, endPoint y: 114, distance: 52.8
click at [146, 114] on div "Contract Financing Program - Professional Services • $0 - $300,000 Fields fax C…" at bounding box center [581, 306] width 1150 height 526
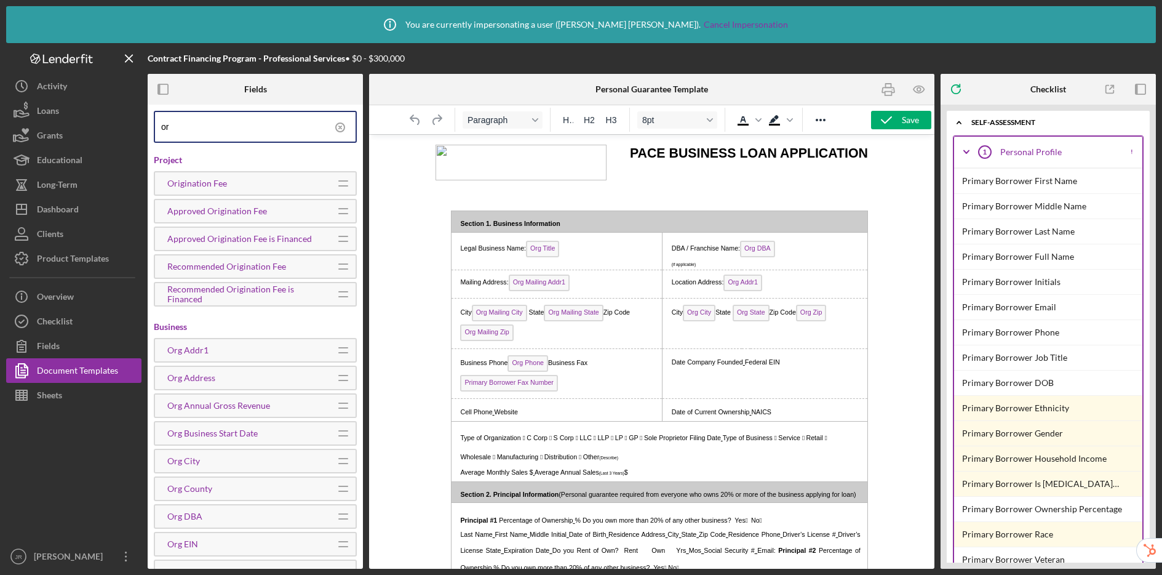
type input "o"
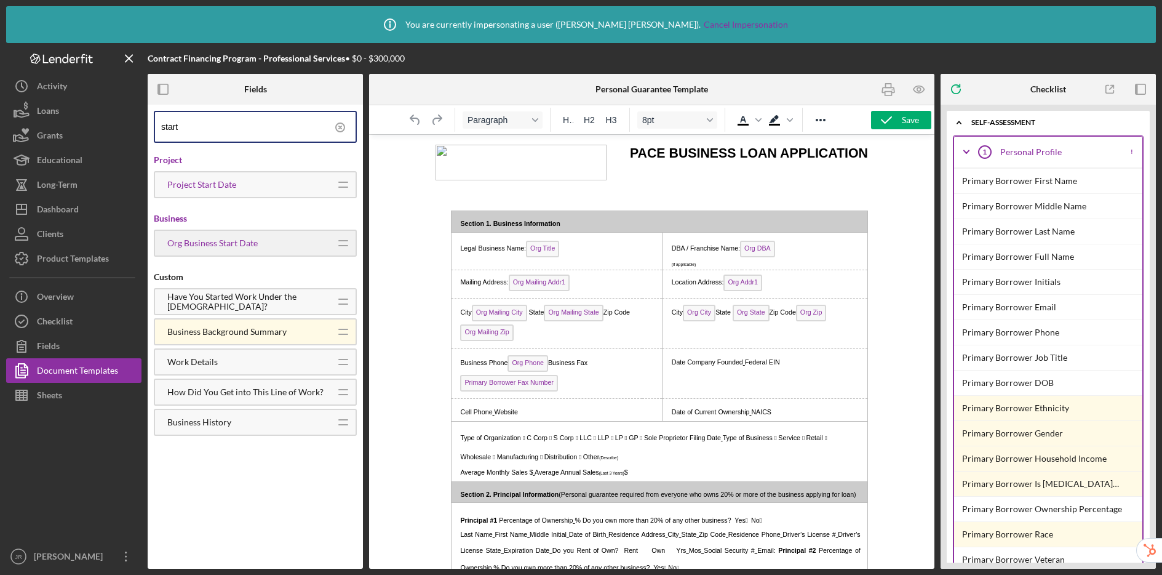
type input "start"
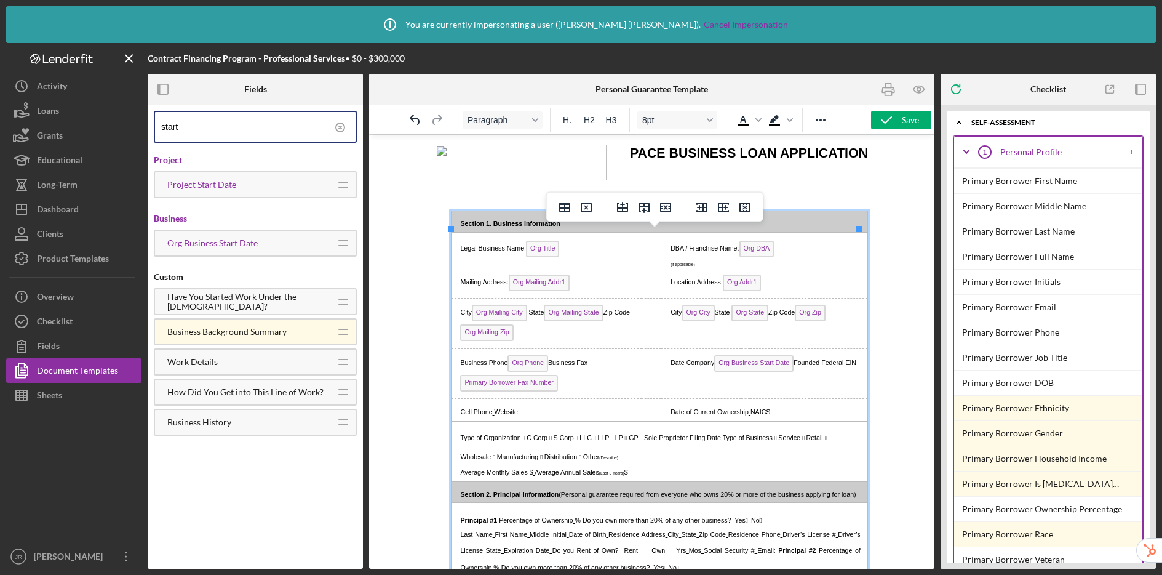
click at [793, 366] on span "Date Company Org Business Start Date Founded" at bounding box center [744, 362] width 149 height 7
drag, startPoint x: 743, startPoint y: 383, endPoint x: 818, endPoint y: 385, distance: 74.5
click at [417, 121] on icon "Undo" at bounding box center [415, 120] width 15 height 15
click at [415, 119] on icon "Undo" at bounding box center [415, 120] width 15 height 15
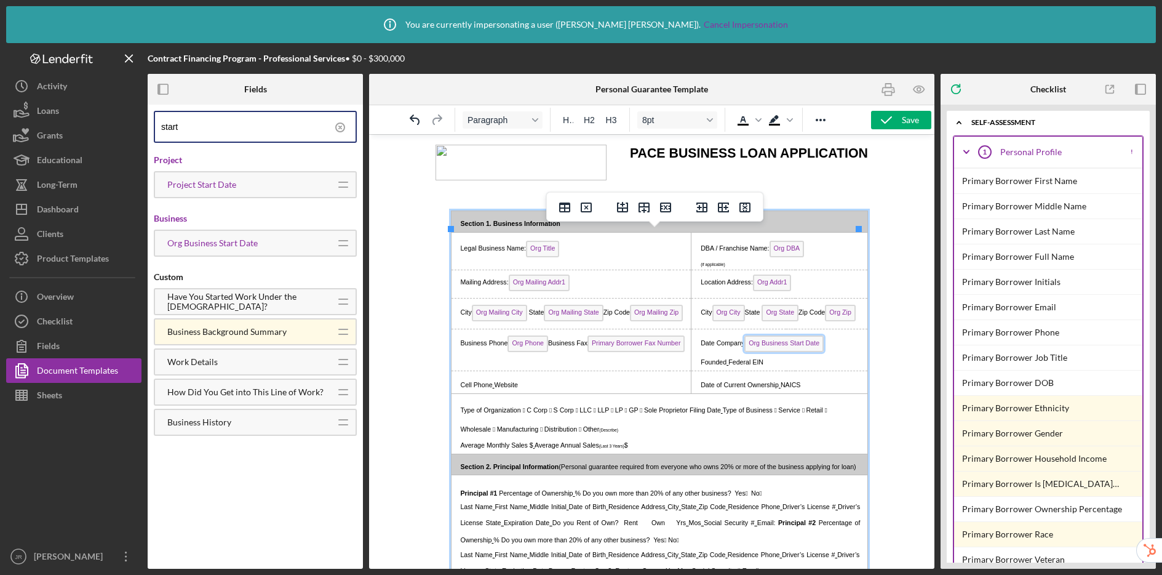
click at [773, 352] on span "Org Business Start Date" at bounding box center [783, 343] width 79 height 17
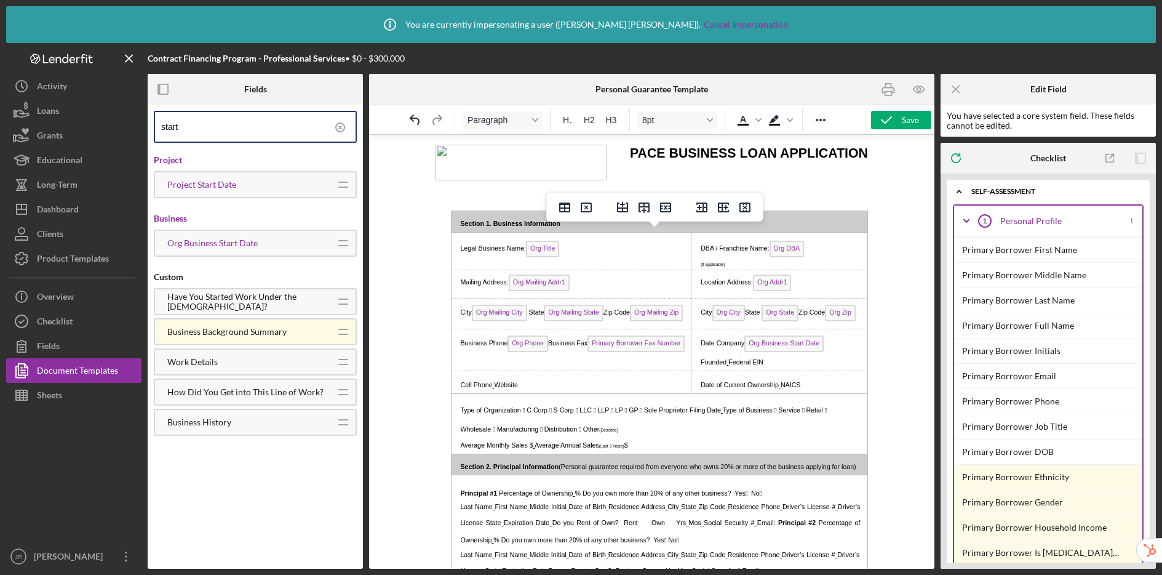
scroll to position [30, 0]
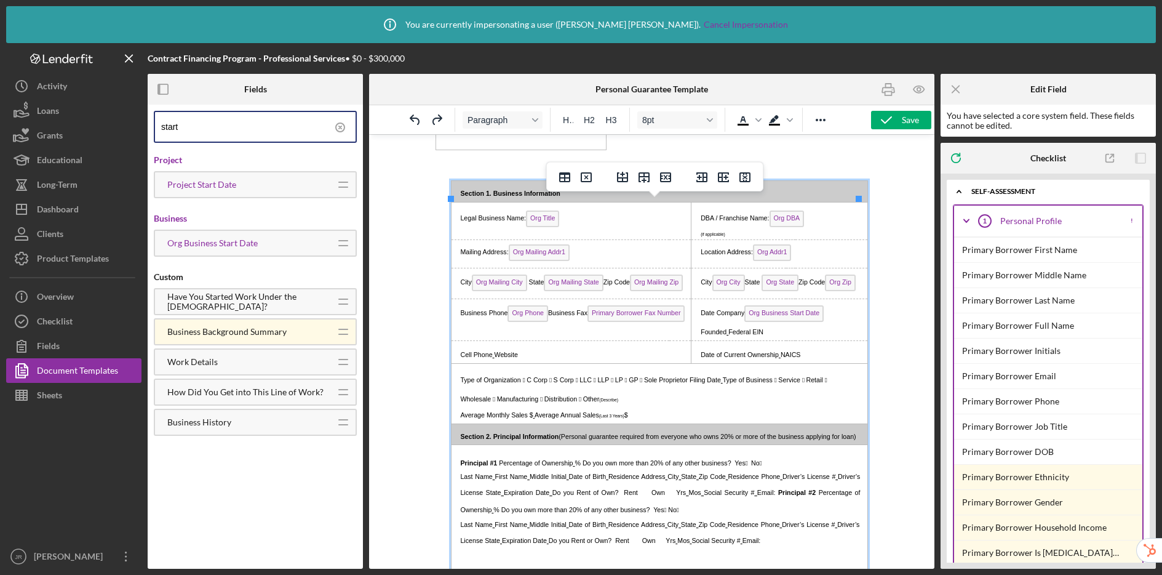
click at [842, 337] on p "Date Company Org Business Start Date Founded Federal EIN" at bounding box center [779, 320] width 168 height 31
click at [850, 337] on p "Date Company Org Business Start Date Founded Federal EIN" at bounding box center [779, 320] width 168 height 31
drag, startPoint x: 792, startPoint y: 348, endPoint x: 852, endPoint y: 351, distance: 60.4
click at [743, 316] on span "Date Company Founded Org Business Start Date" at bounding box center [776, 312] width 153 height 7
click at [747, 337] on p "Date Company Founded Org Business Start Date Federal EIN" at bounding box center [779, 320] width 168 height 31
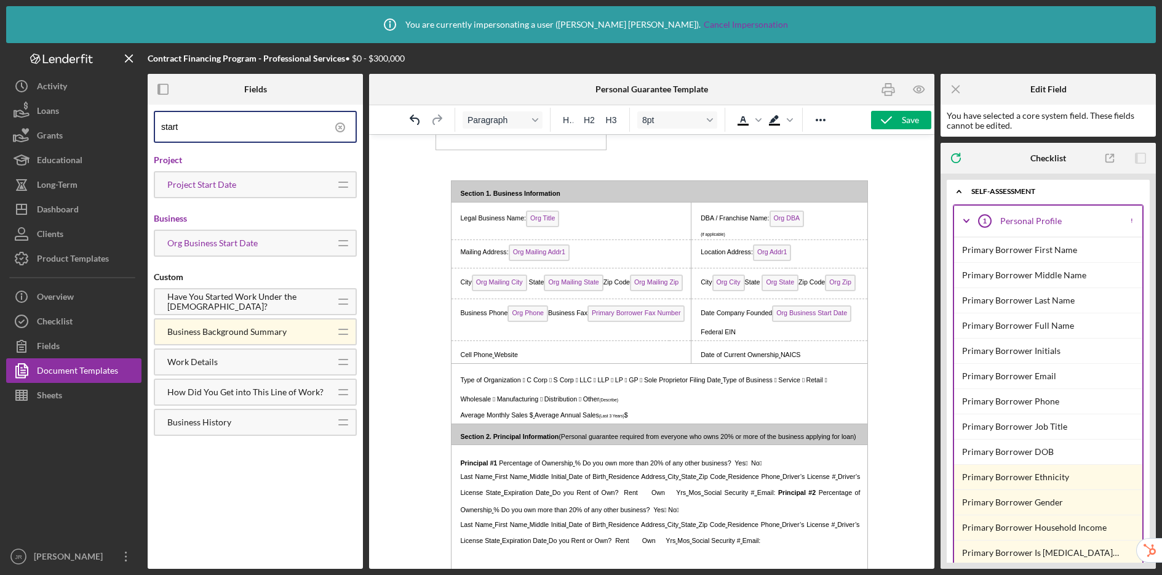
drag, startPoint x: 223, startPoint y: 123, endPoint x: 160, endPoint y: 121, distance: 63.4
click at [160, 121] on div "start" at bounding box center [255, 127] width 203 height 32
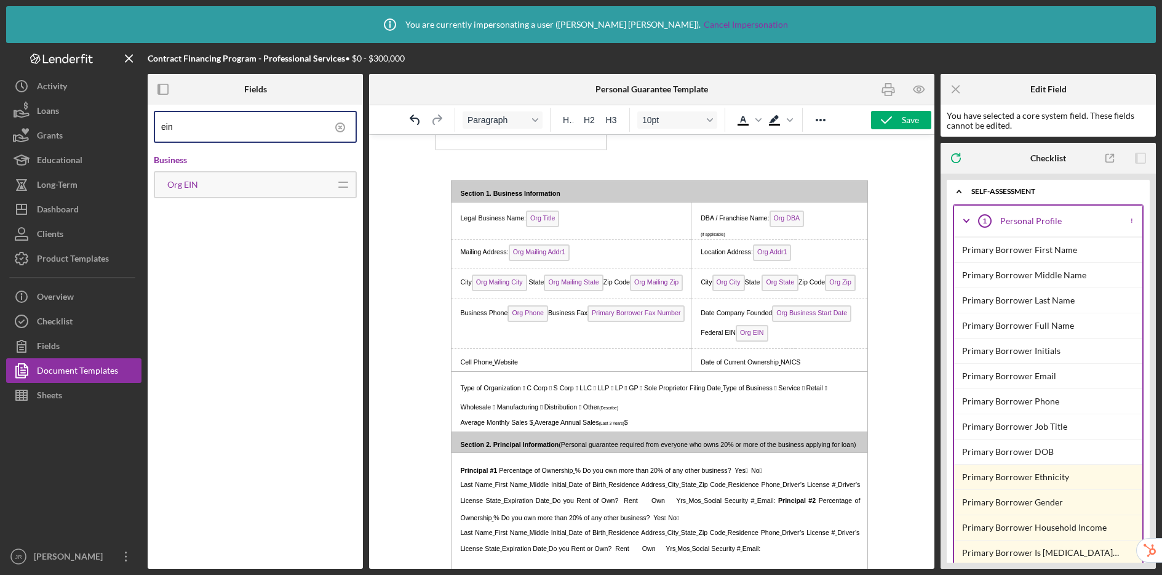
drag, startPoint x: 205, startPoint y: 131, endPoint x: 150, endPoint y: 127, distance: 55.5
click at [150, 127] on div "ein Business Org EIN Icon/Drag" at bounding box center [255, 337] width 215 height 464
type input "primary borrower p"
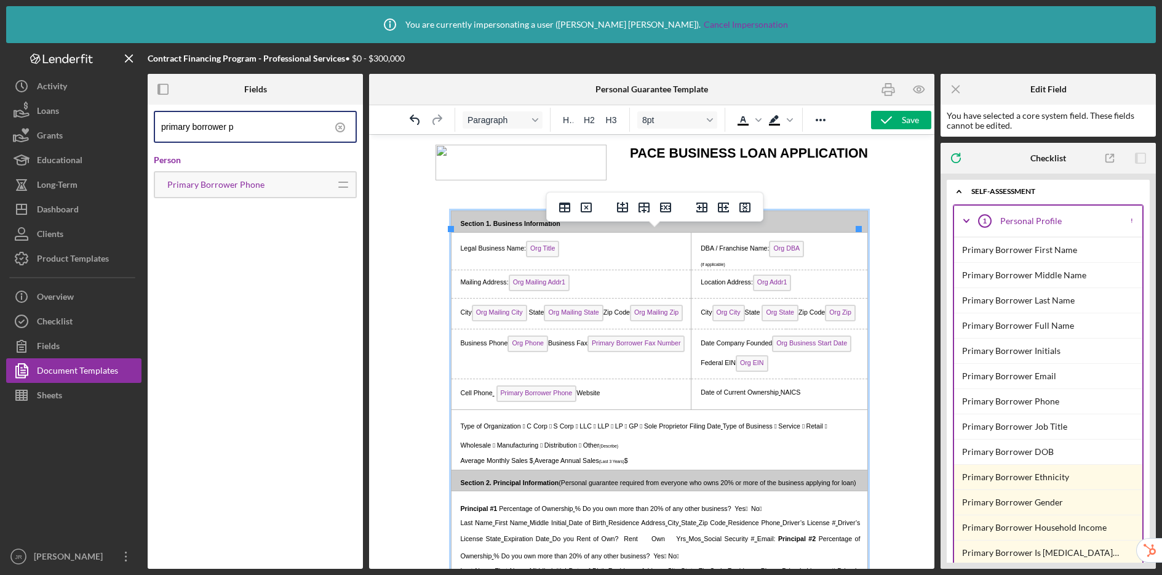
click at [578, 396] on span "Primary Borrower Phone Website" at bounding box center [547, 392] width 106 height 7
click at [342, 127] on icon at bounding box center [340, 127] width 31 height 31
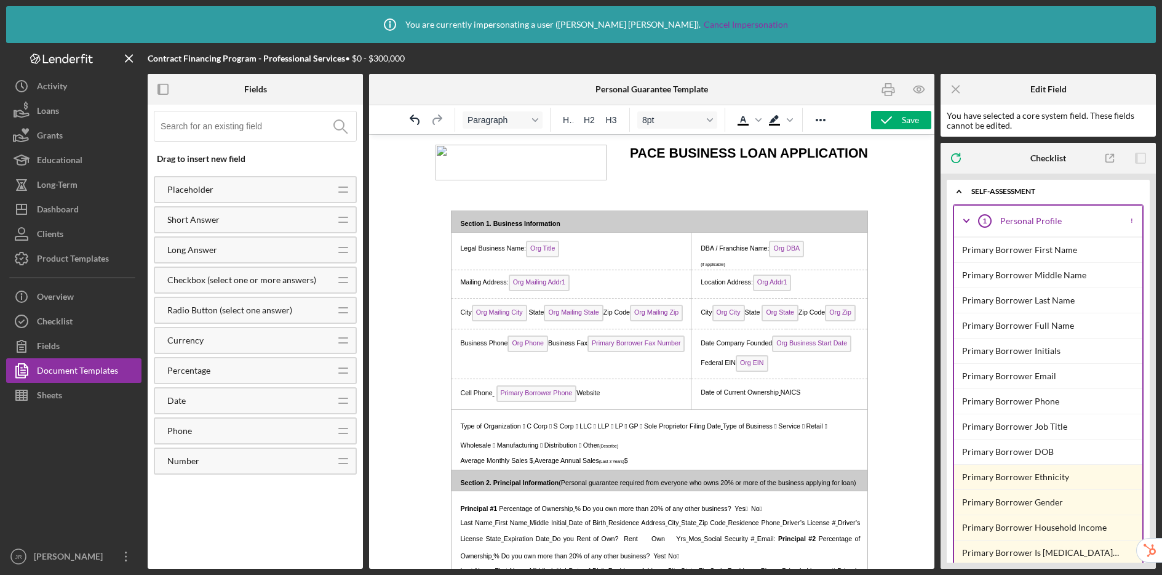
click at [259, 127] on input at bounding box center [259, 126] width 196 height 30
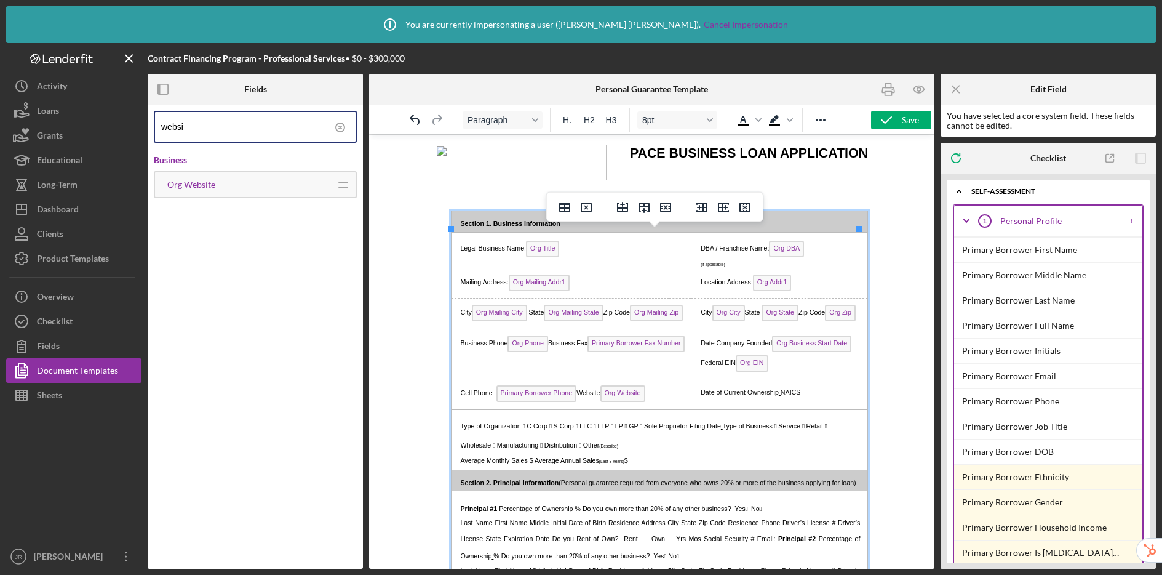
click at [599, 396] on span "Primary Borrower Phone Website Org Website" at bounding box center [570, 392] width 153 height 7
drag, startPoint x: 686, startPoint y: 265, endPoint x: 671, endPoint y: 268, distance: 14.4
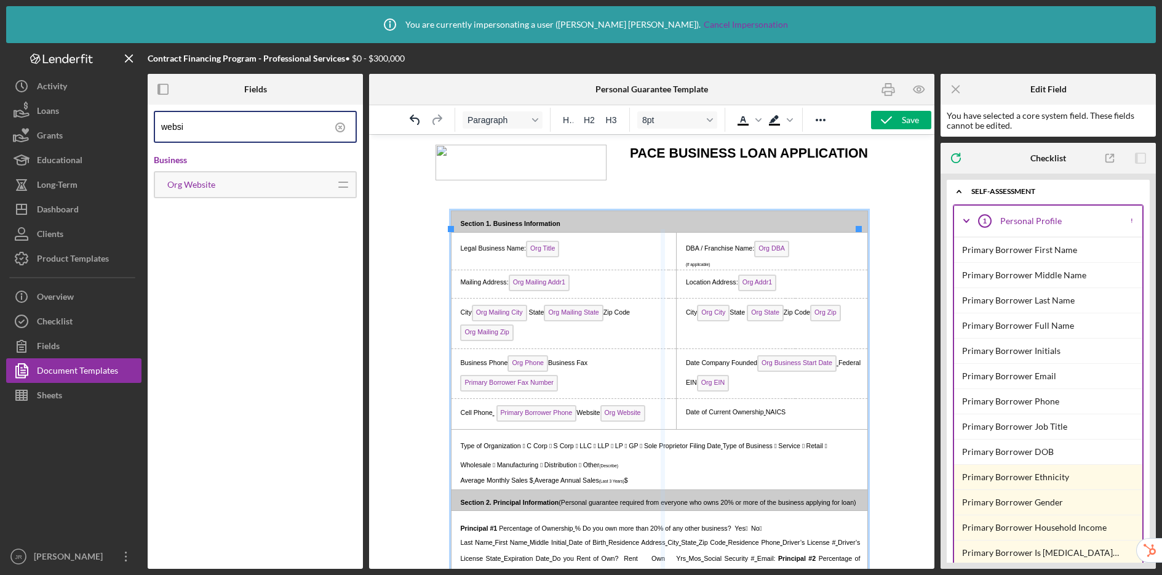
drag, startPoint x: 671, startPoint y: 264, endPoint x: 662, endPoint y: 265, distance: 9.3
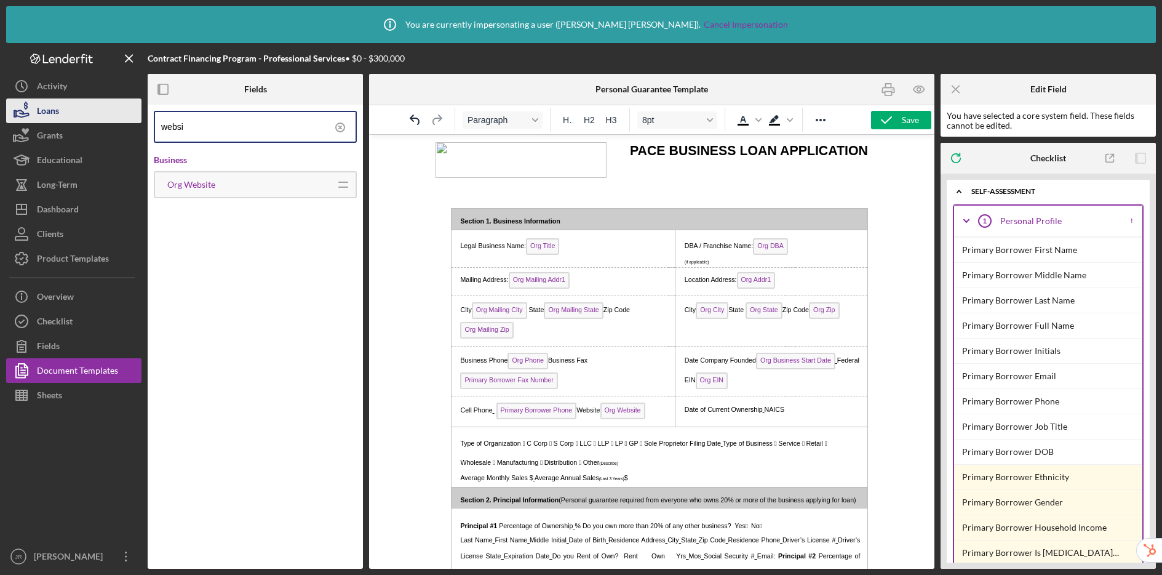
drag, startPoint x: 196, startPoint y: 130, endPoint x: 138, endPoint y: 121, distance: 58.5
click at [138, 121] on div "Contract Financing Program - Professional Services • $0 - $300,000 Fields websi…" at bounding box center [581, 306] width 1150 height 526
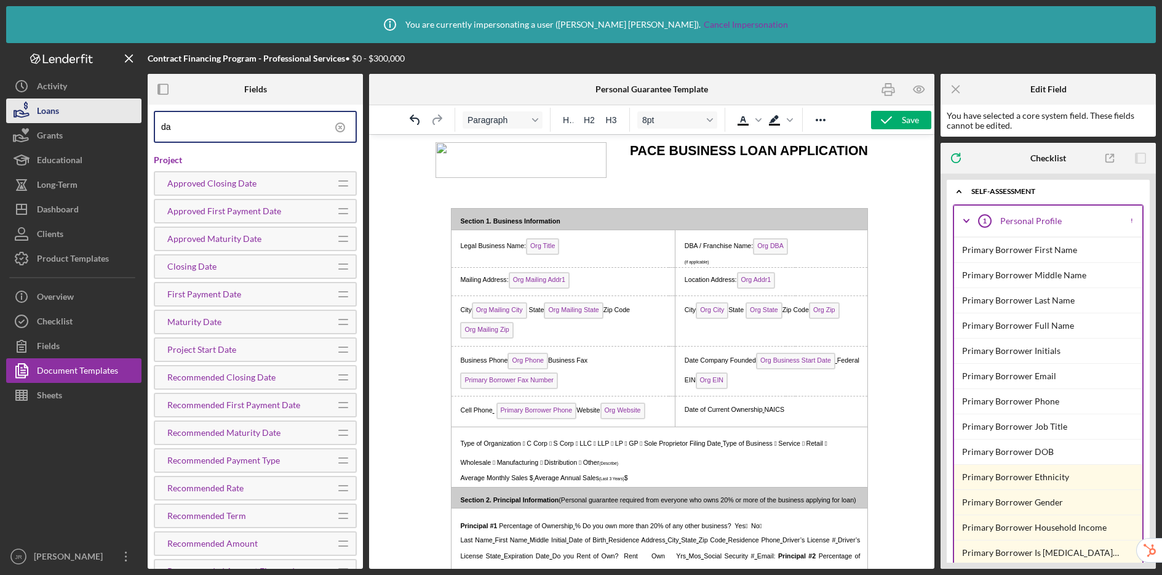
type input "d"
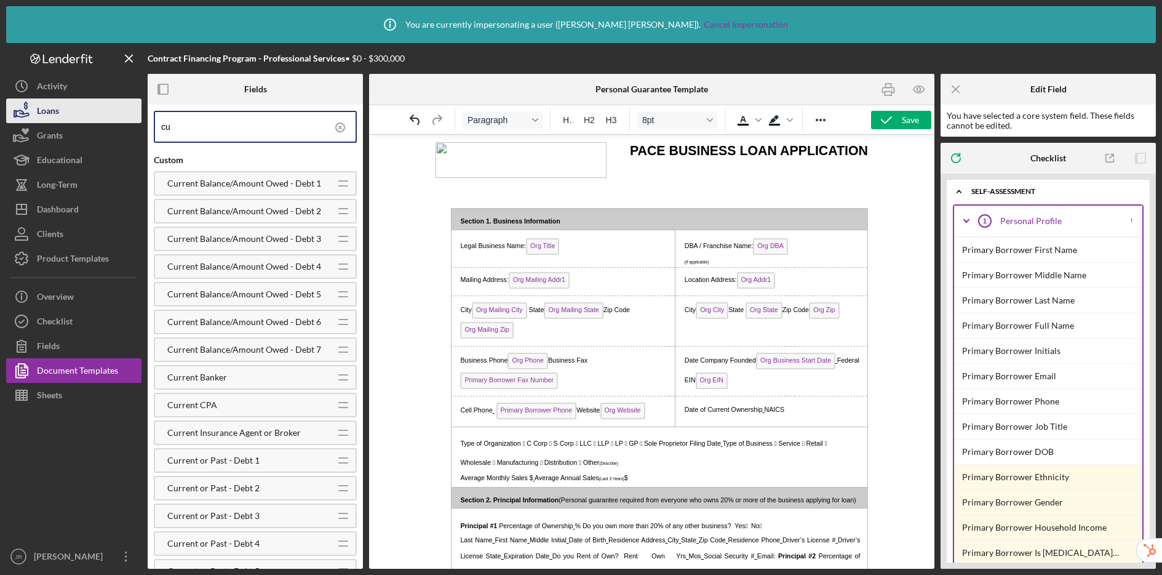
type input "c"
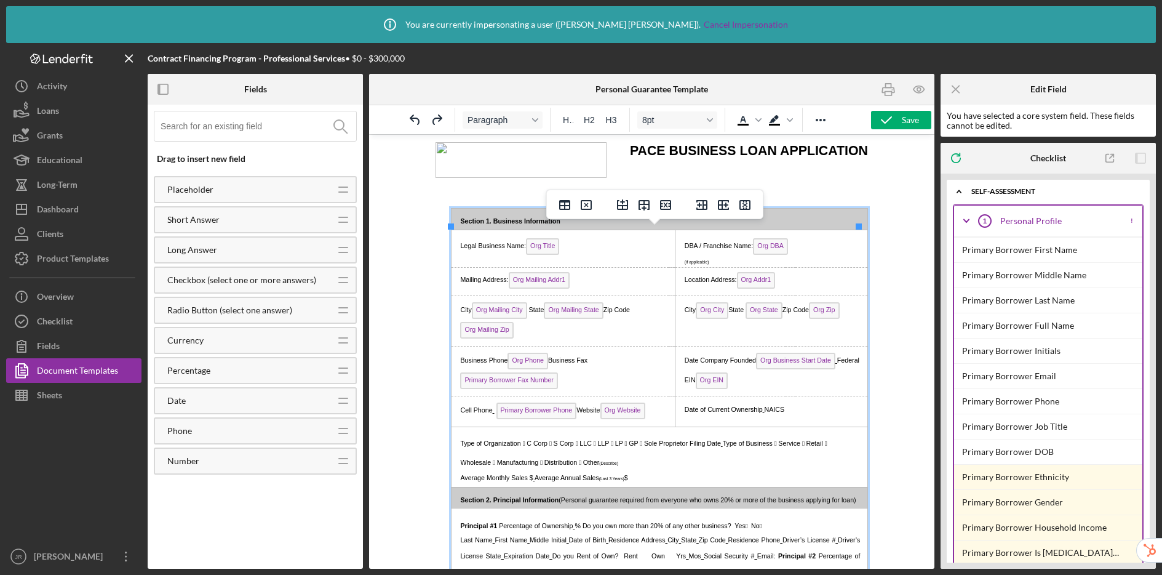
click at [764, 413] on span "NAICS" at bounding box center [774, 409] width 20 height 7
drag, startPoint x: 786, startPoint y: 431, endPoint x: 797, endPoint y: 427, distance: 11.3
click at [797, 414] on span "NAICS" at bounding box center [795, 409] width 20 height 7
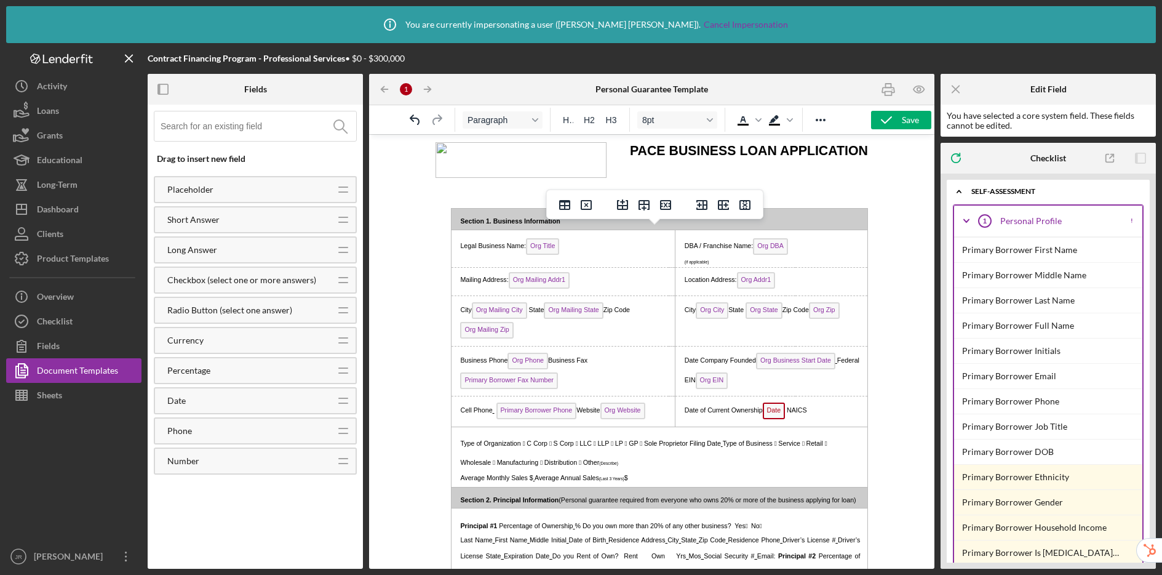
click at [258, 130] on input at bounding box center [259, 126] width 196 height 30
click at [770, 419] on span "Date" at bounding box center [773, 410] width 23 height 17
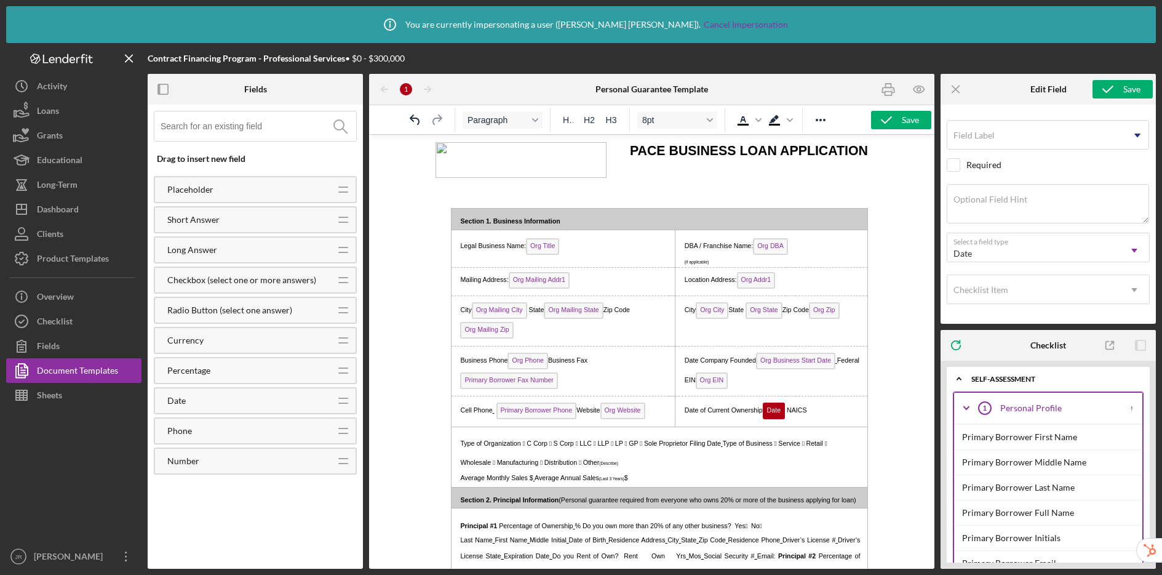
scroll to position [81, 0]
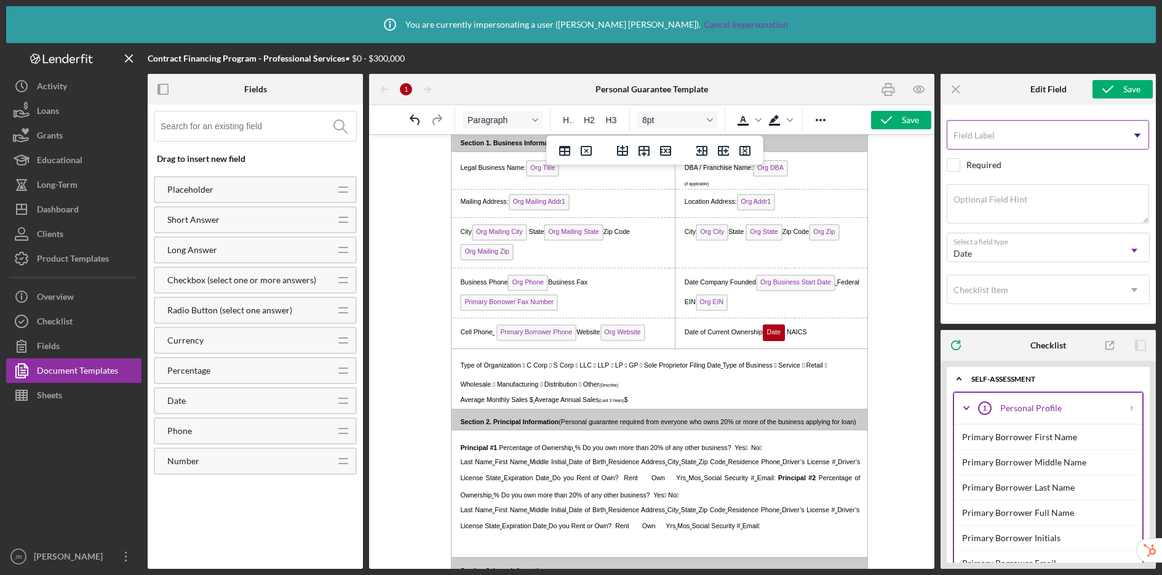
click at [908, 130] on label "Field Label" at bounding box center [974, 135] width 41 height 10
click at [908, 130] on input "Field Label" at bounding box center [1048, 135] width 202 height 30
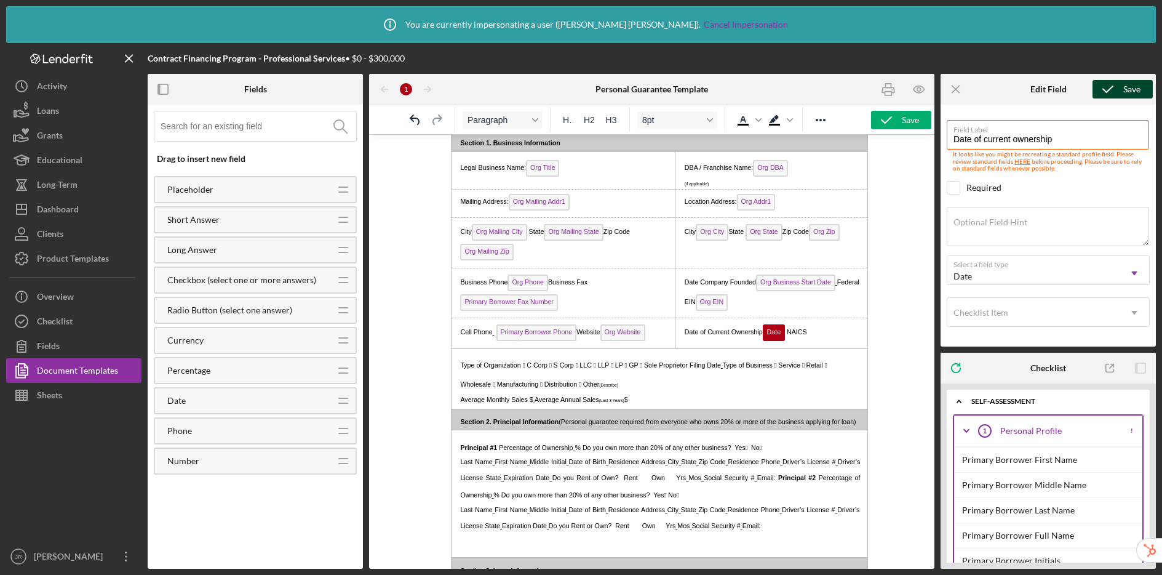
type input "Date of current ownership"
click at [908, 91] on icon "submit" at bounding box center [1108, 89] width 31 height 31
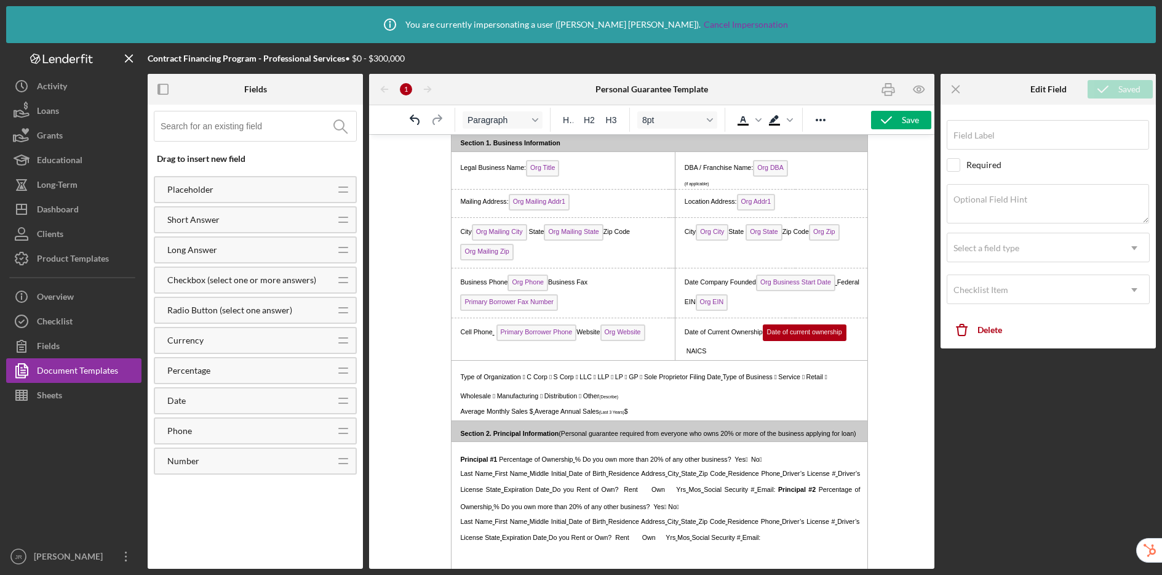
type input "Date of current ownership"
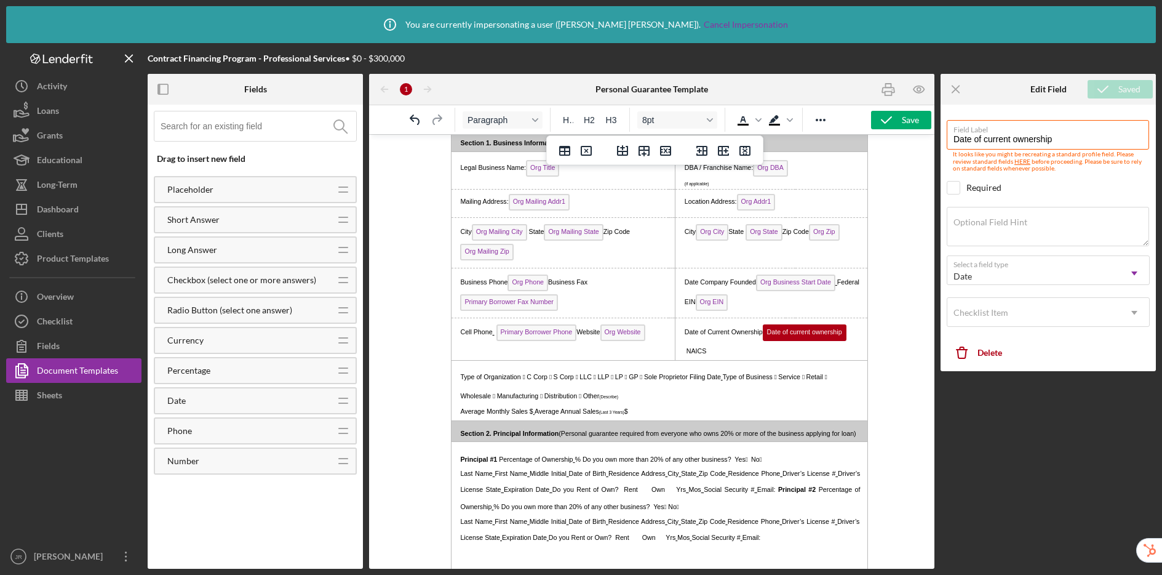
click at [726, 356] on p "Date of Current Ownership Date of current ownership NAICS" at bounding box center [771, 339] width 184 height 31
click at [220, 135] on input at bounding box center [259, 126] width 196 height 30
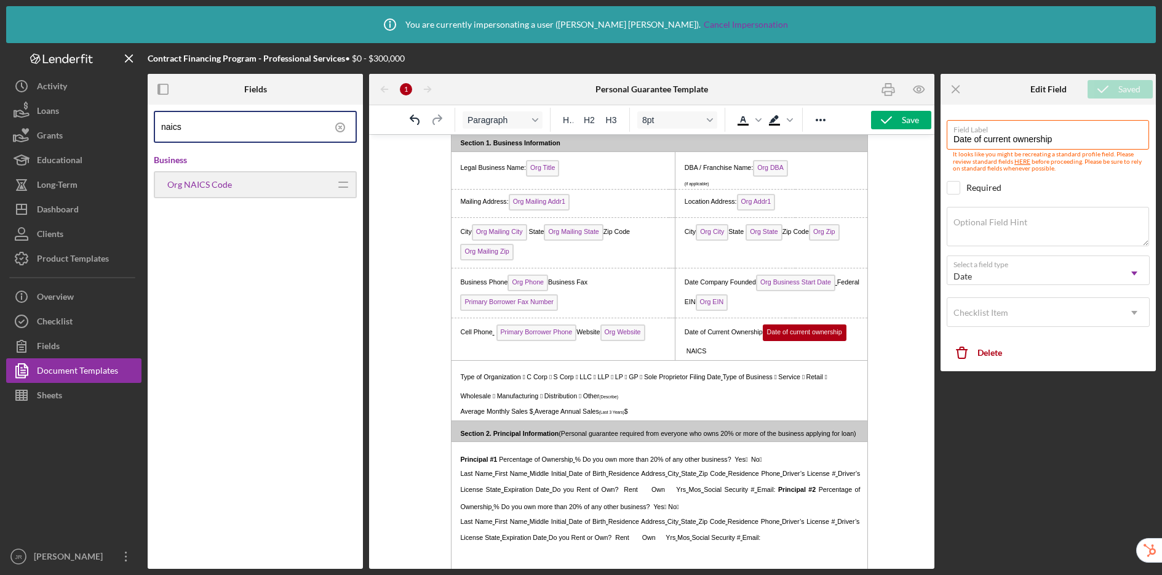
type input "naics"
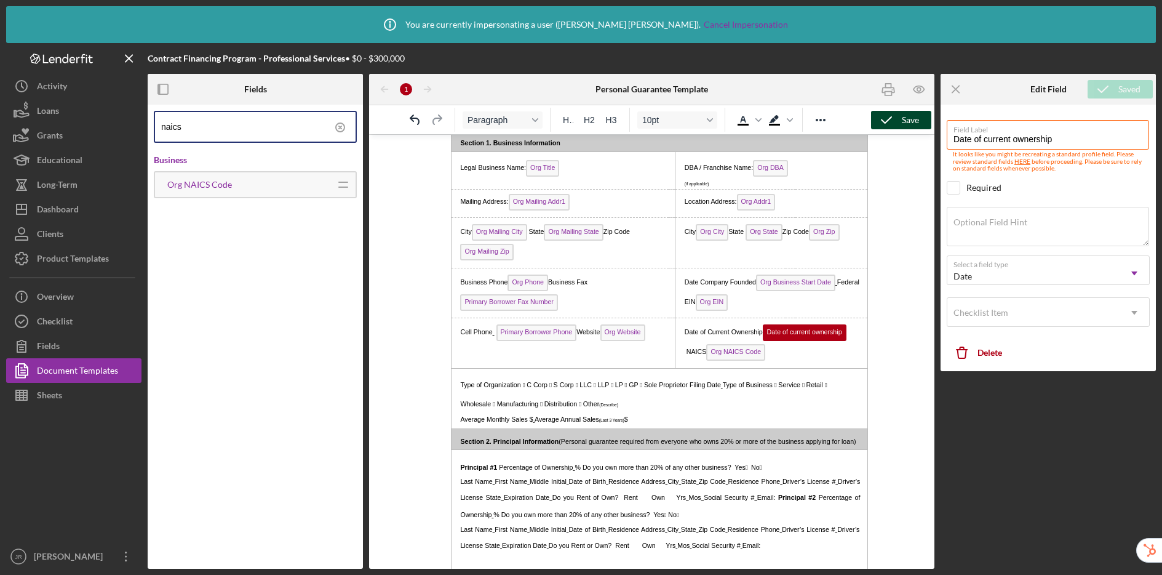
click at [899, 119] on icon "button" at bounding box center [886, 120] width 31 height 31
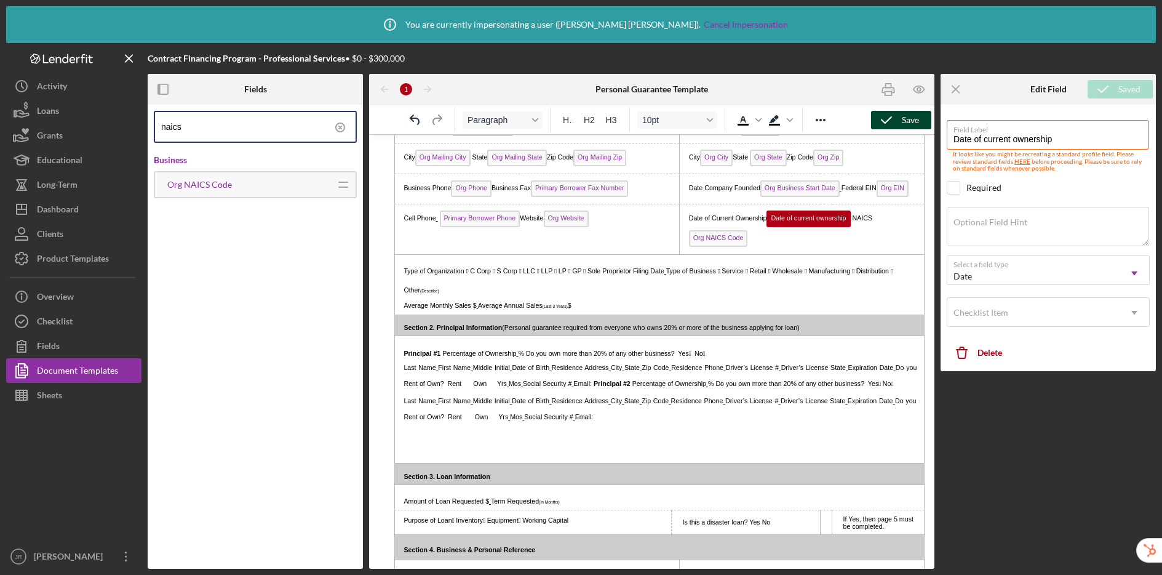
scroll to position [206, 0]
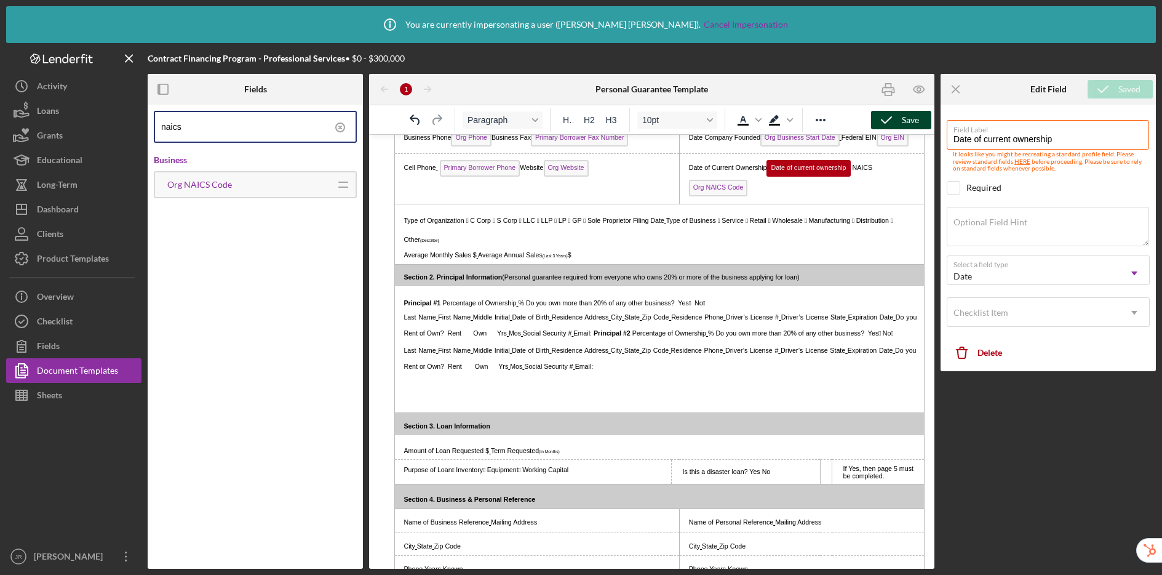
drag, startPoint x: 338, startPoint y: 125, endPoint x: 294, endPoint y: 124, distance: 44.3
click at [339, 125] on icon at bounding box center [340, 127] width 31 height 31
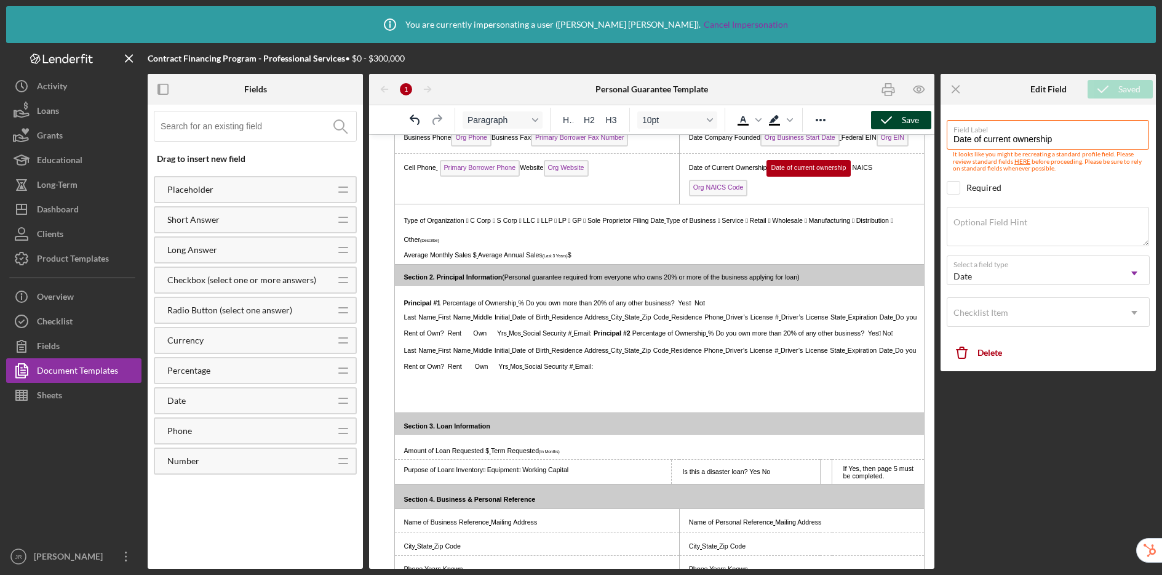
click at [266, 125] on input at bounding box center [259, 126] width 196 height 30
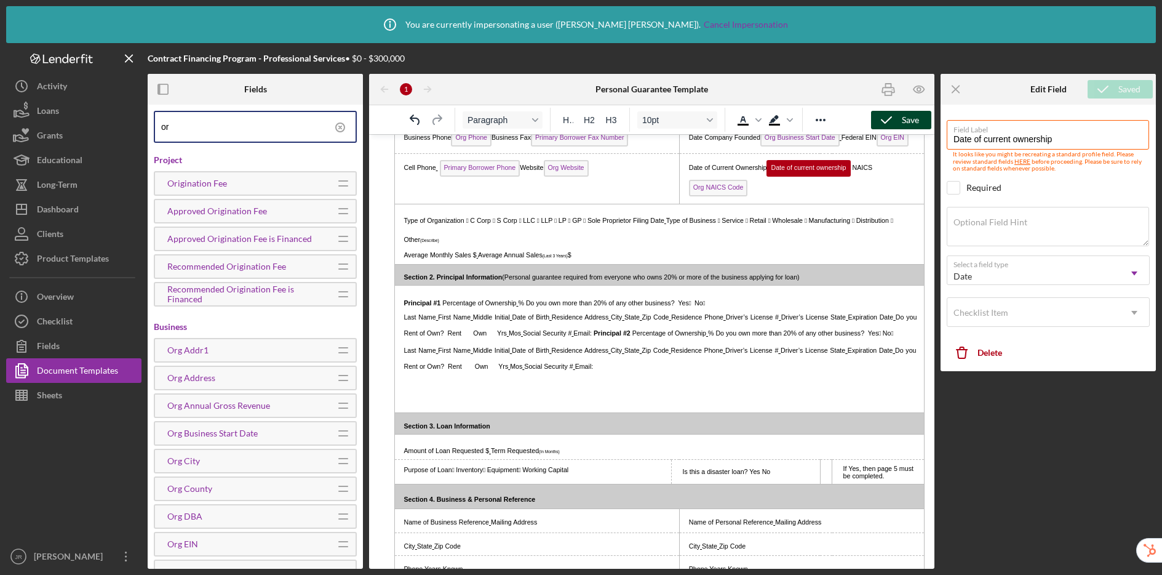
type input "o"
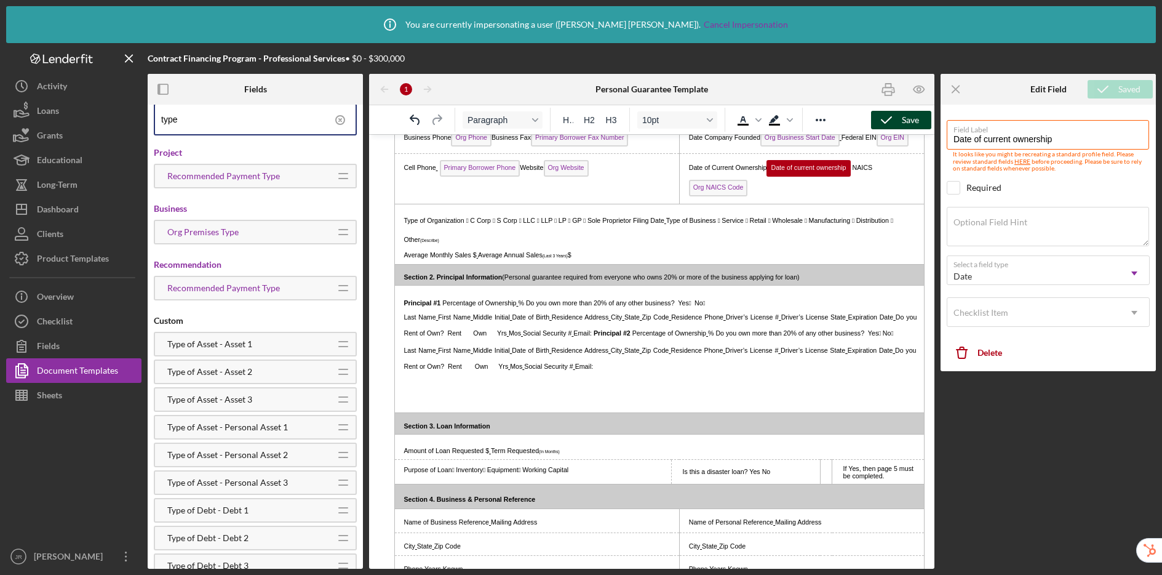
scroll to position [0, 0]
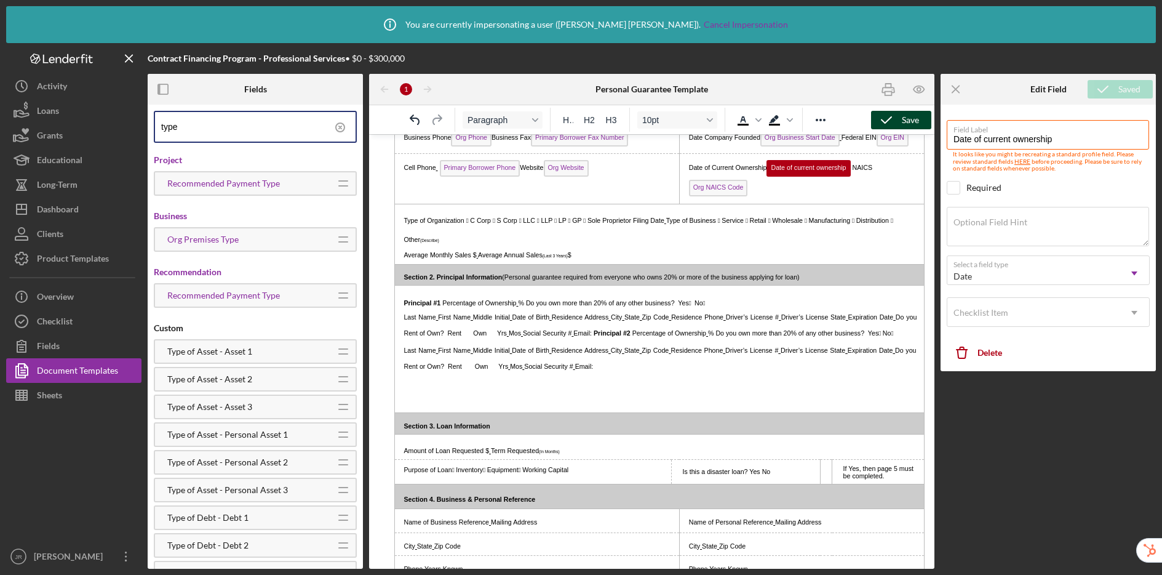
type input "type"
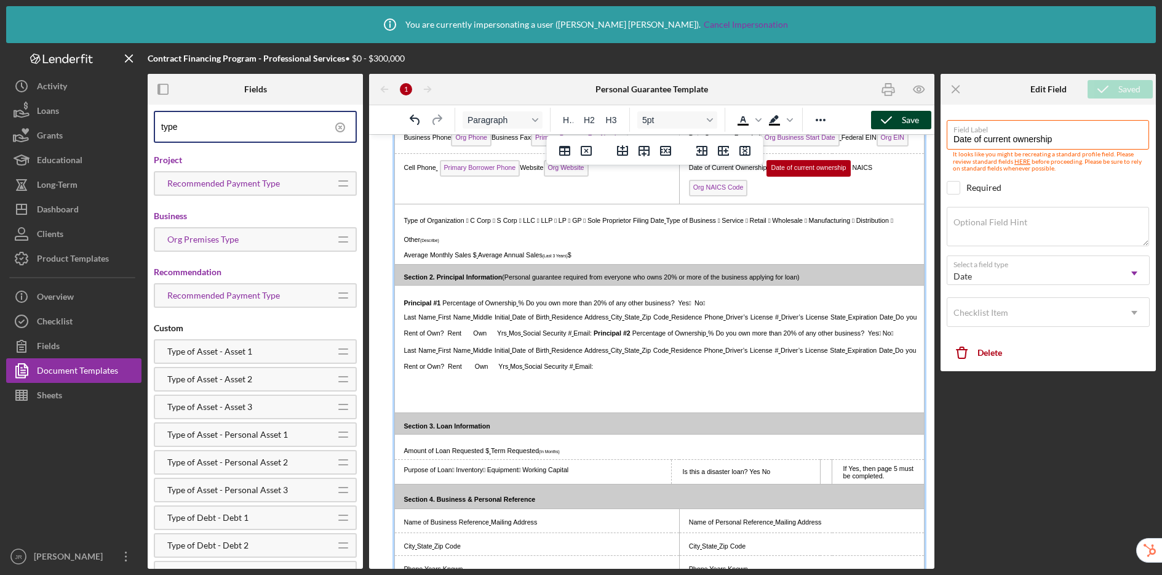
click at [538, 243] on p "Type of Organization  C Corp  S Corp  LLC  LLP  LP  GP  Sole Proprietor …" at bounding box center [657, 229] width 517 height 39
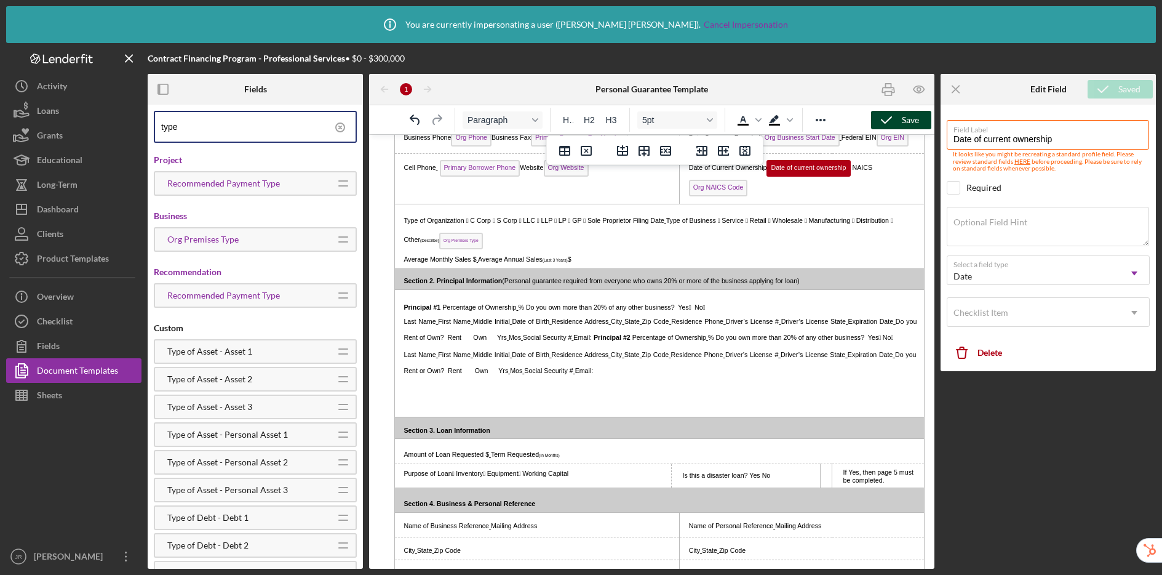
click at [483, 244] on span "Org Premises Type" at bounding box center [461, 241] width 44 height 17
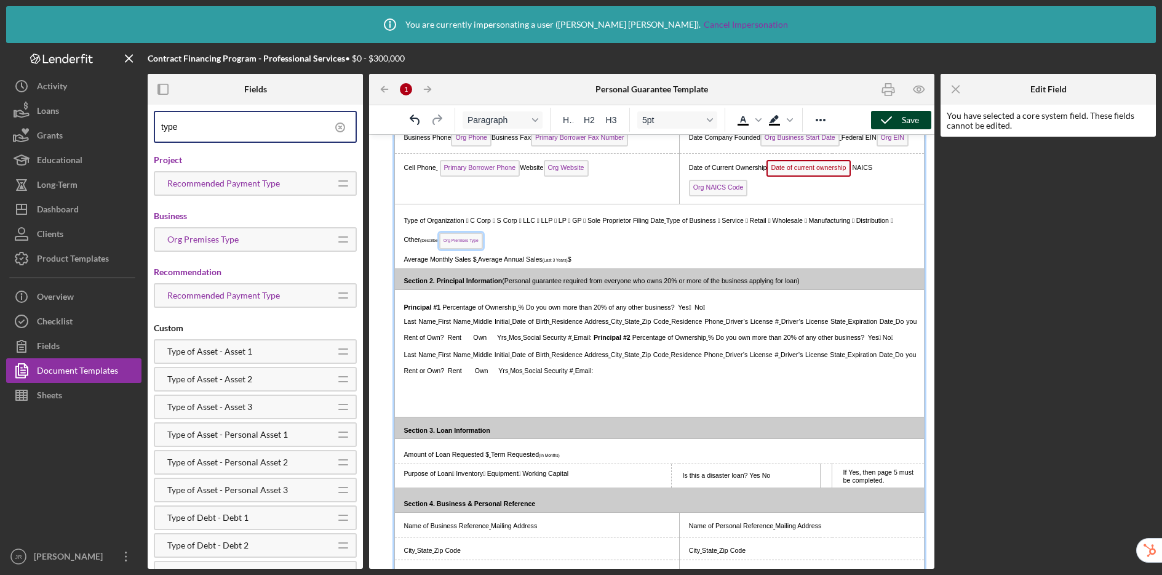
scroll to position [95, 0]
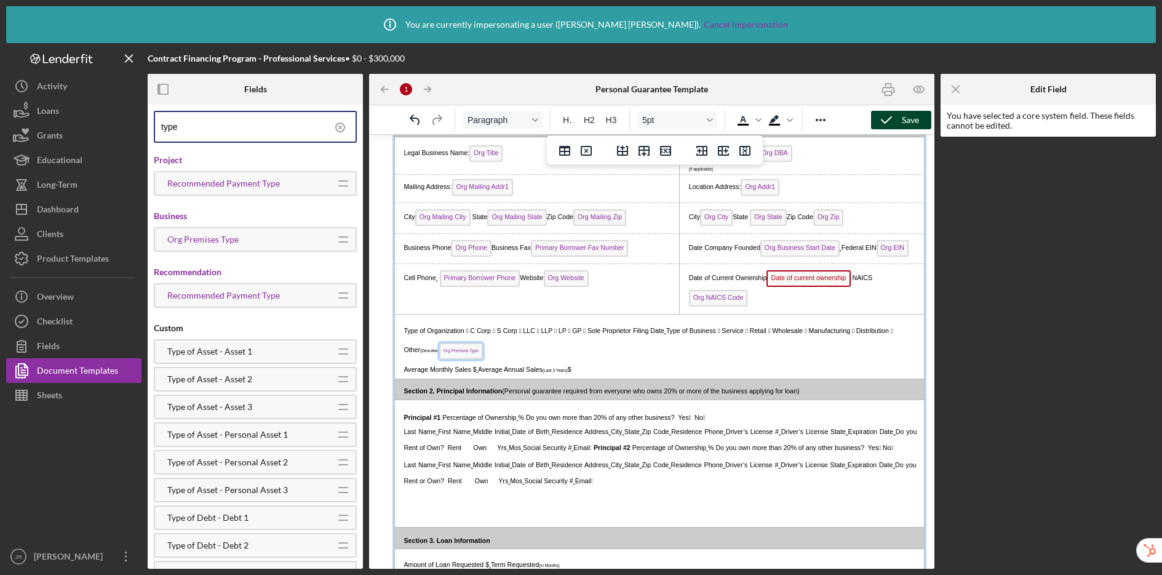
click at [483, 351] on span "Org Premises Type" at bounding box center [461, 351] width 44 height 17
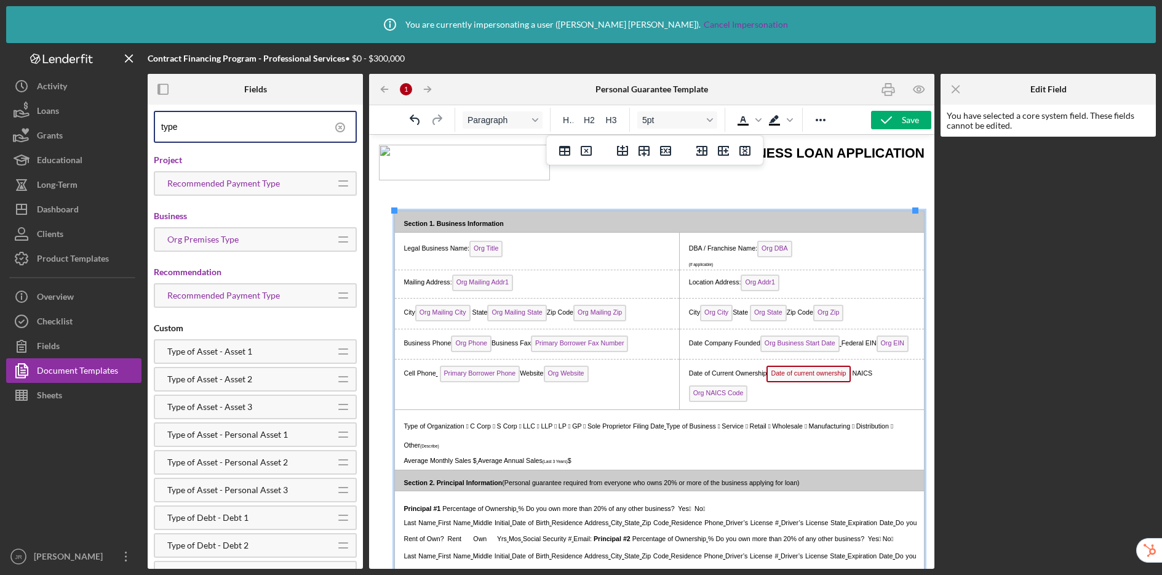
scroll to position [95, 0]
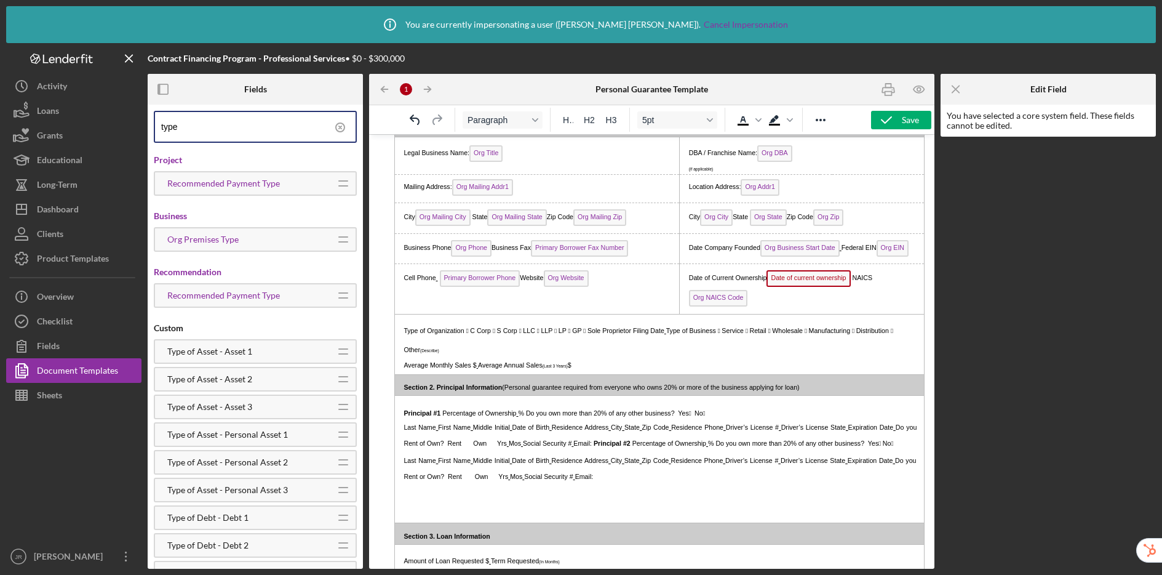
drag, startPoint x: 209, startPoint y: 131, endPoint x: 150, endPoint y: 124, distance: 58.9
click at [150, 124] on div "type Project Recommended Payment Type Icon/Drag Business Org Premises Type Icon…" at bounding box center [255, 337] width 215 height 464
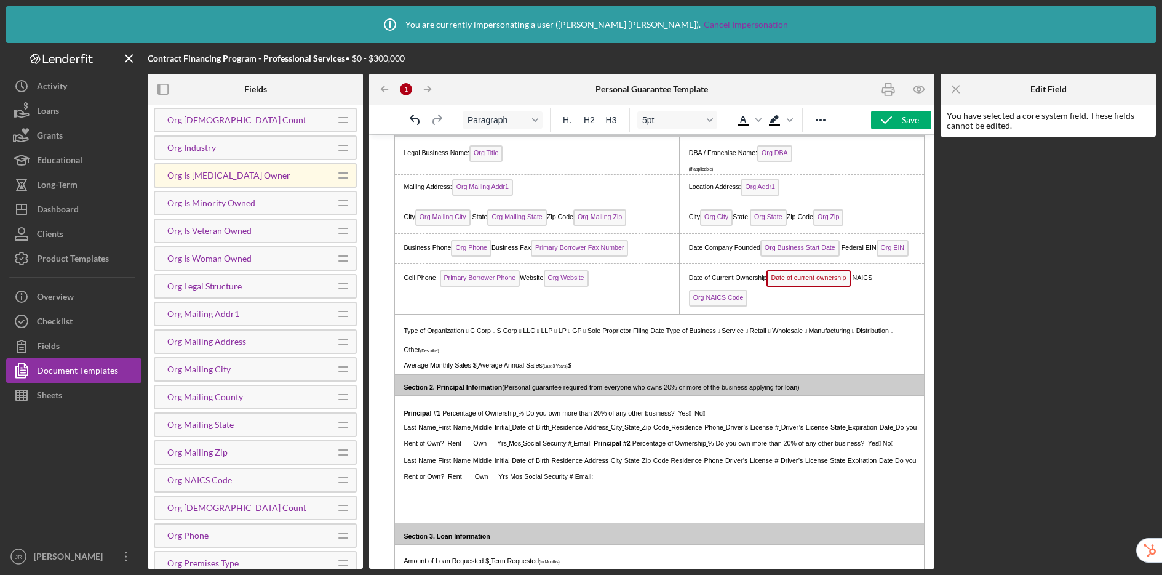
scroll to position [321, 0]
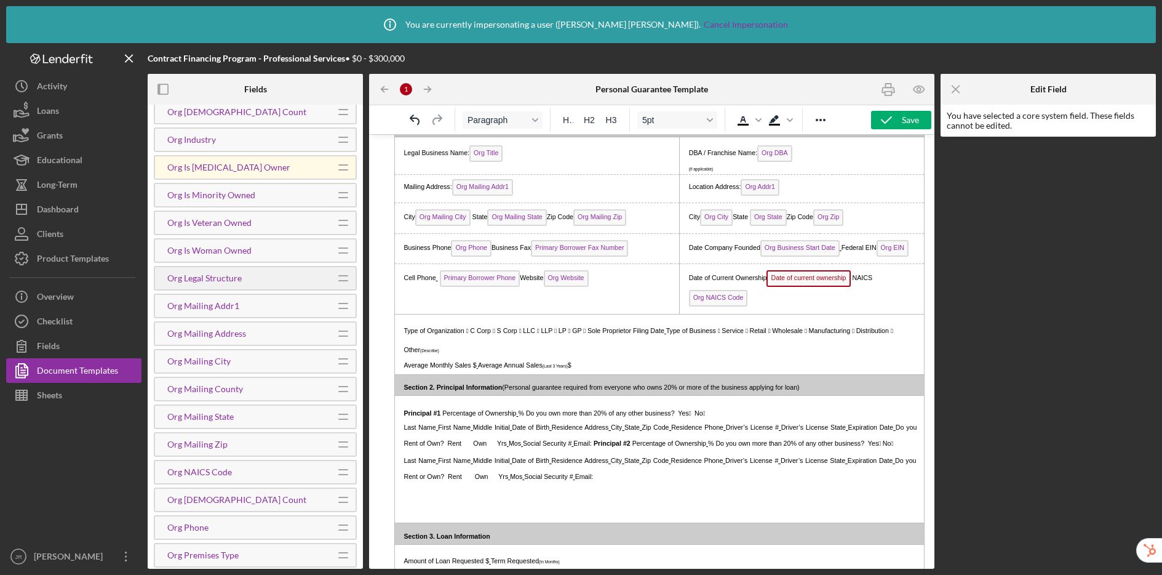
type input "org"
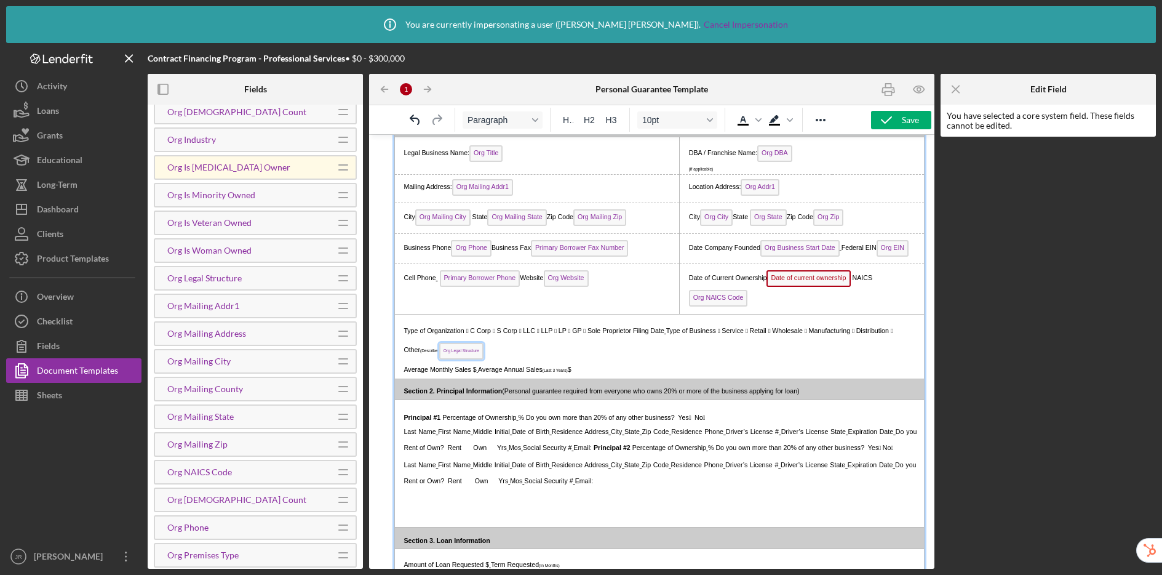
drag, startPoint x: 503, startPoint y: 352, endPoint x: 1397, endPoint y: 303, distance: 895.5
click at [484, 352] on span "Org Legal Structure" at bounding box center [461, 351] width 44 height 17
drag, startPoint x: 465, startPoint y: 330, endPoint x: 475, endPoint y: 350, distance: 22.0
click at [475, 350] on p "Type of Organization  C Corp  S Corp  LLC  LLP  LP  GP  Sole Proprietor …" at bounding box center [657, 341] width 517 height 42
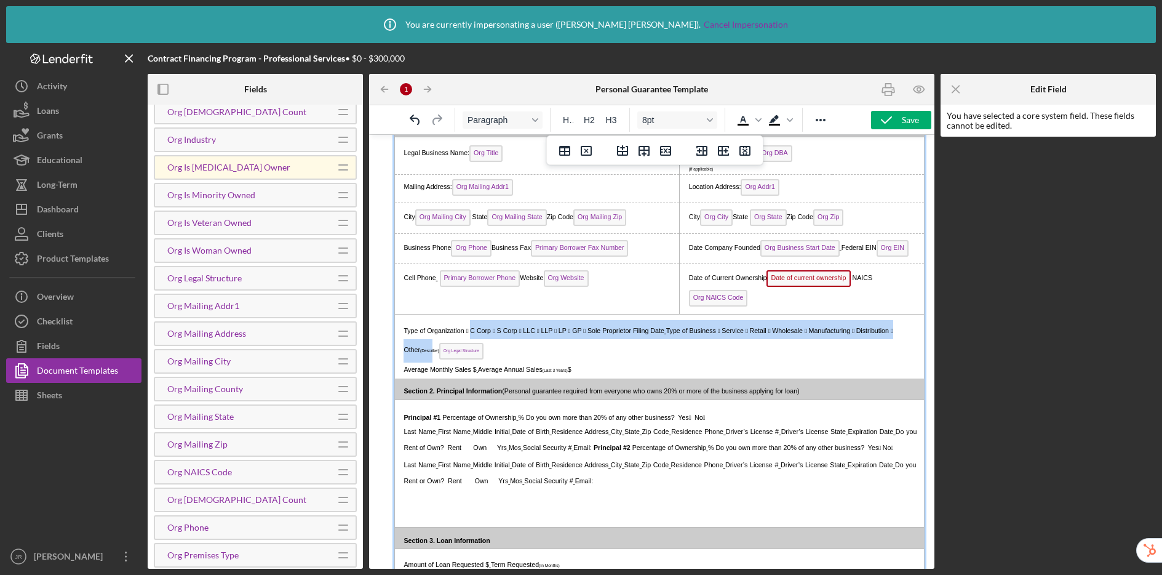
drag, startPoint x: 475, startPoint y: 351, endPoint x: 473, endPoint y: 332, distance: 19.2
click at [473, 332] on p "Type of Organization  C Corp  S Corp  LLC  LLP  LP  GP  Sole Proprietor …" at bounding box center [657, 341] width 517 height 42
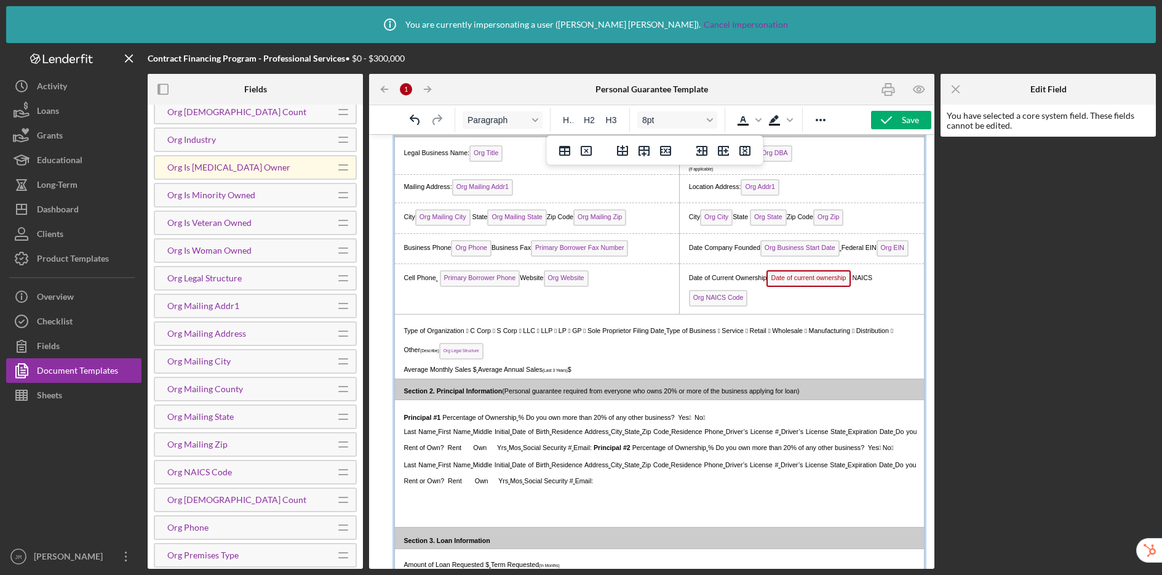
click at [583, 358] on p "Type of Organization  C Corp  S Corp  LLC  LLP  LP  GP  Sole Proprietor …" at bounding box center [657, 341] width 517 height 42
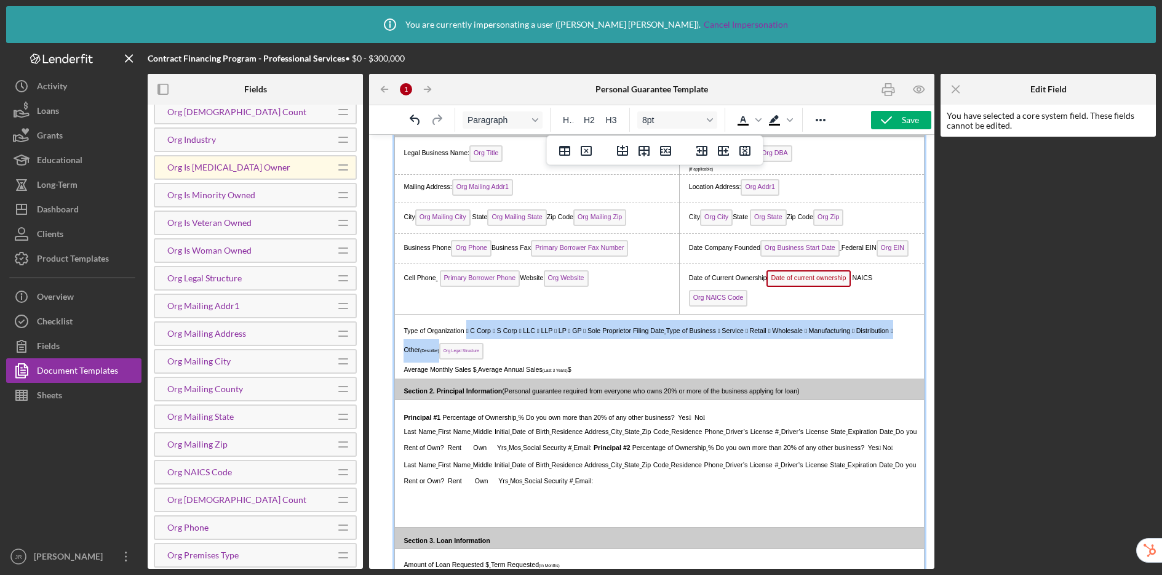
drag, startPoint x: 466, startPoint y: 329, endPoint x: 481, endPoint y: 351, distance: 26.6
click at [481, 351] on p "Type of Organization  C Corp  S Corp  LLC  LLP  LP  GP  Sole Proprietor …" at bounding box center [657, 341] width 517 height 42
drag, startPoint x: 590, startPoint y: 369, endPoint x: 468, endPoint y: 338, distance: 126.3
click at [468, 338] on td "Type of Organization  C Corp  S Corp  LLC  LLP  LP  GP  Sole Proprietor …" at bounding box center [659, 346] width 530 height 65
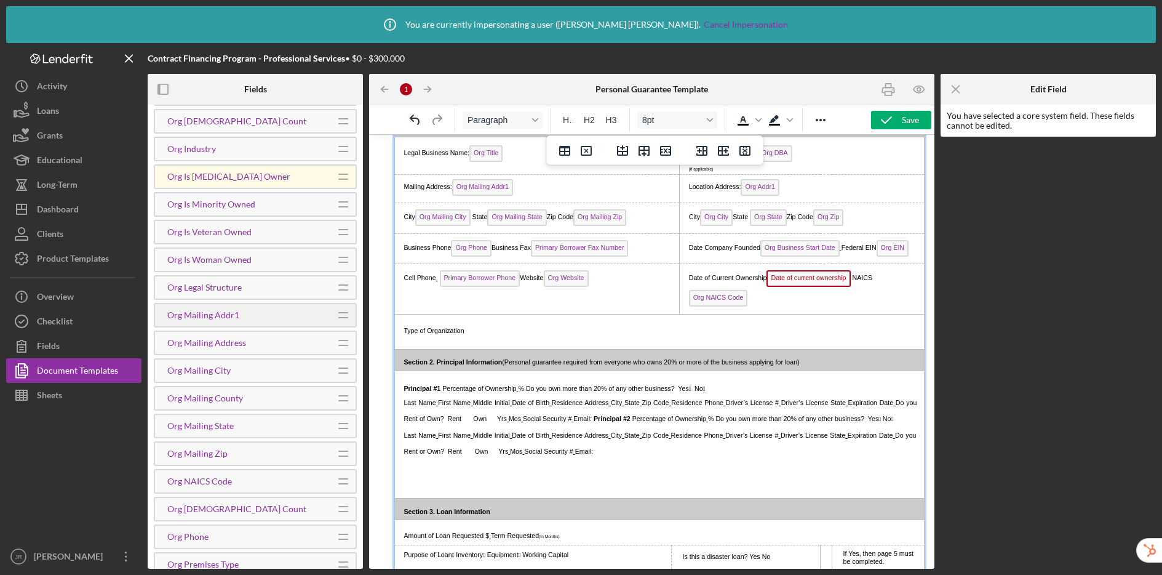
scroll to position [309, 0]
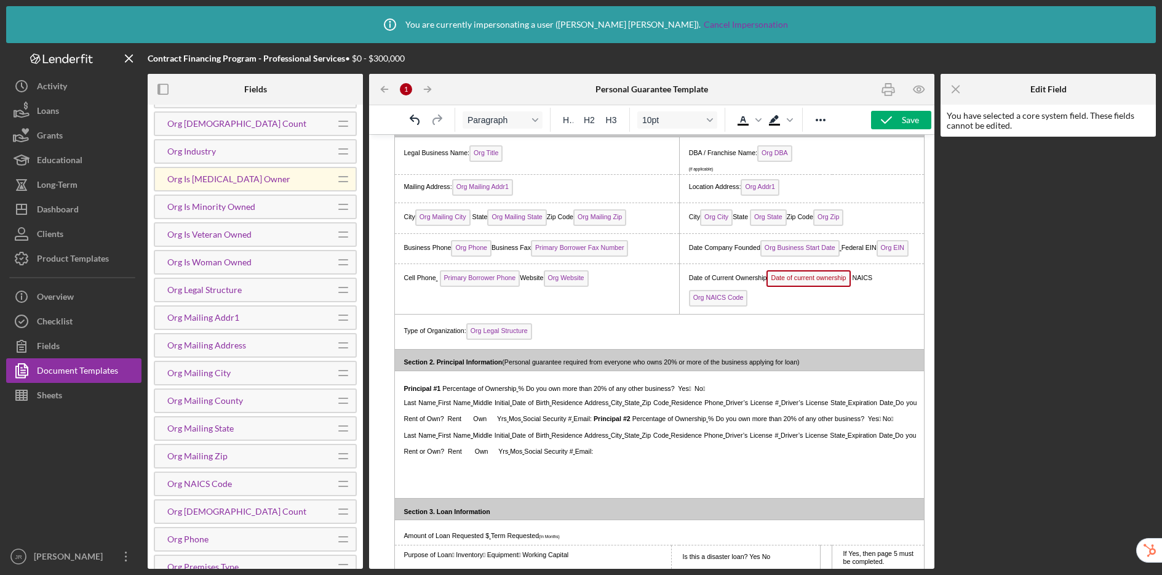
click at [573, 330] on p "Type of Organization: Org Legal Structure" at bounding box center [657, 331] width 517 height 23
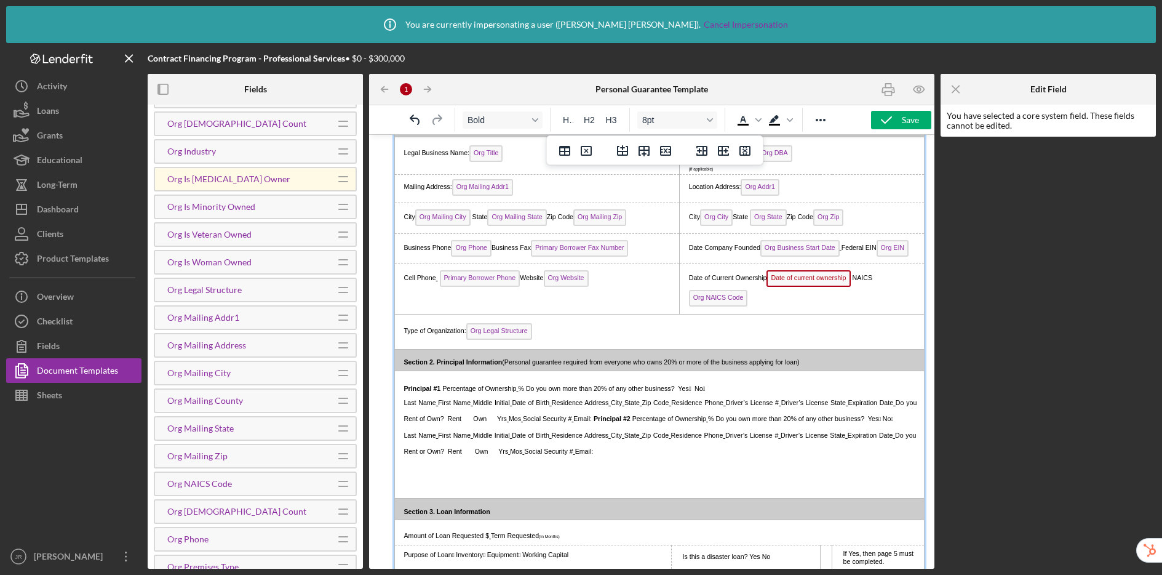
click at [594, 337] on p "Type of Organization: Org Legal Structure" at bounding box center [657, 331] width 517 height 23
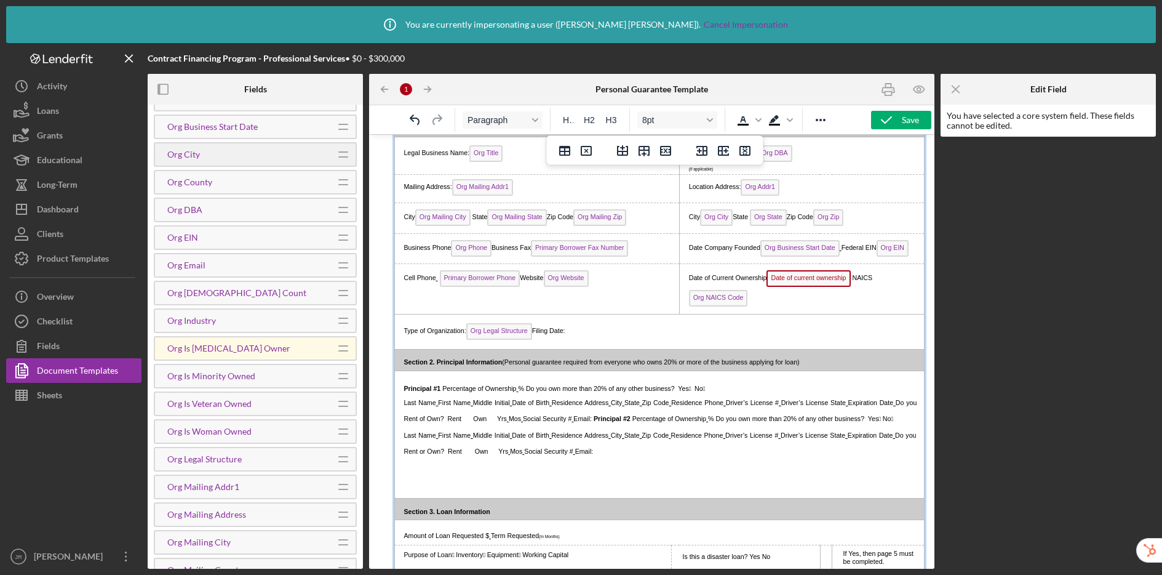
scroll to position [0, 0]
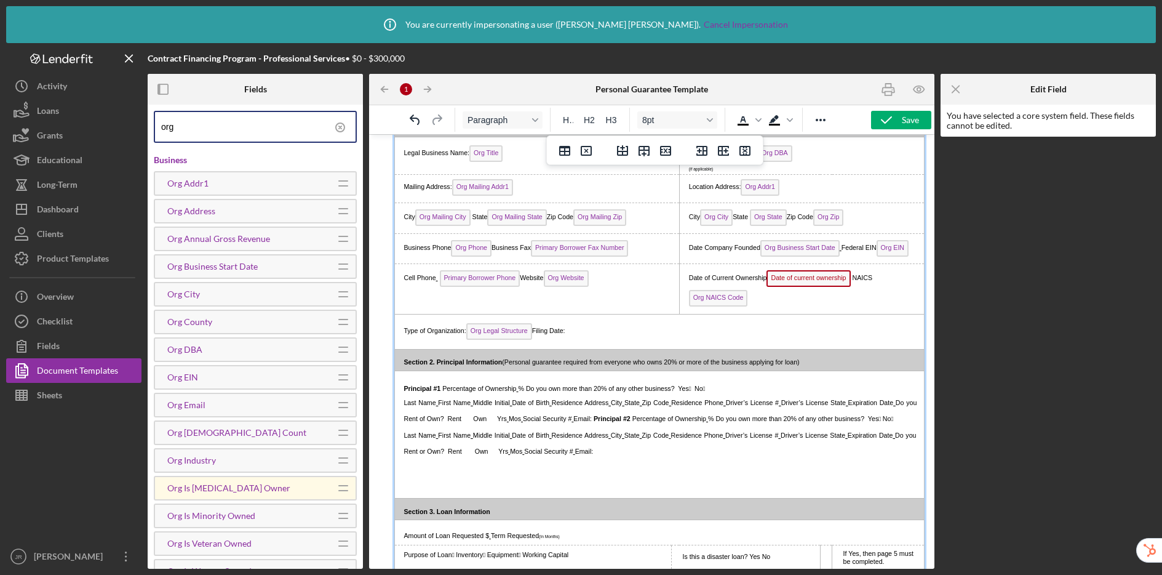
click at [336, 126] on icon at bounding box center [340, 127] width 31 height 31
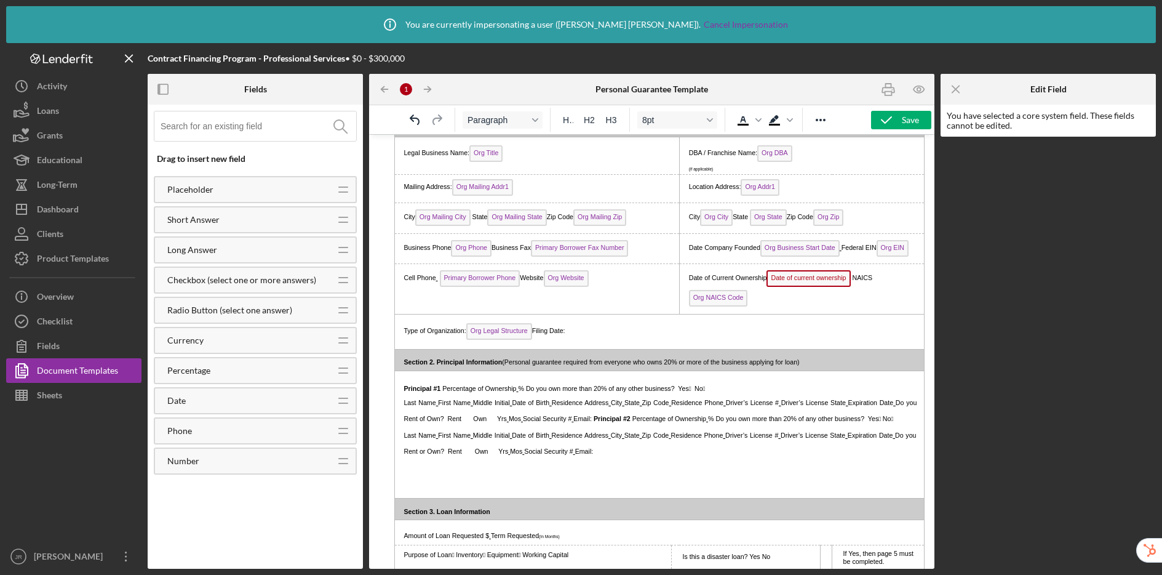
click at [263, 128] on input at bounding box center [259, 126] width 196 height 30
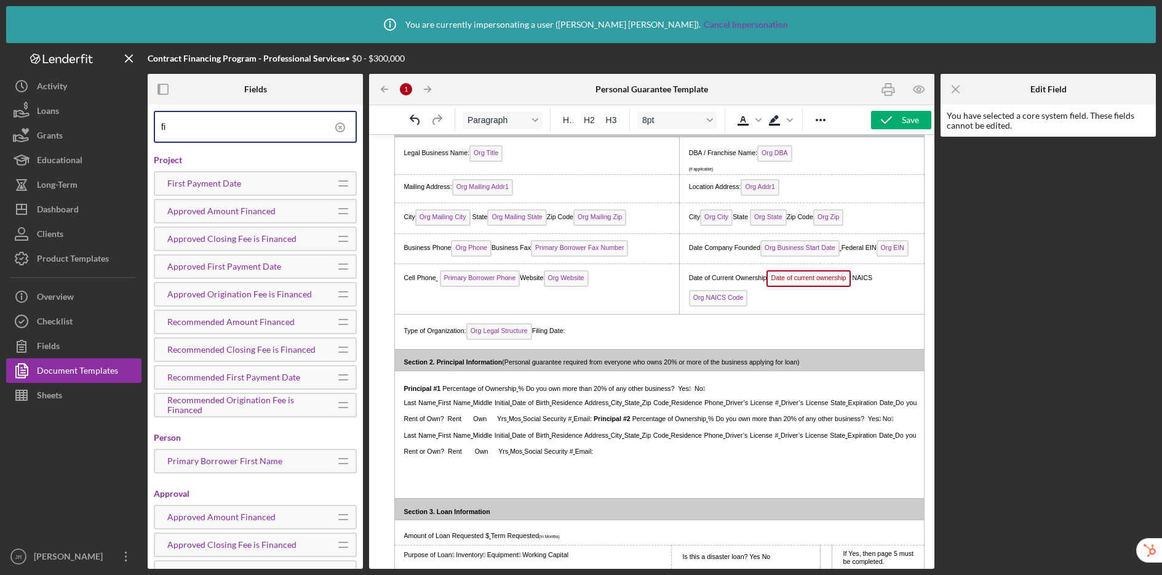
type input "f"
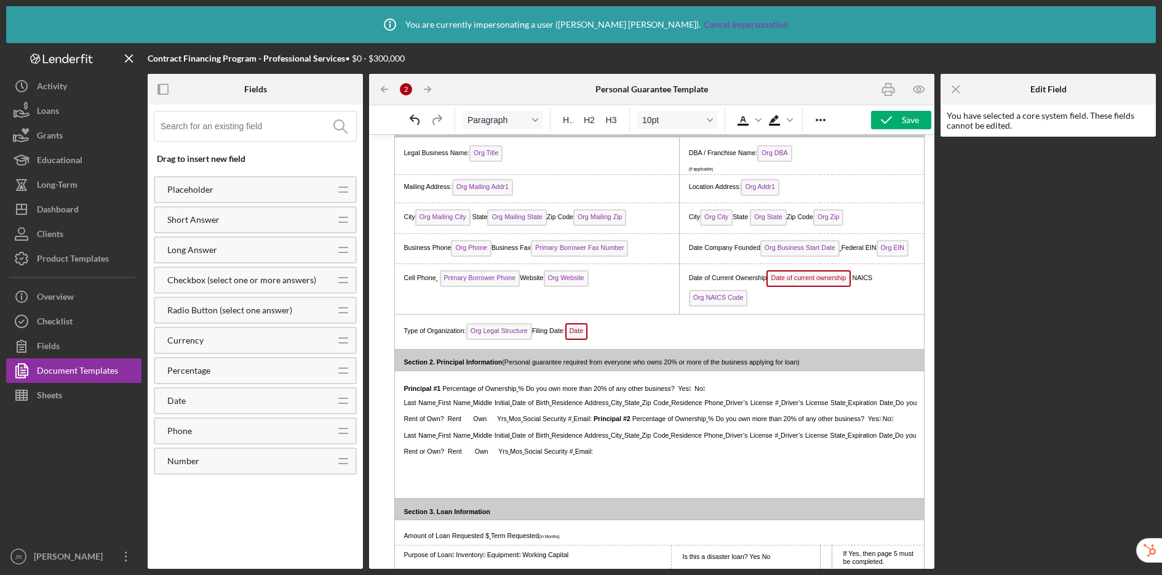
click at [588, 331] on span "Date" at bounding box center [577, 331] width 23 height 17
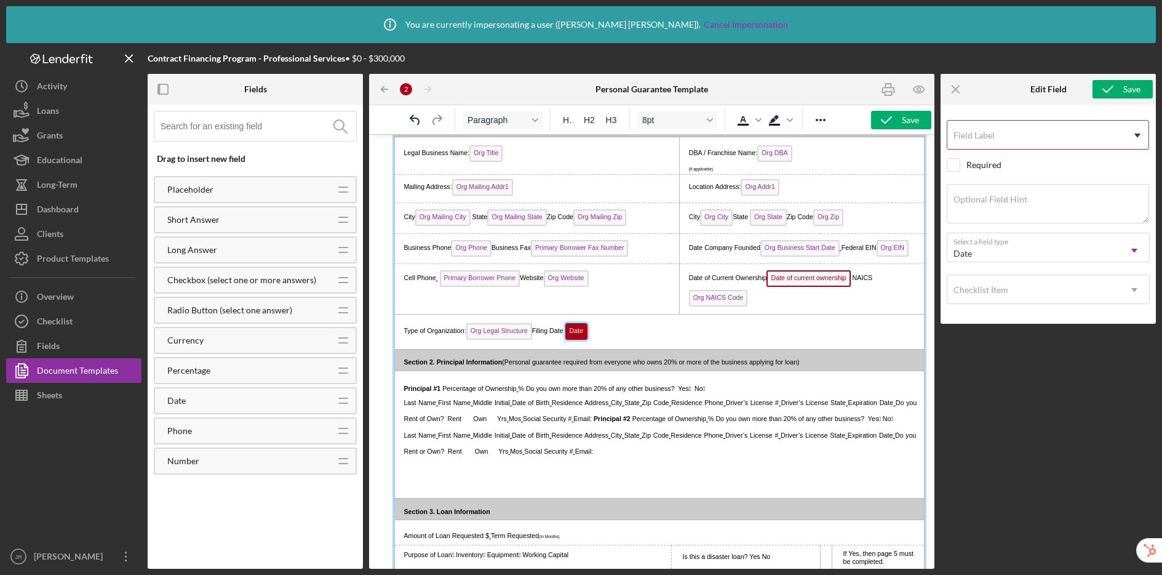
scroll to position [75, 0]
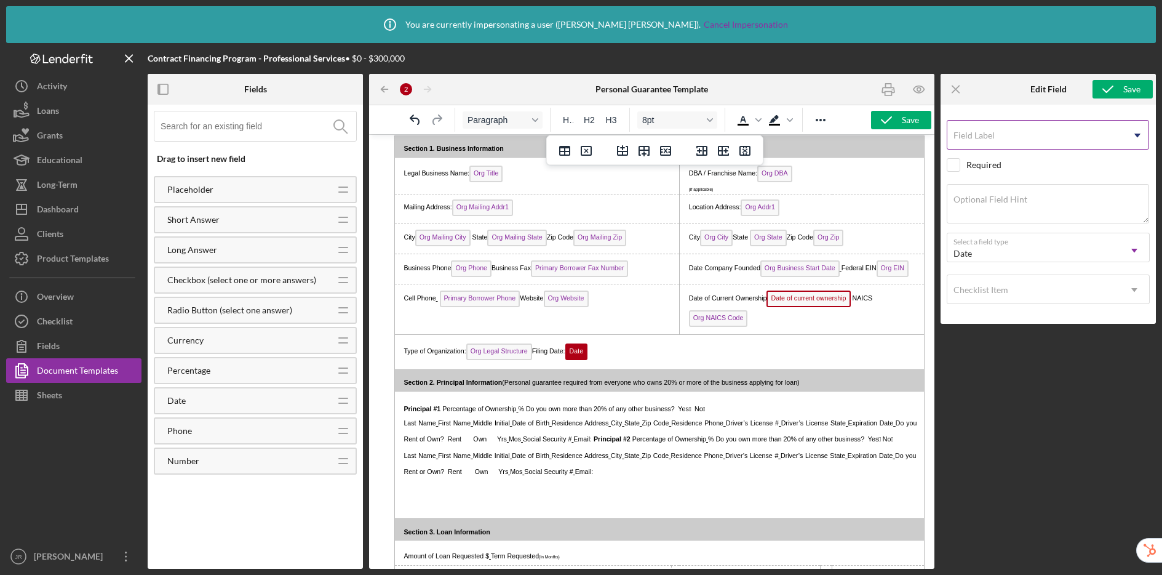
click at [1024, 132] on div "Field Label Icon/Dropdown Arrow" at bounding box center [1048, 135] width 203 height 31
drag, startPoint x: 1076, startPoint y: 140, endPoint x: 940, endPoint y: 132, distance: 135.6
click at [941, 132] on div "Field Label Organization Filinf Select pre-existing field Required Optional Fie…" at bounding box center [1048, 214] width 215 height 219
type input "Business Filing Date"
click at [1128, 89] on div "Save" at bounding box center [1132, 89] width 17 height 18
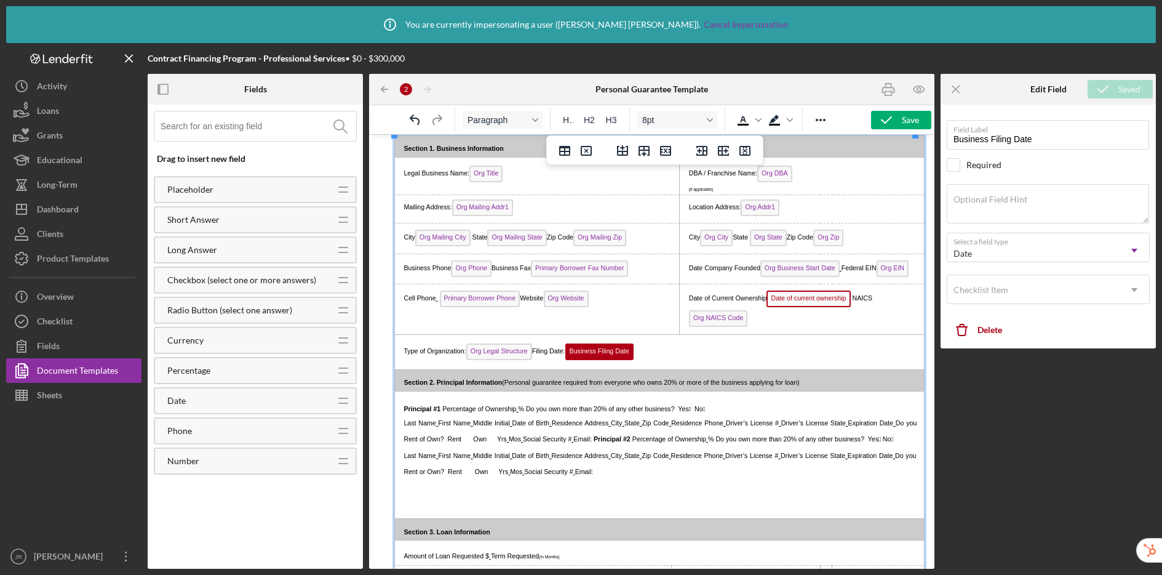
click at [671, 352] on p "Type of Organization: Org Legal Structure Filing Date: Business Filing Date ﻿" at bounding box center [657, 351] width 517 height 23
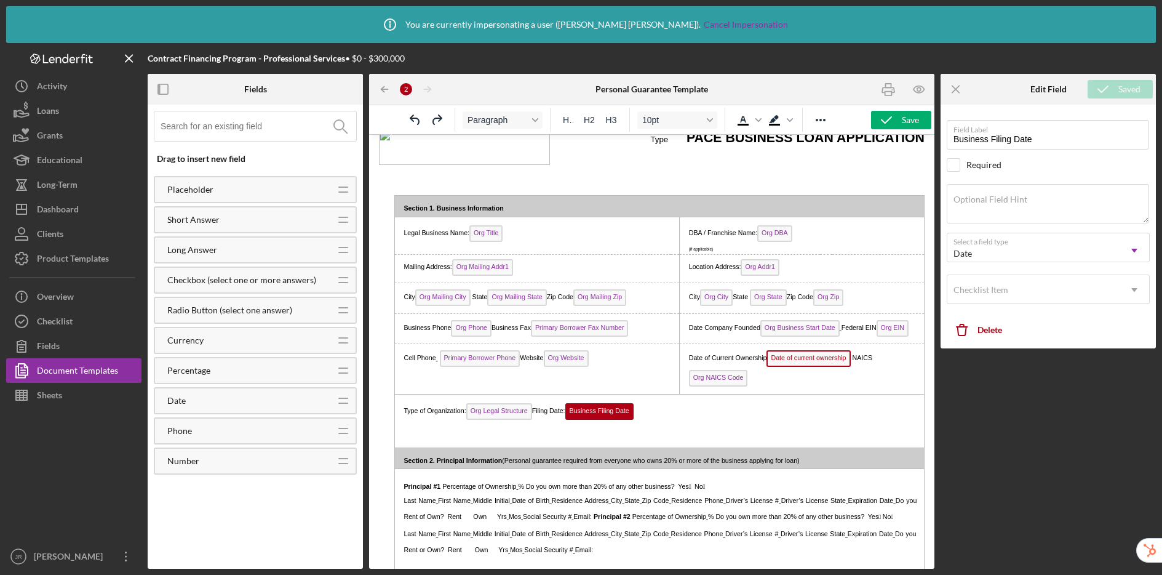
scroll to position [15, 0]
click at [407, 118] on button "Undo" at bounding box center [415, 119] width 21 height 17
click at [408, 120] on icon "Undo" at bounding box center [415, 120] width 15 height 15
click at [418, 124] on icon "Undo" at bounding box center [415, 120] width 15 height 15
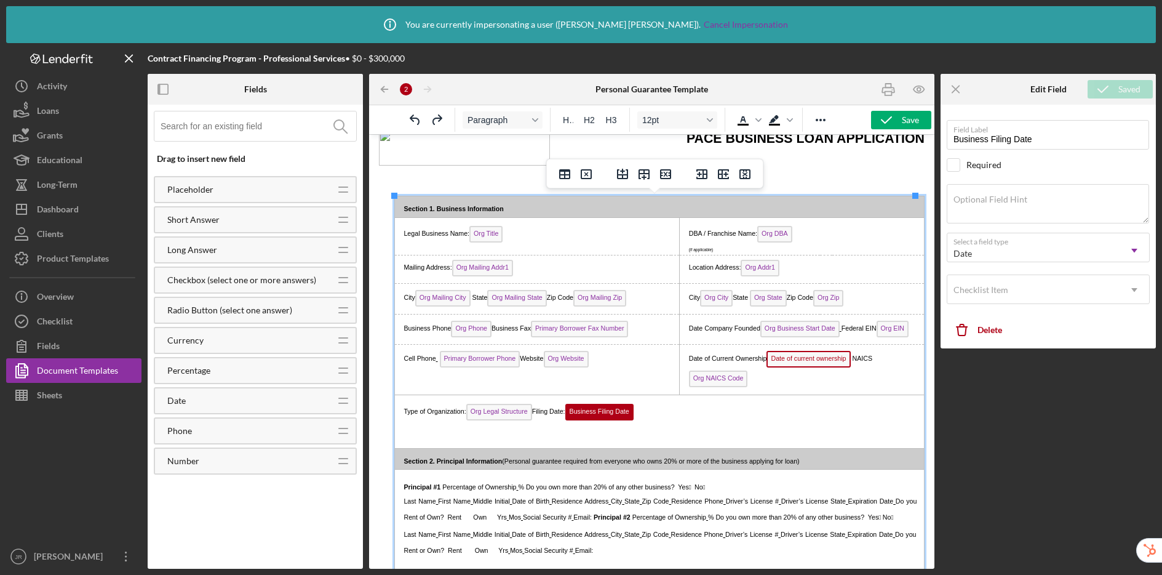
click at [433, 428] on p "Rich Text Area. Press ALT-0 for help." at bounding box center [657, 434] width 517 height 19
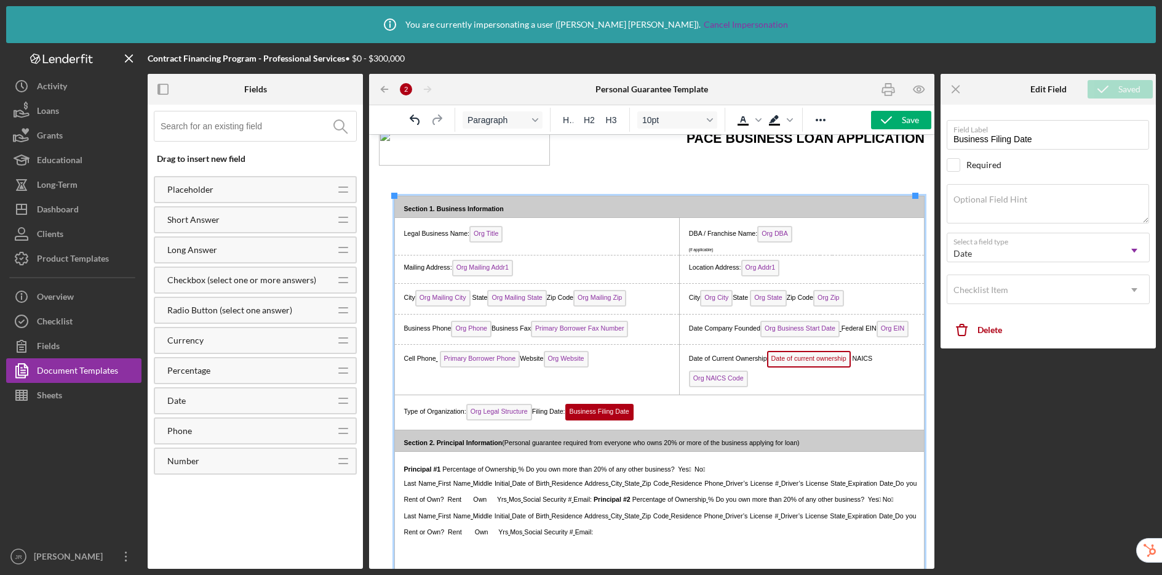
click at [648, 416] on p "Type of Organization: Org Legal Structure Filing Date: Business Filing Date ﻿" at bounding box center [657, 412] width 517 height 23
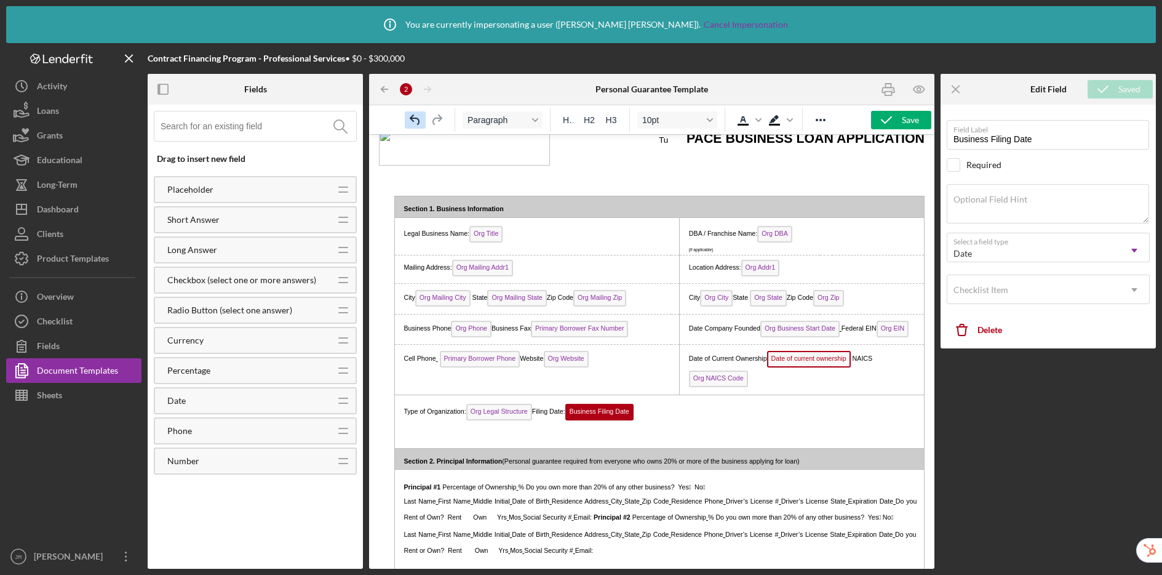
click at [414, 117] on icon "Undo" at bounding box center [415, 120] width 15 height 15
click at [413, 118] on icon "Undo" at bounding box center [415, 119] width 10 height 10
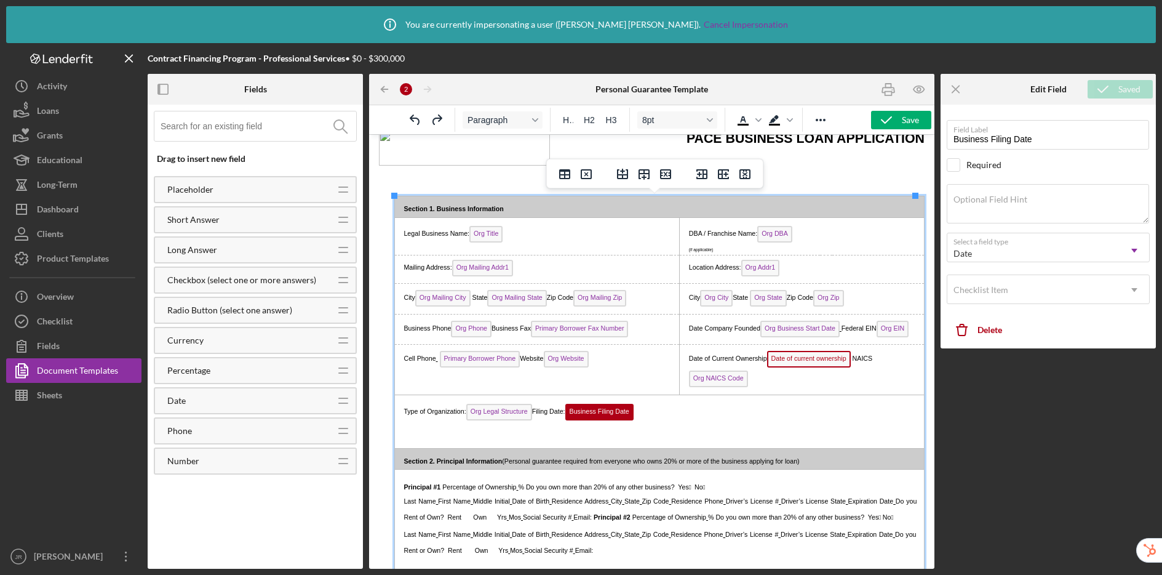
click at [651, 414] on p "Type of Organization: Org Legal Structure Filing Date: Business Filing Date ﻿" at bounding box center [657, 412] width 517 height 23
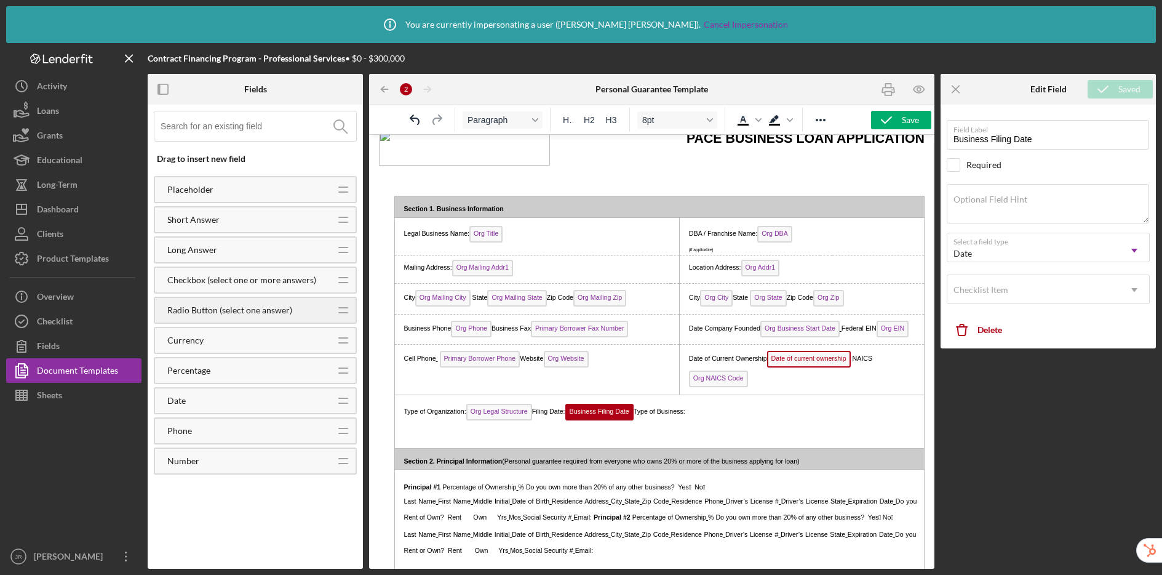
click at [216, 306] on div "Radio Button (select one answer)" at bounding box center [241, 310] width 173 height 10
drag, startPoint x: 716, startPoint y: 410, endPoint x: 1338, endPoint y: 303, distance: 631.3
click at [716, 410] on span "Radio Button (select one answer)" at bounding box center [739, 412] width 106 height 17
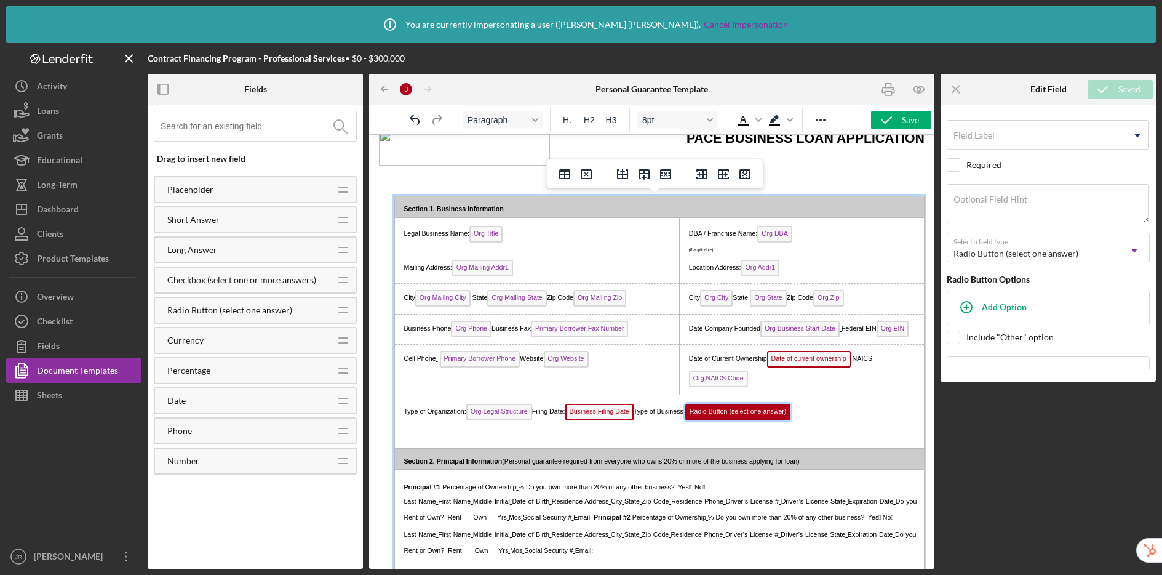
scroll to position [75, 0]
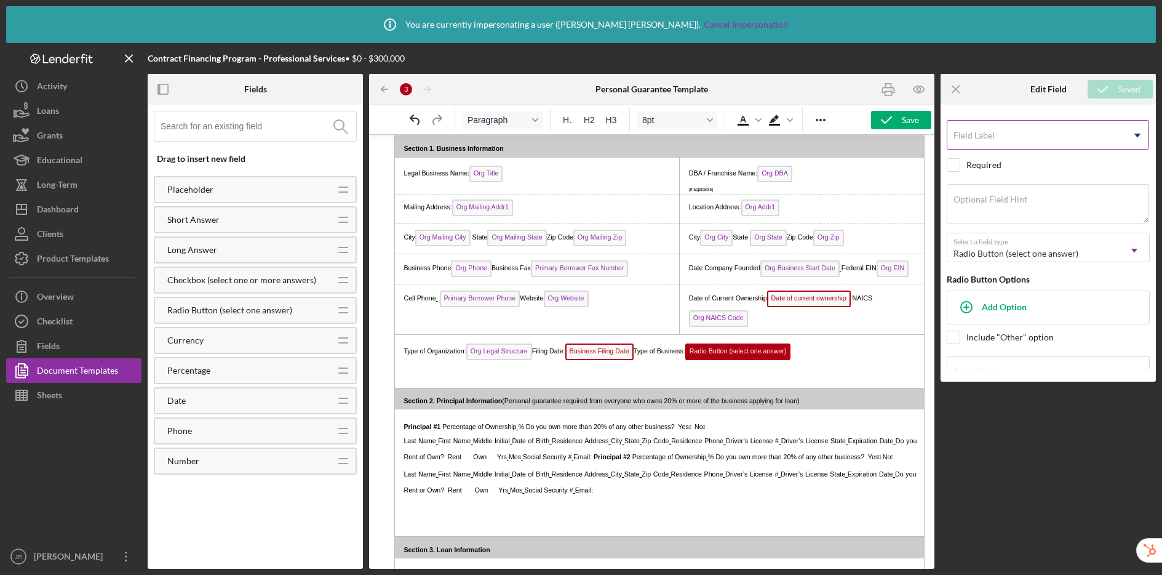
click at [994, 138] on label "Field Label" at bounding box center [974, 135] width 41 height 10
click at [994, 138] on input "Field Label" at bounding box center [1048, 135] width 202 height 30
type input "Type of Business"
click at [1000, 305] on div "Add Option" at bounding box center [1004, 306] width 45 height 23
click at [999, 315] on input "Option" at bounding box center [1048, 315] width 195 height 30
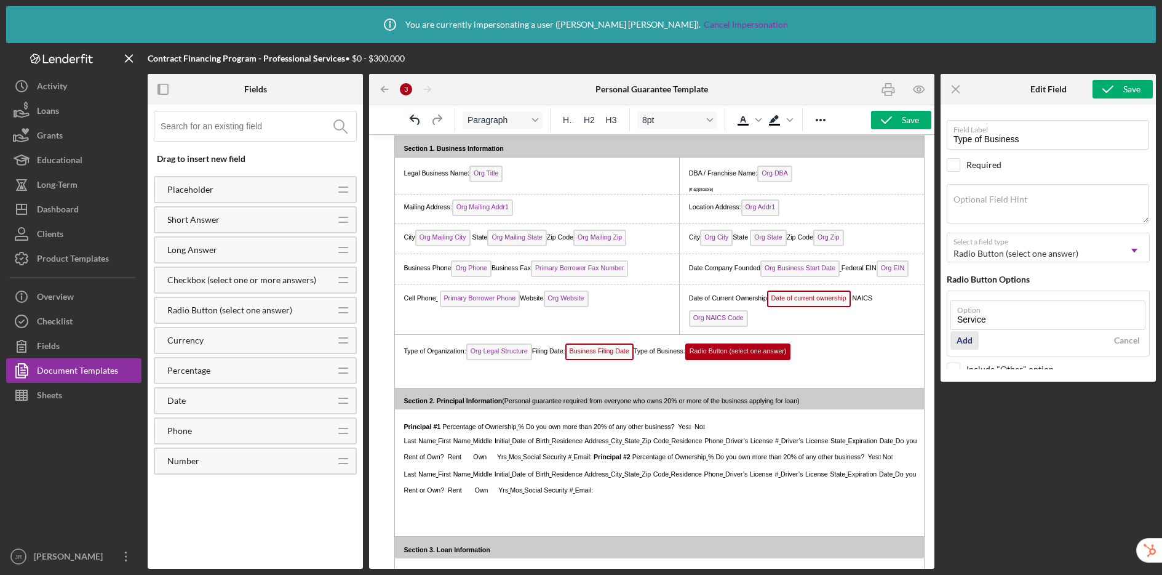
type input "Service"
click at [969, 338] on div "Add" at bounding box center [965, 340] width 16 height 18
click at [980, 347] on input "Option" at bounding box center [1048, 347] width 195 height 30
type input "S"
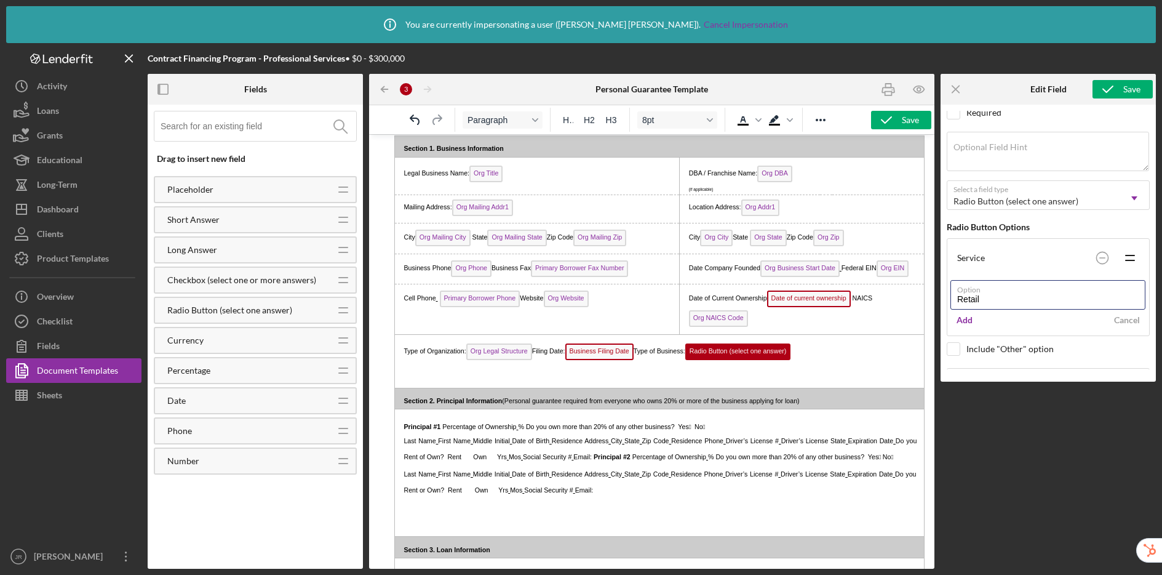
scroll to position [88, 0]
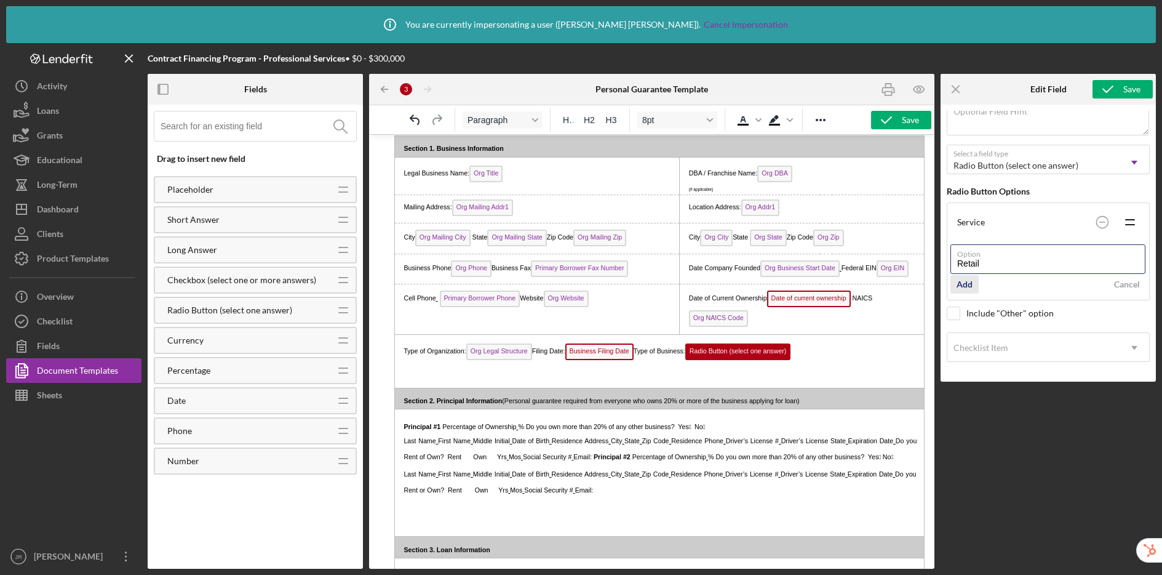
type input "Retail"
click at [967, 286] on div "Add" at bounding box center [965, 284] width 16 height 18
click at [977, 298] on input "Option" at bounding box center [1048, 291] width 195 height 30
type input "Wholesale"
click at [971, 314] on div "Add" at bounding box center [965, 316] width 16 height 18
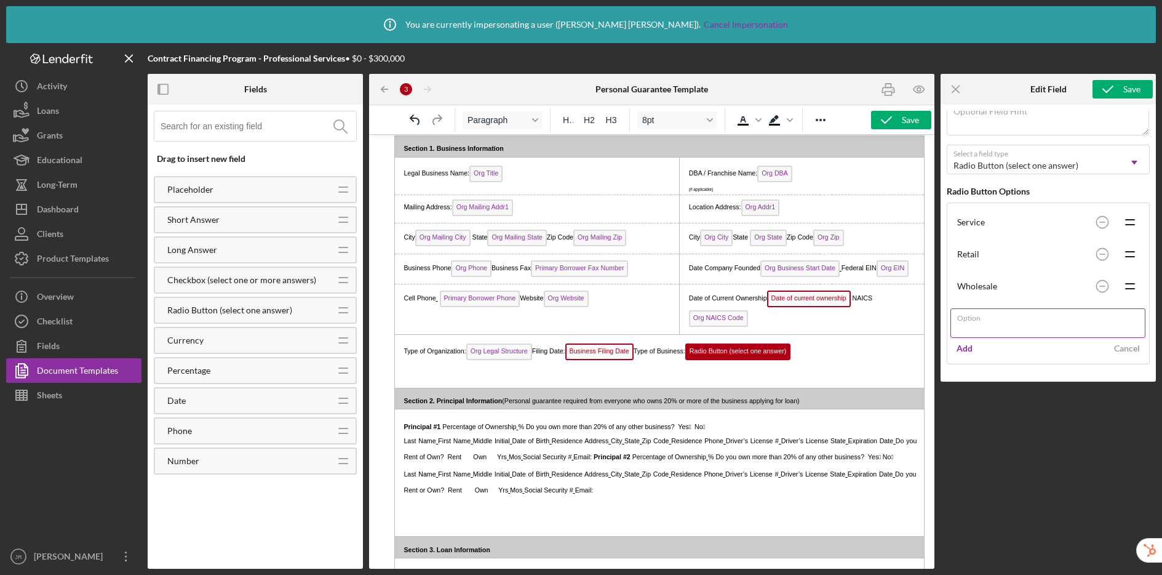
click at [980, 327] on input "Option" at bounding box center [1048, 323] width 195 height 30
type input "Manufacturing"
click at [970, 346] on div "Add" at bounding box center [965, 348] width 16 height 18
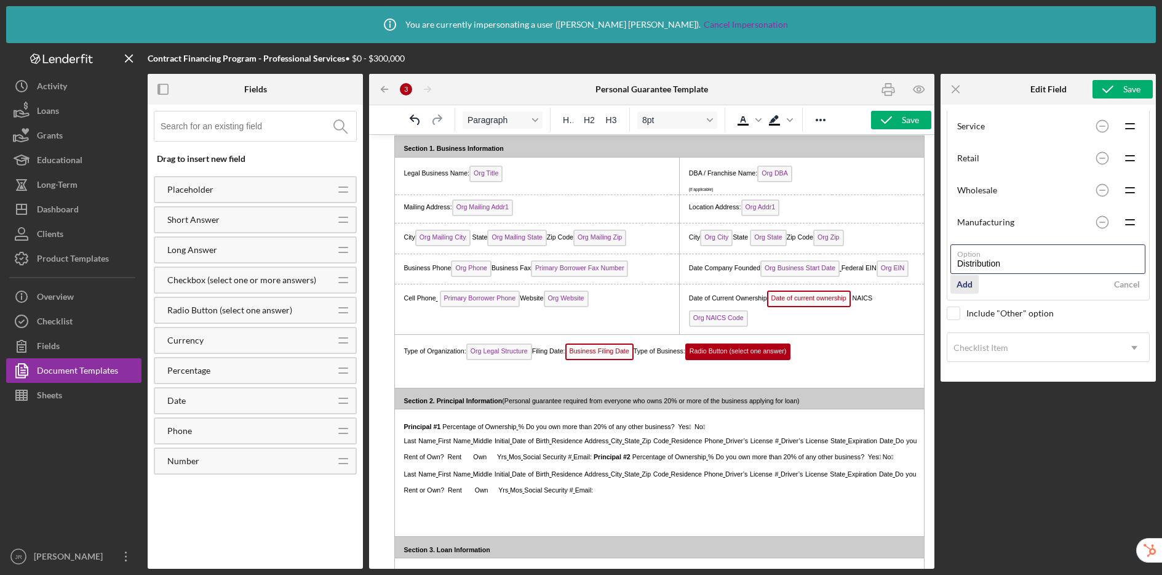
type input "Distribution"
click at [969, 287] on div "Add" at bounding box center [965, 284] width 16 height 18
click at [1114, 317] on div "Cancel" at bounding box center [1127, 316] width 26 height 18
click at [955, 313] on input "checkbox" at bounding box center [954, 313] width 12 height 12
checkbox input "true"
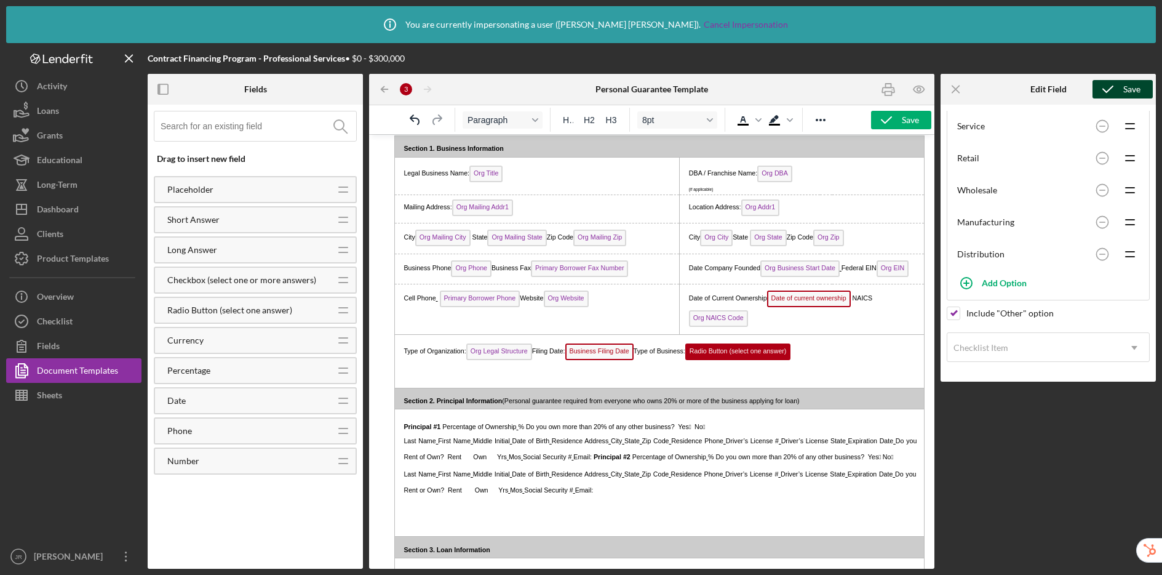
click at [1119, 92] on icon "submit" at bounding box center [1108, 89] width 31 height 31
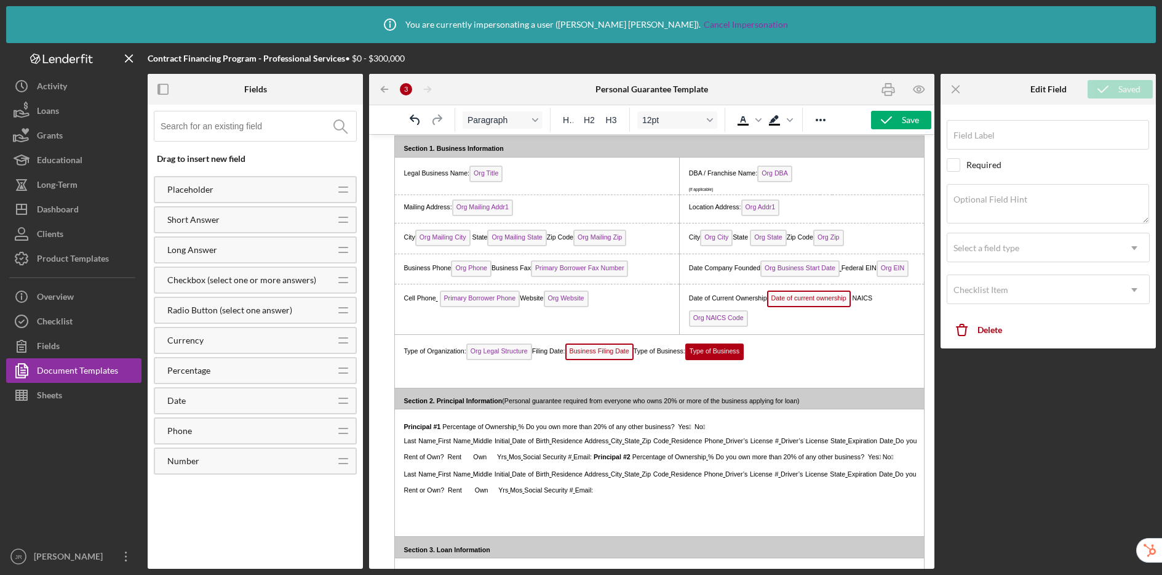
type input "Type of Business"
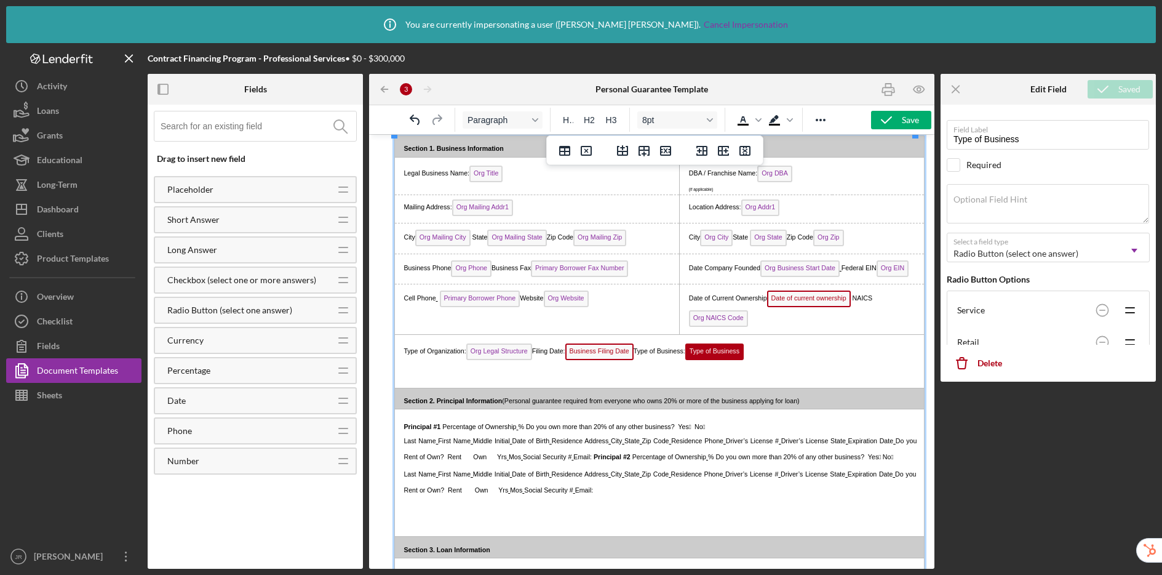
click at [781, 350] on p "Type of Organization: Org Legal Structure Filing Date: Business Filing Date Typ…" at bounding box center [657, 351] width 517 height 23
click at [247, 128] on input at bounding box center [259, 126] width 196 height 30
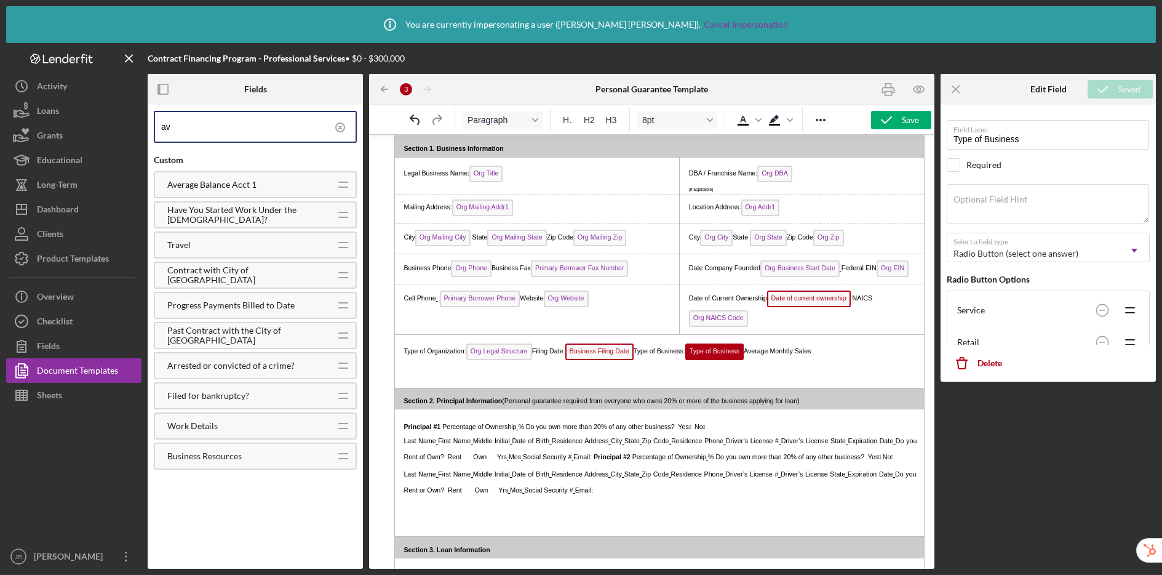
type input "a"
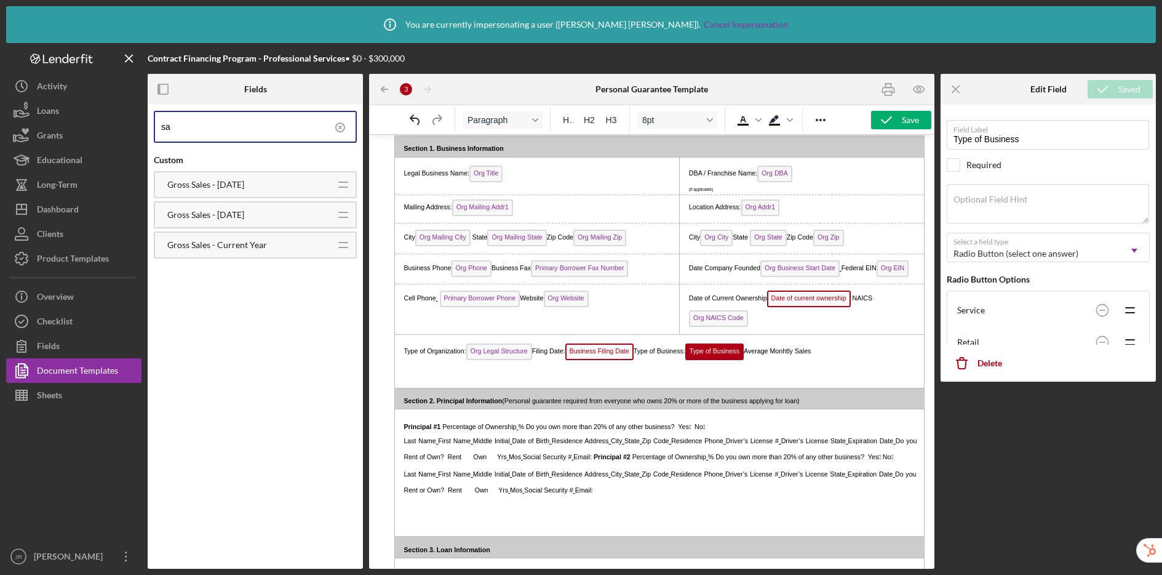
type input "s"
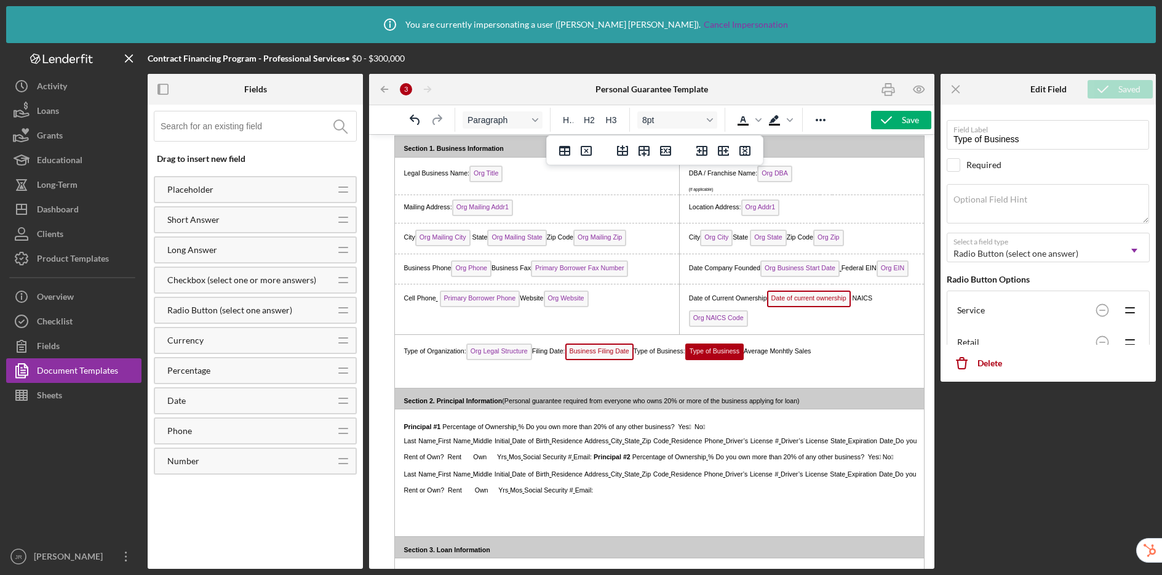
click at [846, 353] on p "Type of Organization: Org Legal Structure Filing Date: Business Filing Date Typ…" at bounding box center [657, 351] width 517 height 23
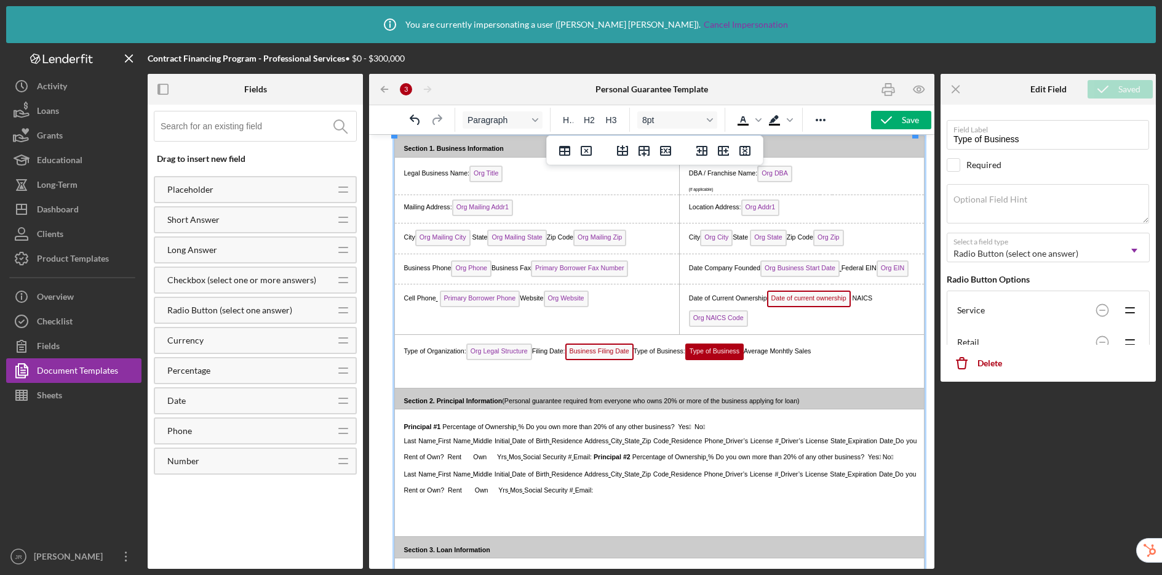
click at [644, 354] on p "Type of Organization: Org Legal Structure Filing Date: Business Filing Date Typ…" at bounding box center [657, 351] width 517 height 23
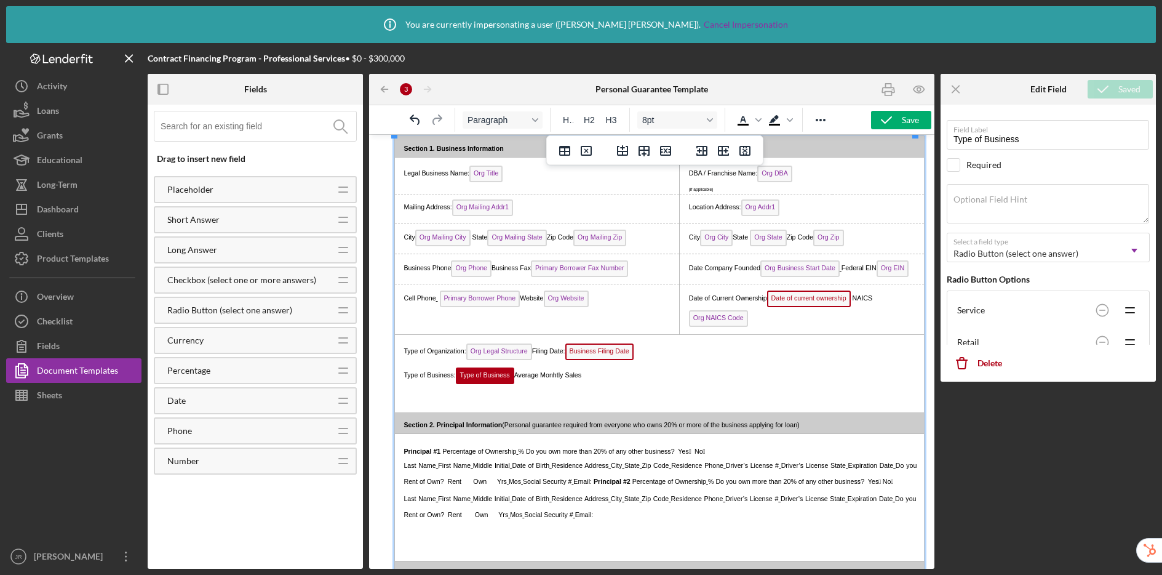
click at [518, 378] on span "Type of Business: Type of Business Average Monhtly Sales" at bounding box center [493, 374] width 178 height 7
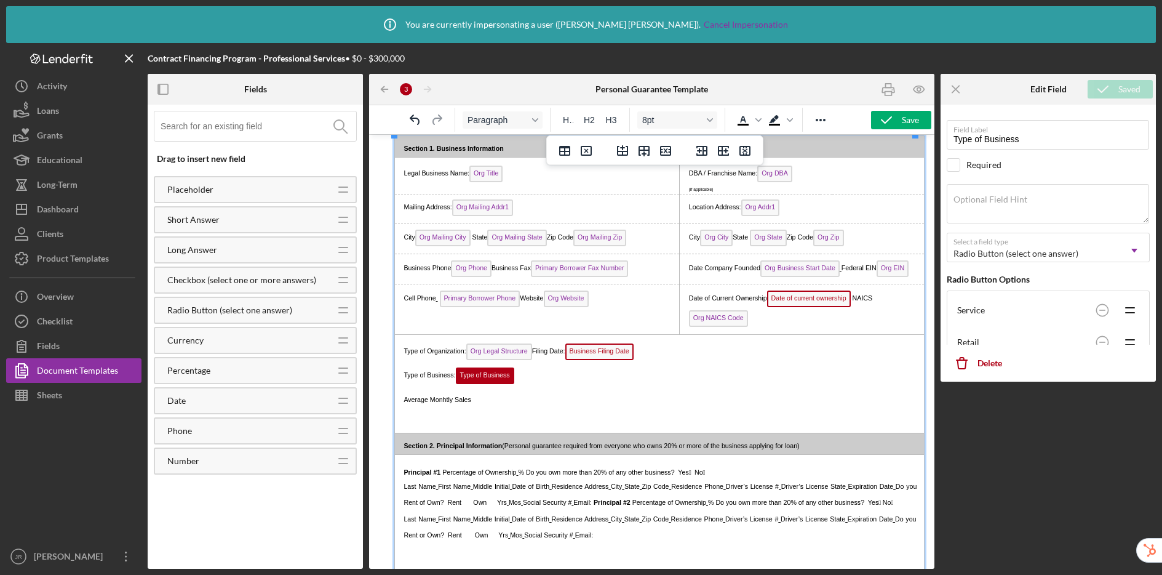
click at [532, 399] on p "Average Monhtly Sales" at bounding box center [657, 398] width 517 height 19
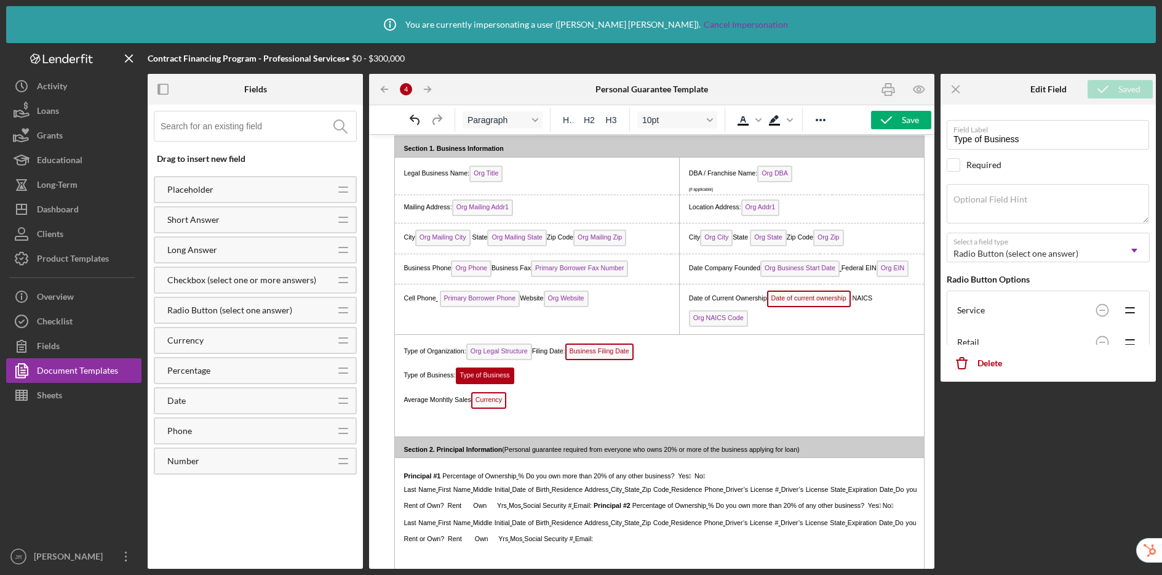
click at [470, 402] on span "Average Monhtly Sales Currency" at bounding box center [455, 399] width 103 height 7
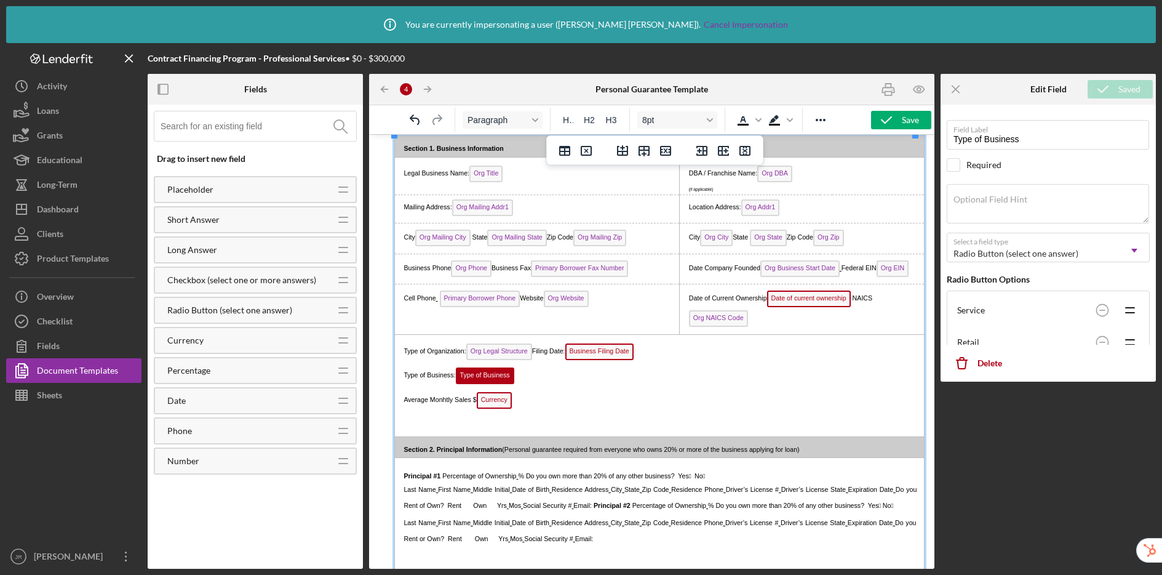
click at [503, 398] on span "Currency" at bounding box center [494, 400] width 35 height 17
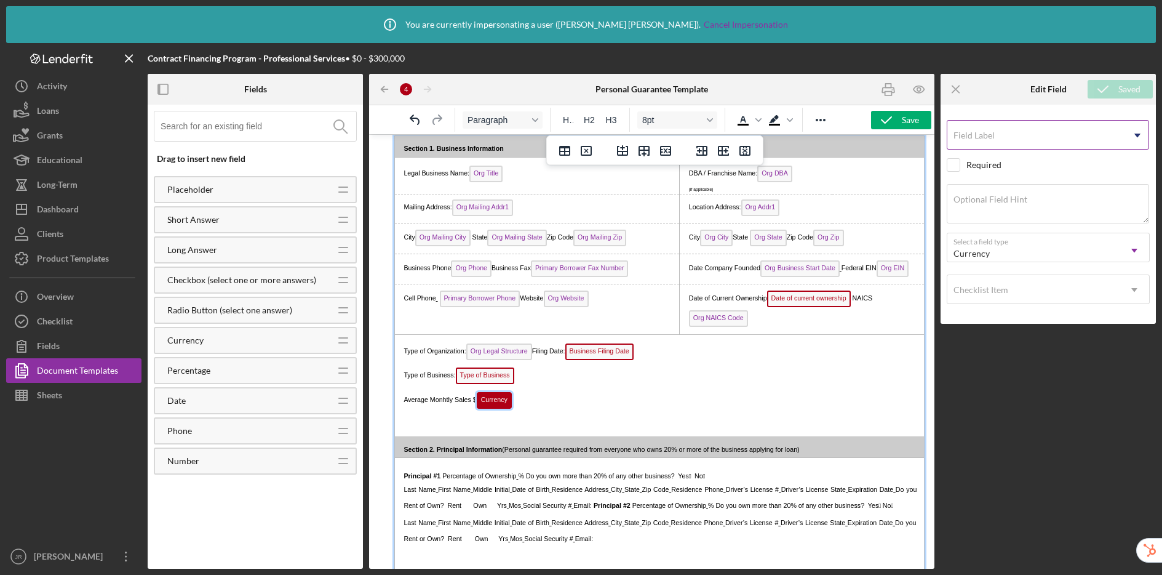
scroll to position [124, 0]
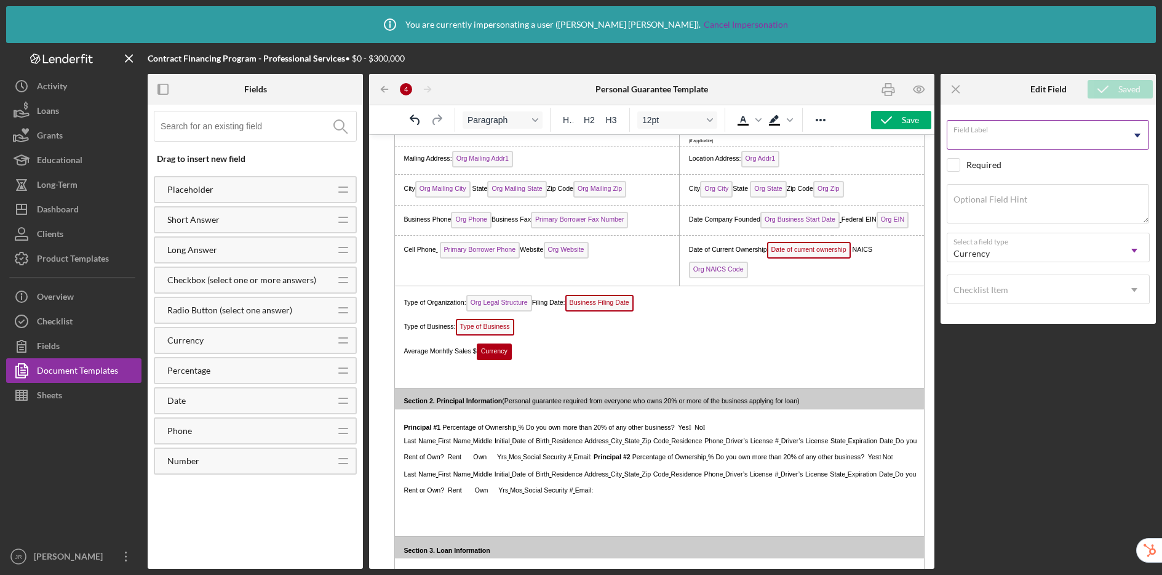
click at [1018, 142] on input "Field Label" at bounding box center [1048, 135] width 202 height 30
type input "Average monthly sales"
click at [1124, 90] on div "Save" at bounding box center [1132, 89] width 17 height 18
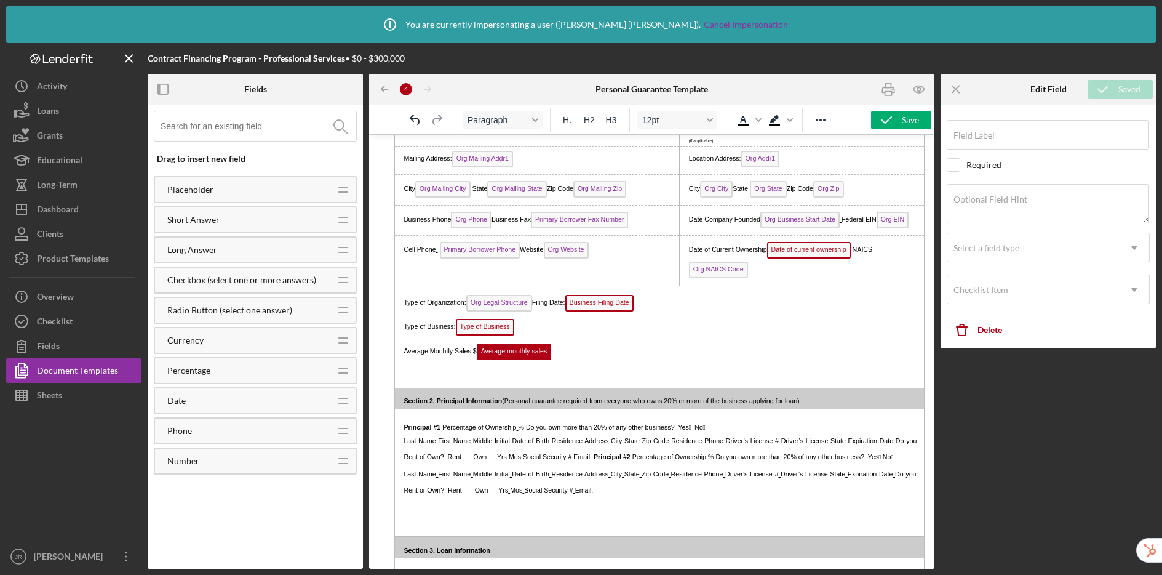
type input "Average monthly sales"
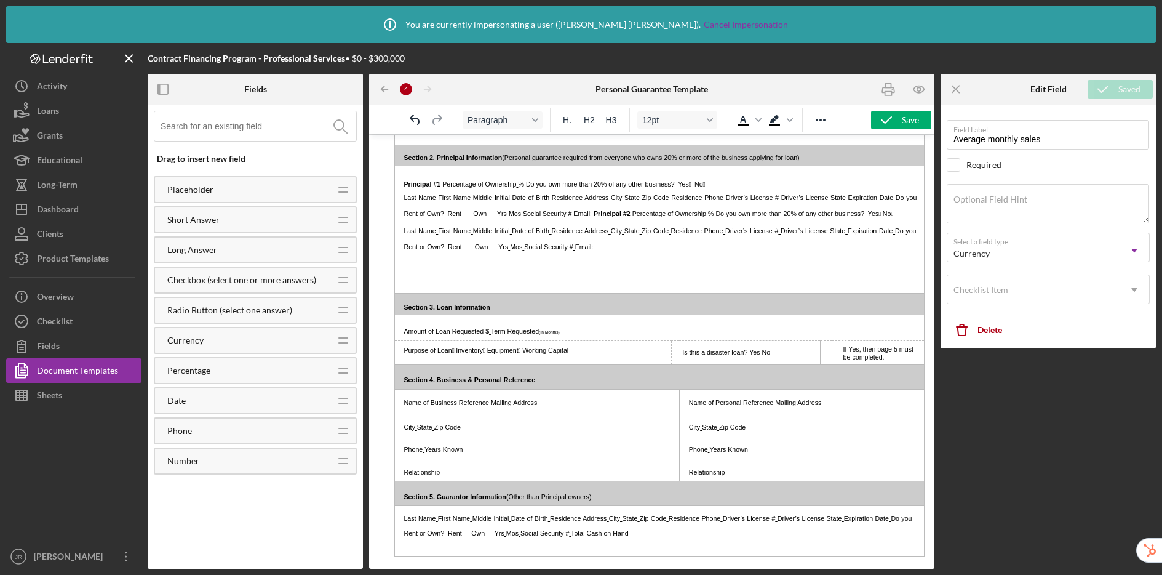
scroll to position [0, 0]
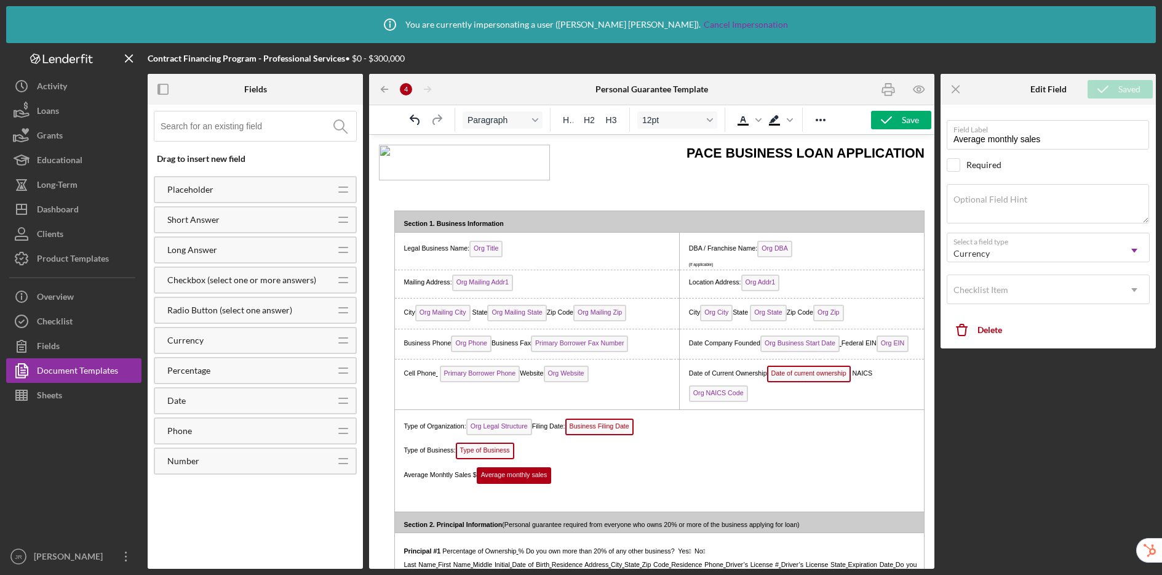
click at [457, 191] on p "Rich Text Area. Press ALT-0 for help." at bounding box center [652, 187] width 546 height 28
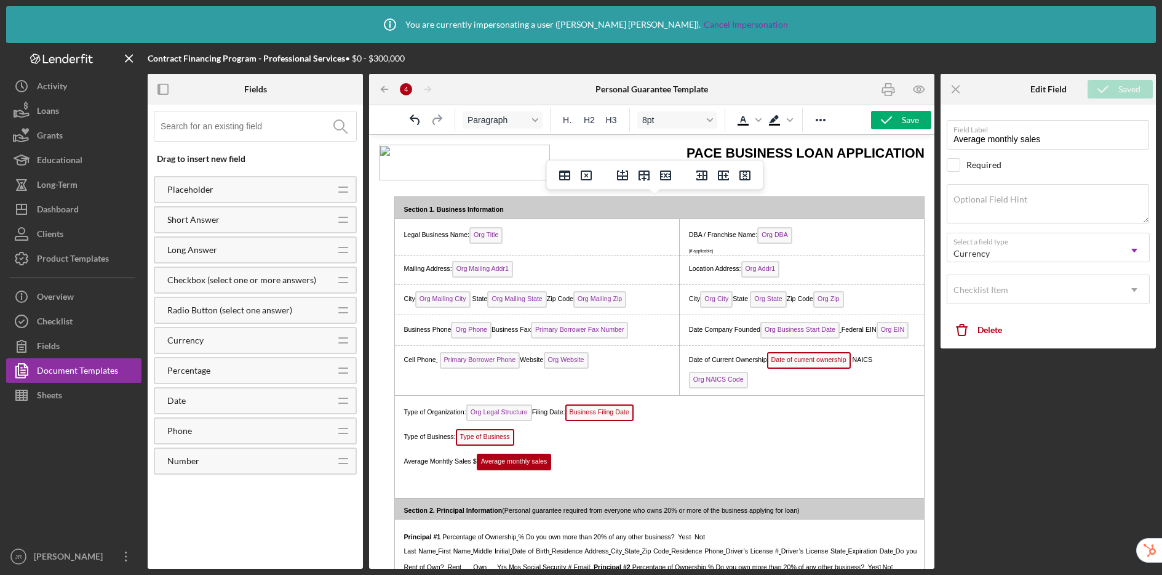
click at [570, 467] on p "Average Monhtly Sales $ Average monthly sales" at bounding box center [657, 461] width 517 height 23
click at [256, 122] on input at bounding box center [259, 126] width 196 height 30
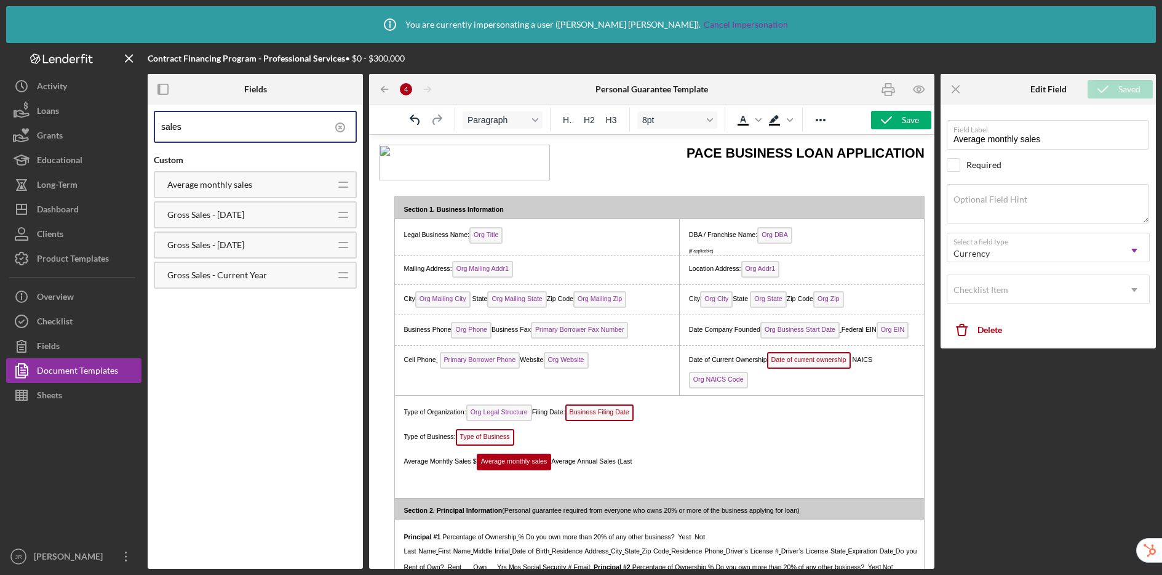
type input "sales"
click at [716, 451] on p "Average Monhtly Sales $ Average monthly sales Average Annual Sales (Last" at bounding box center [657, 461] width 517 height 23
click at [342, 124] on circle at bounding box center [340, 127] width 9 height 9
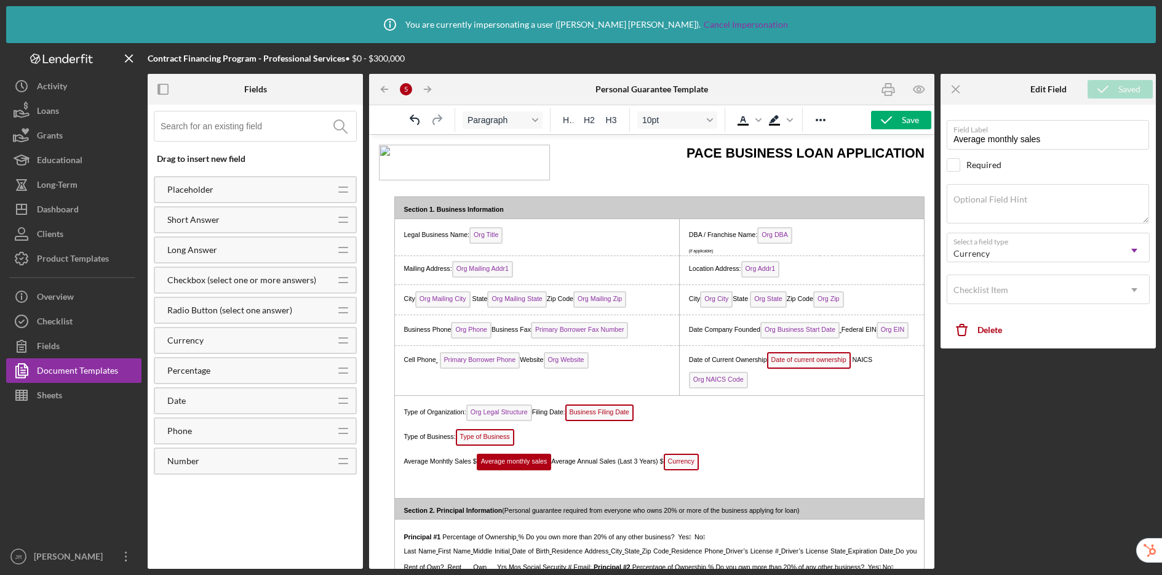
click at [685, 462] on span "Currency" at bounding box center [681, 462] width 35 height 17
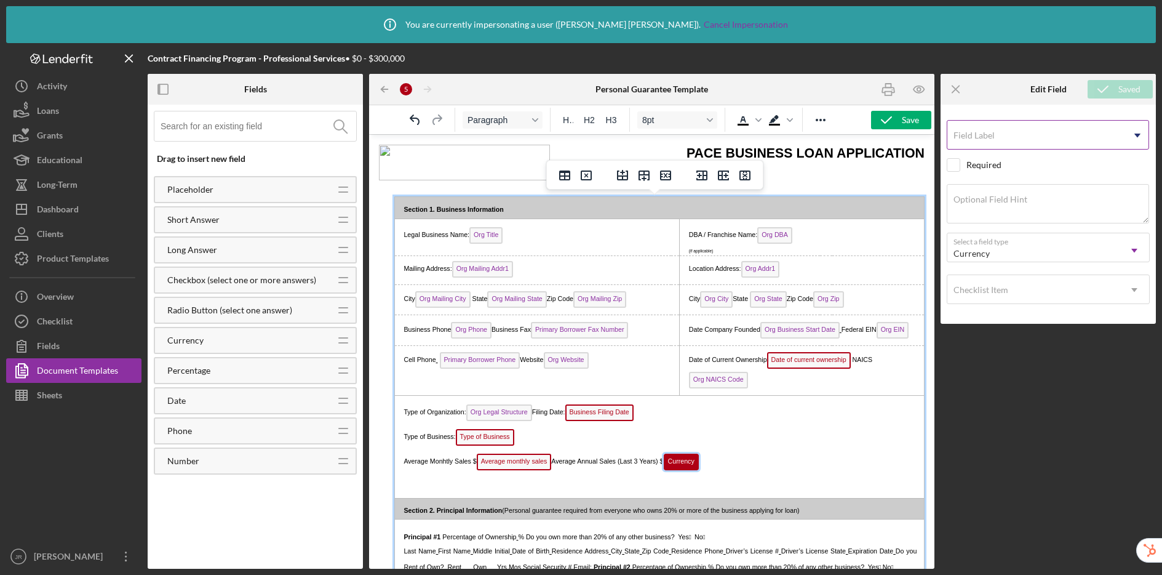
scroll to position [110, 0]
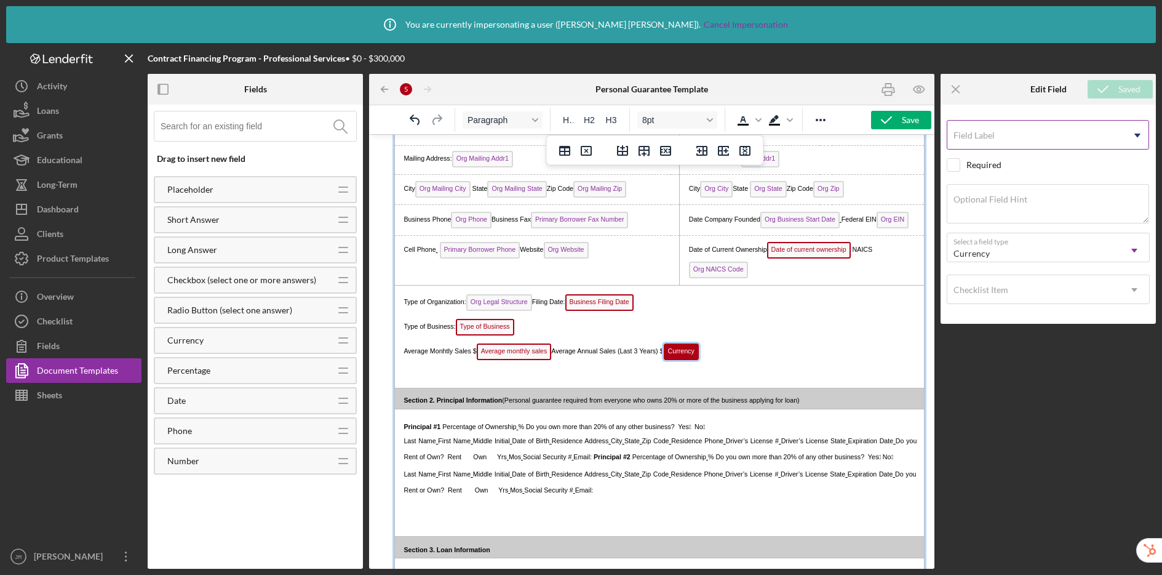
click at [1060, 138] on input "Field Label" at bounding box center [1048, 135] width 202 height 30
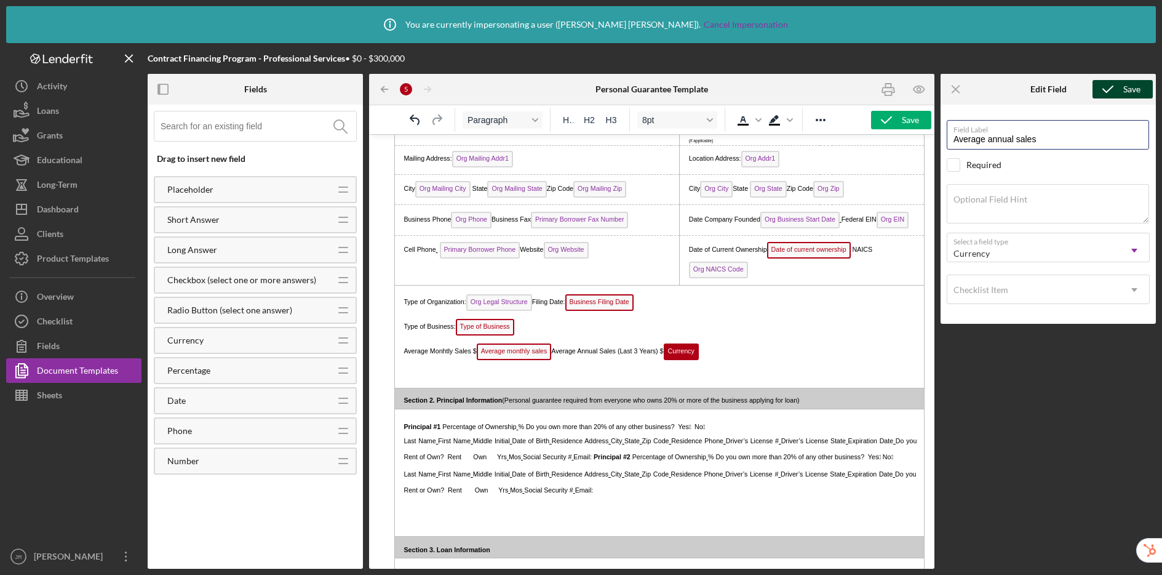
type input "Average annual sales"
click at [1113, 85] on icon "submit" at bounding box center [1108, 89] width 31 height 31
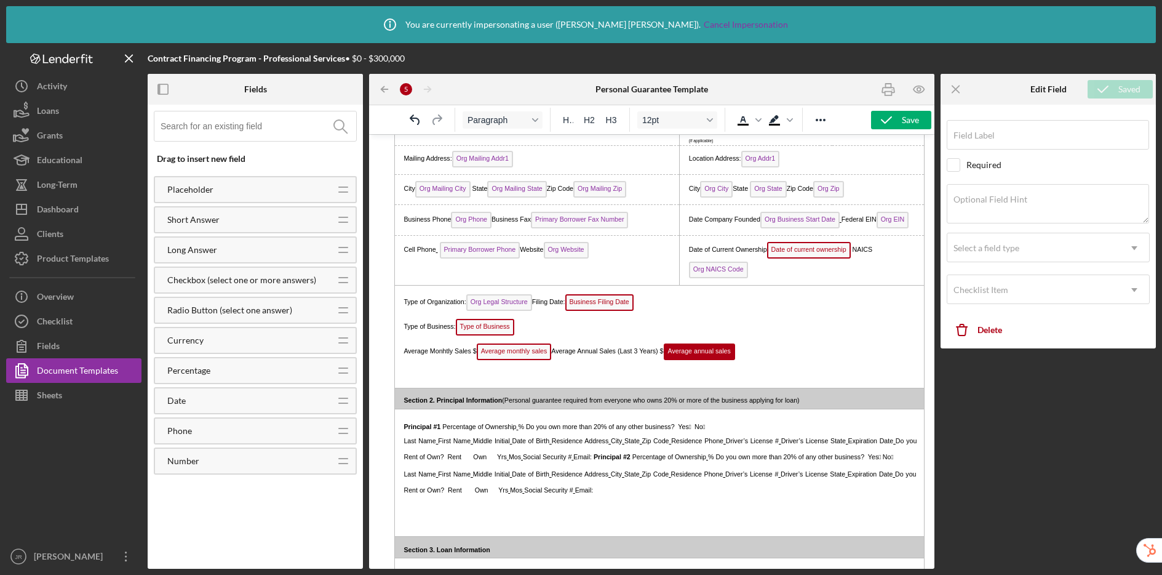
type input "Average annual sales"
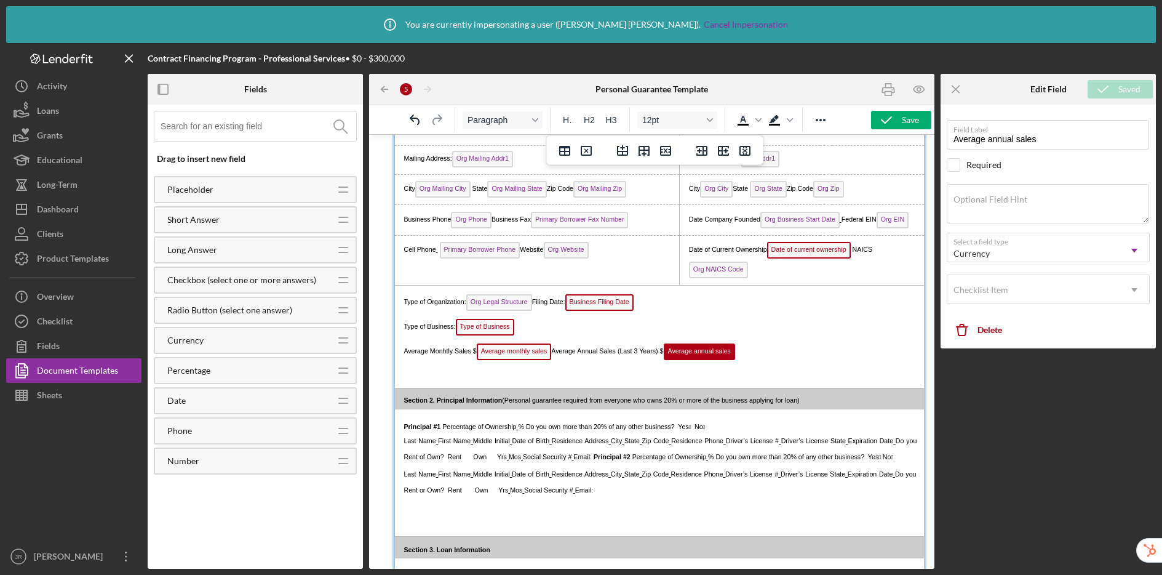
click at [425, 380] on p "Rich Text Area. Press ALT-0 for help." at bounding box center [657, 373] width 517 height 19
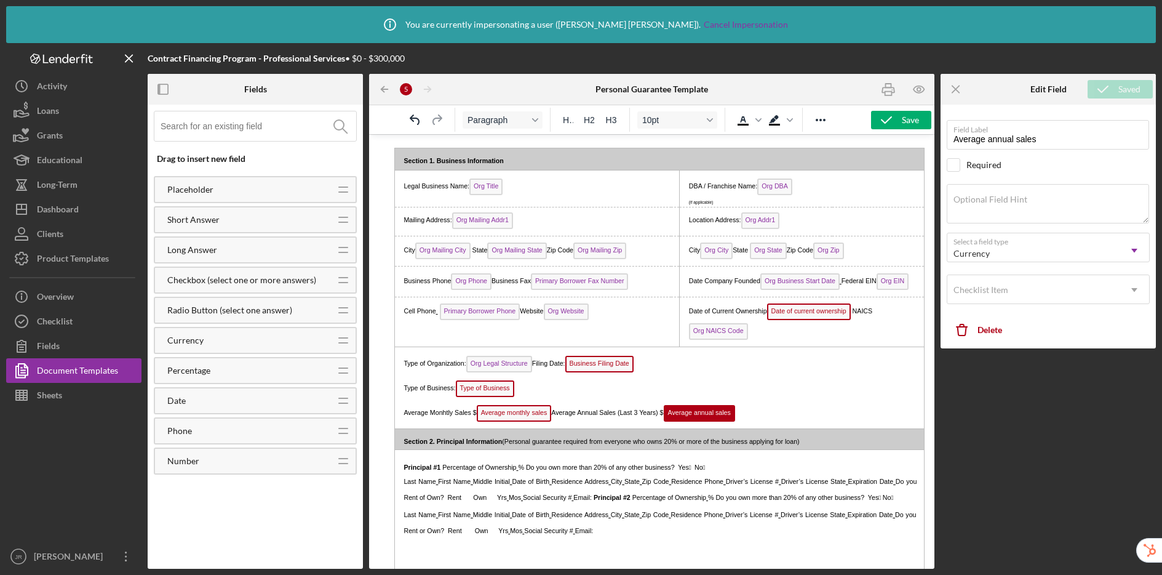
scroll to position [0, 0]
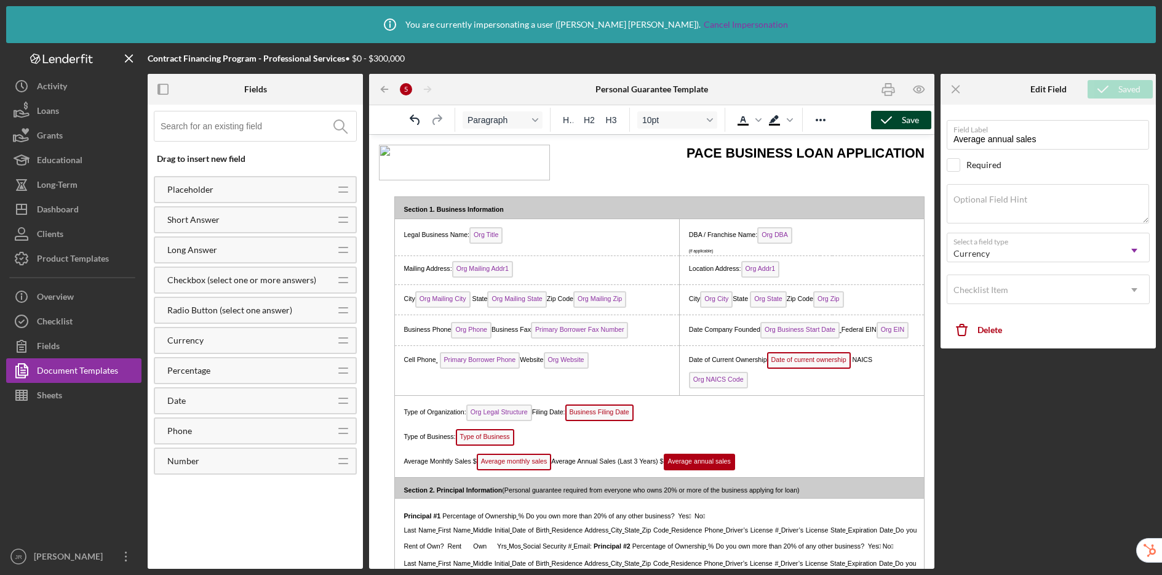
click at [914, 114] on div "Save" at bounding box center [910, 120] width 17 height 18
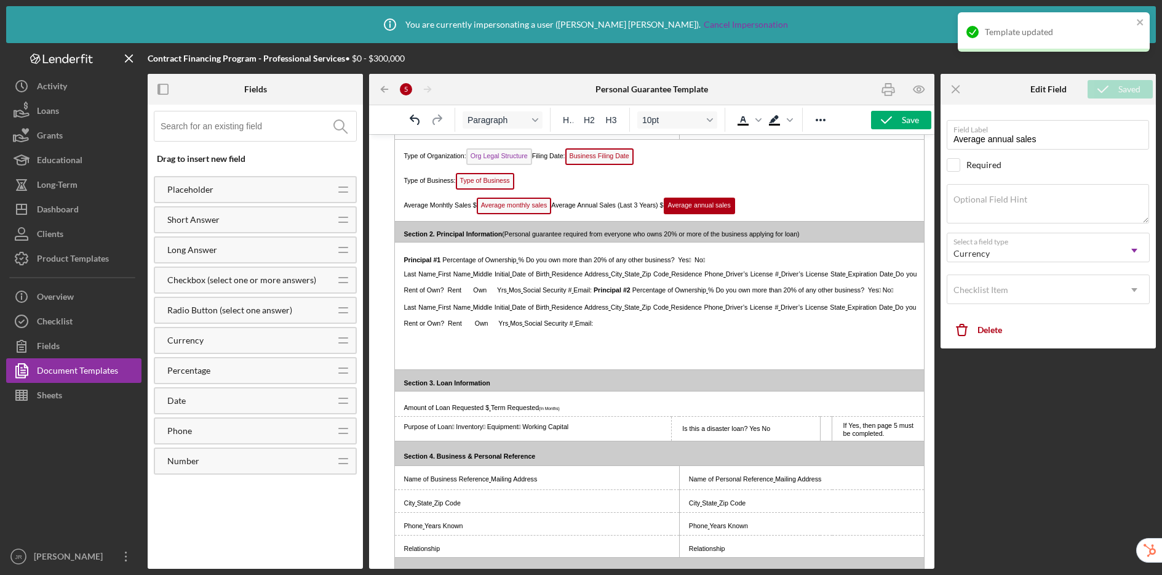
scroll to position [258, 0]
